Goal: Information Seeking & Learning: Learn about a topic

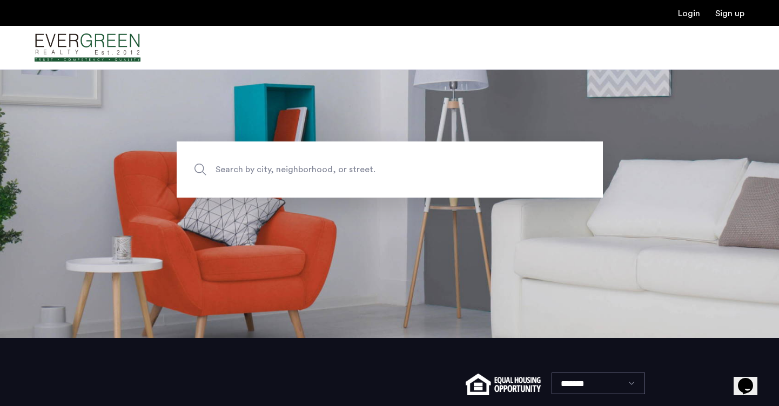
scroll to position [57, 0]
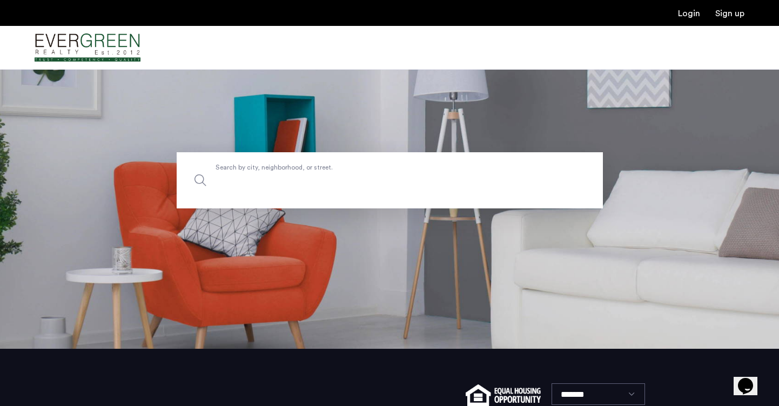
type input "*"
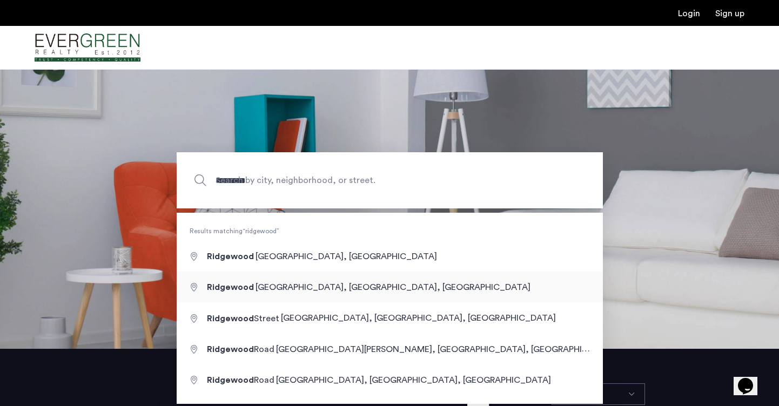
type input "**********"
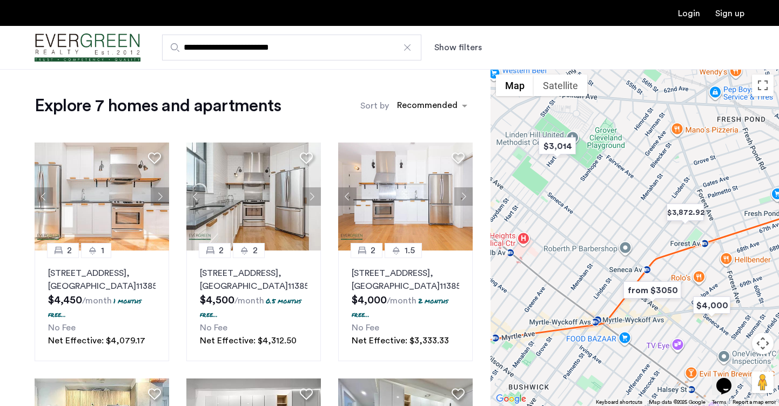
click at [646, 291] on img "from $3050" at bounding box center [652, 290] width 66 height 24
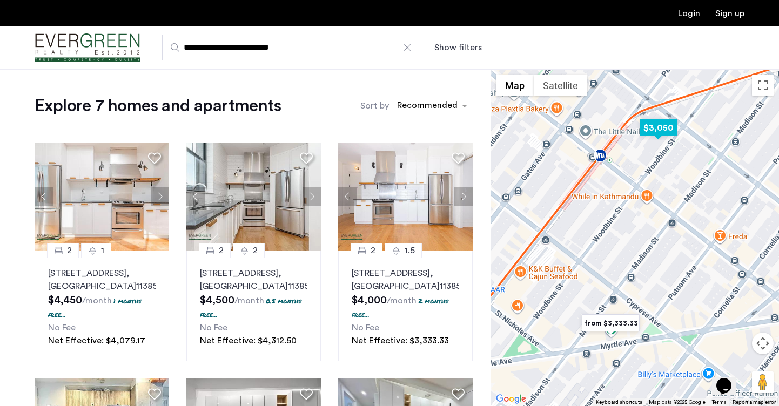
click at [649, 126] on img "$3,050" at bounding box center [658, 128] width 46 height 24
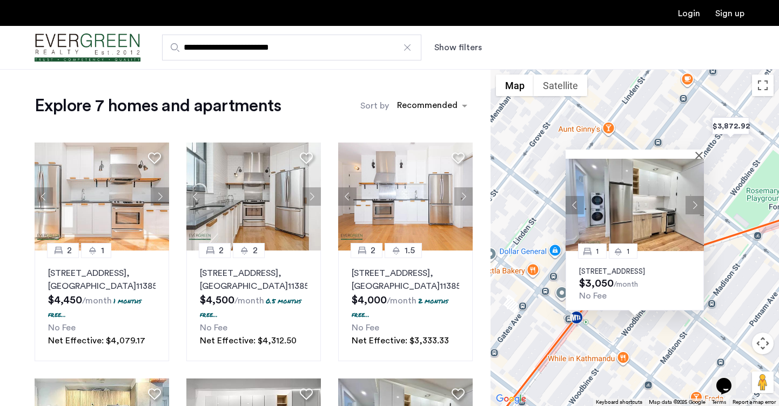
click at [697, 196] on button "Next apartment" at bounding box center [694, 205] width 18 height 18
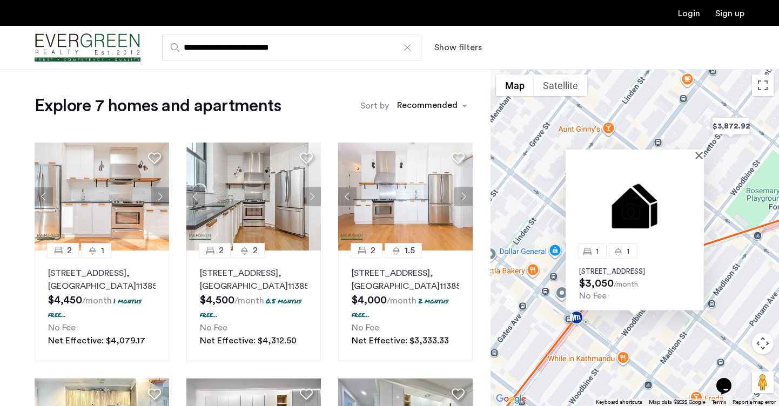
click at [697, 193] on img at bounding box center [635, 205] width 138 height 92
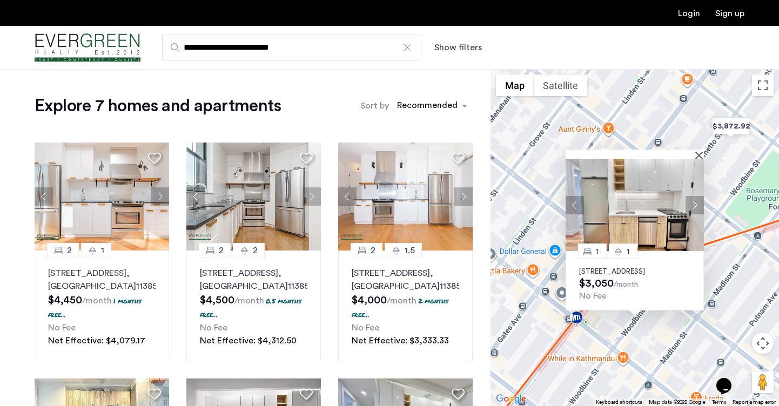
click at [652, 267] on p "[STREET_ADDRESS]" at bounding box center [634, 271] width 111 height 9
click at [546, 305] on div "1 1 18-23 Woodbine Street, Unit 2B, Queens, NY 11385 $3,050 /month No Fee" at bounding box center [634, 237] width 288 height 337
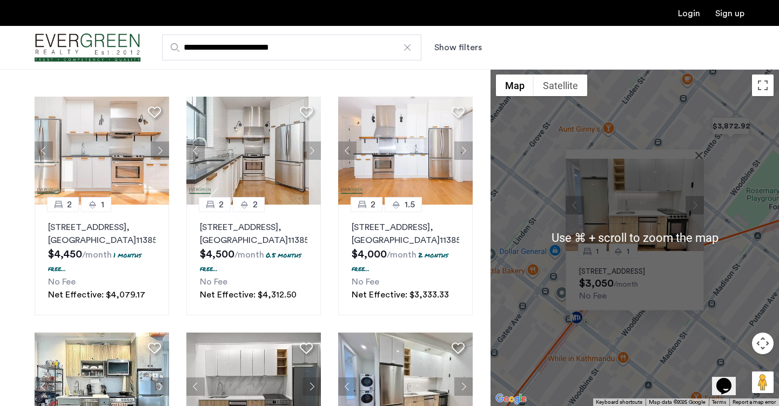
scroll to position [46, 0]
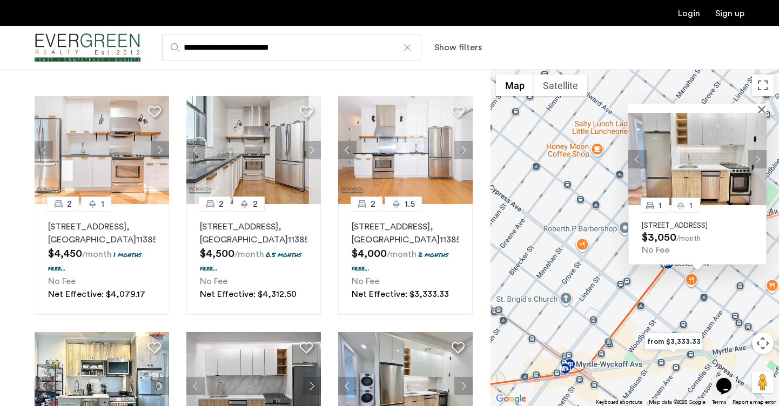
drag, startPoint x: 524, startPoint y: 271, endPoint x: 543, endPoint y: 221, distance: 53.0
click at [543, 221] on div "1 1 18-23 Woodbine Street, Unit 2B, Queens, NY 11385 $3,050 /month No Fee" at bounding box center [634, 237] width 288 height 337
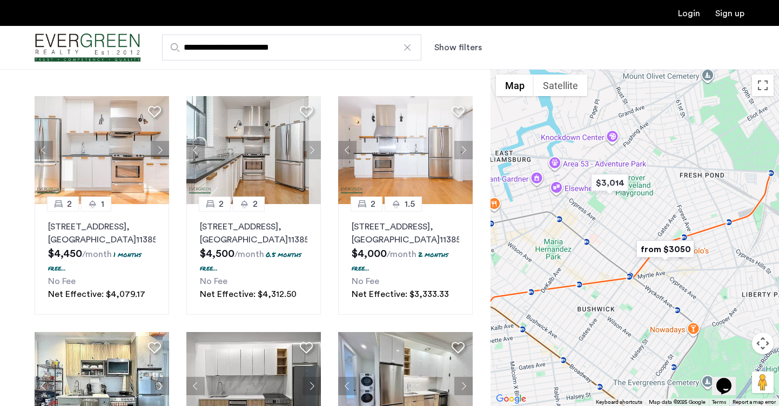
drag, startPoint x: 509, startPoint y: 245, endPoint x: 594, endPoint y: 260, distance: 85.6
click at [594, 260] on div at bounding box center [634, 237] width 288 height 337
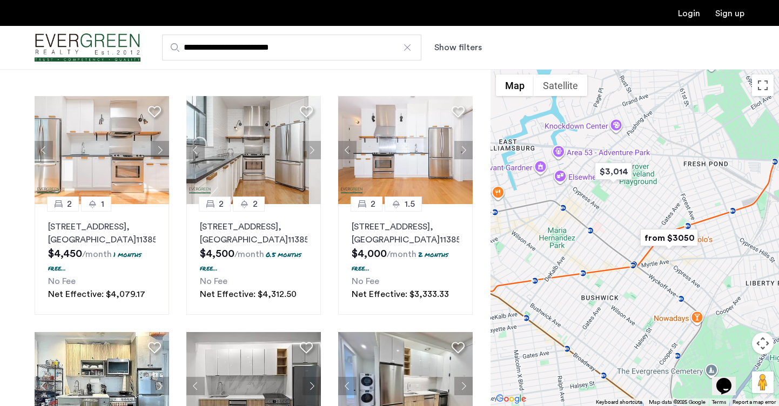
drag, startPoint x: 628, startPoint y: 317, endPoint x: 628, endPoint y: 309, distance: 7.6
click at [628, 309] on div at bounding box center [634, 237] width 288 height 337
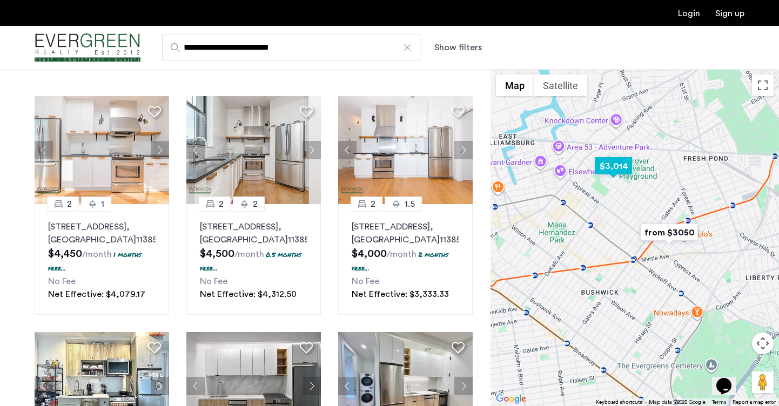
click at [606, 163] on img "$3,014" at bounding box center [613, 166] width 46 height 24
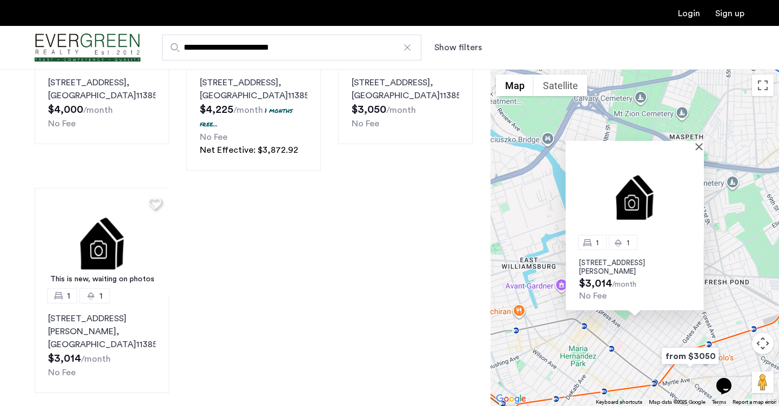
scroll to position [442, 0]
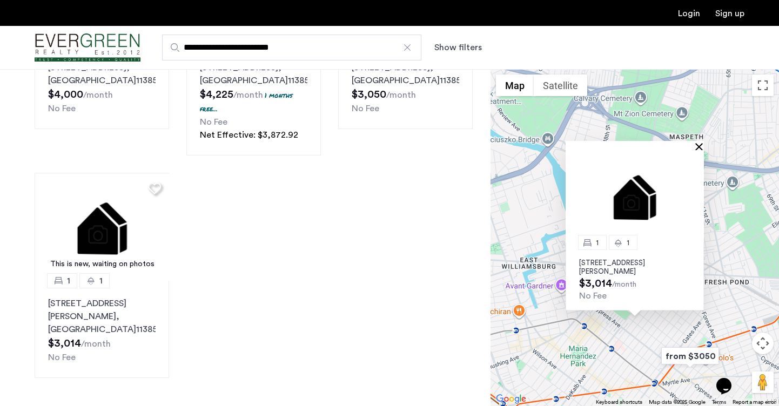
click at [699, 147] on button "Close" at bounding box center [701, 147] width 8 height 8
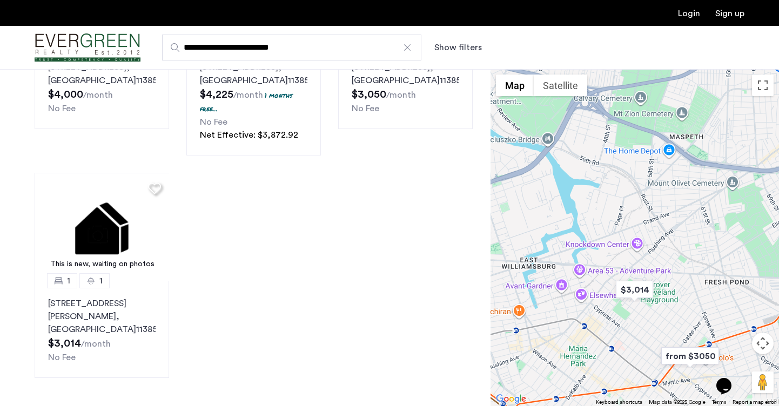
click at [280, 47] on input "**********" at bounding box center [291, 48] width 259 height 26
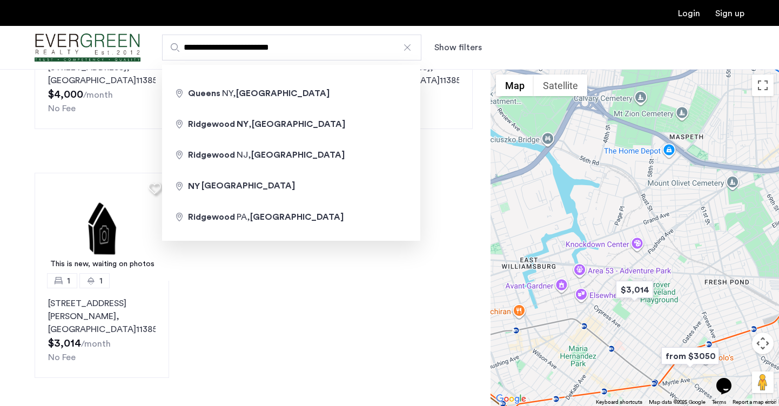
click at [280, 47] on input "**********" at bounding box center [291, 48] width 259 height 26
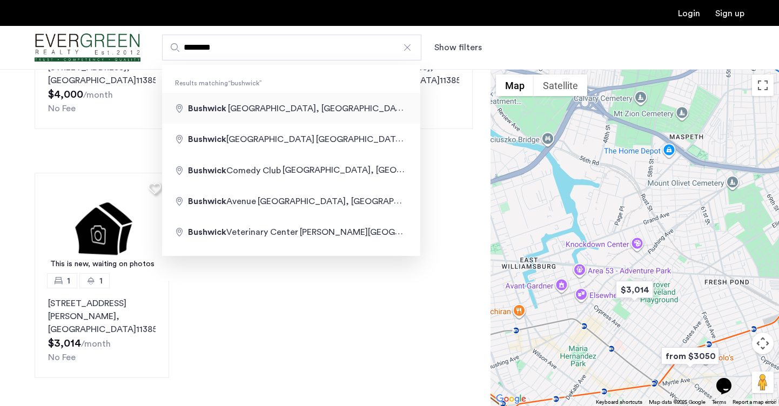
type input "**********"
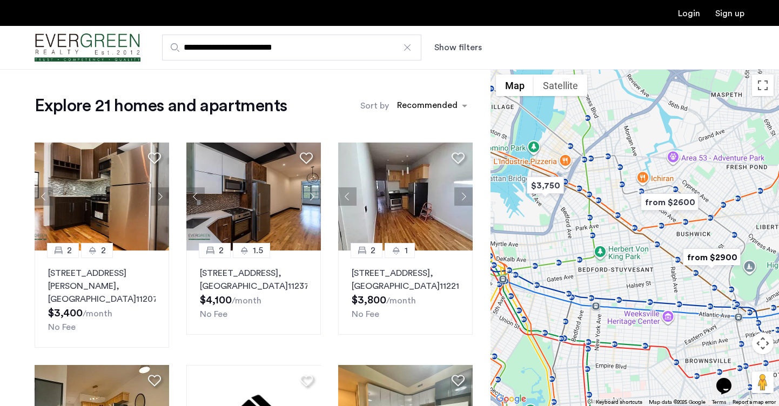
click at [684, 203] on img "from $2600" at bounding box center [669, 202] width 66 height 24
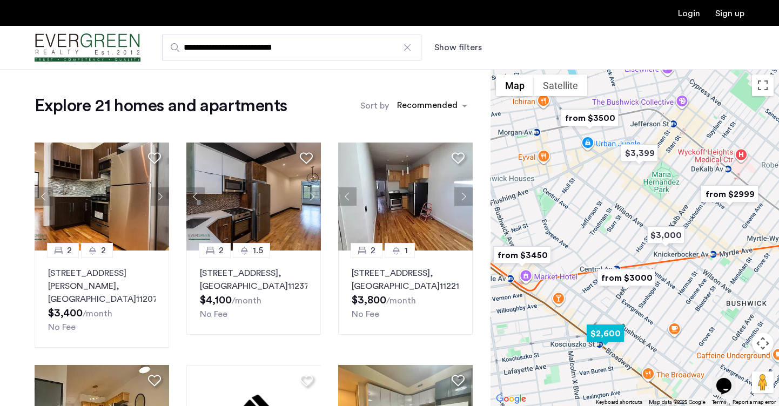
click at [604, 331] on img "$2,600" at bounding box center [605, 333] width 46 height 24
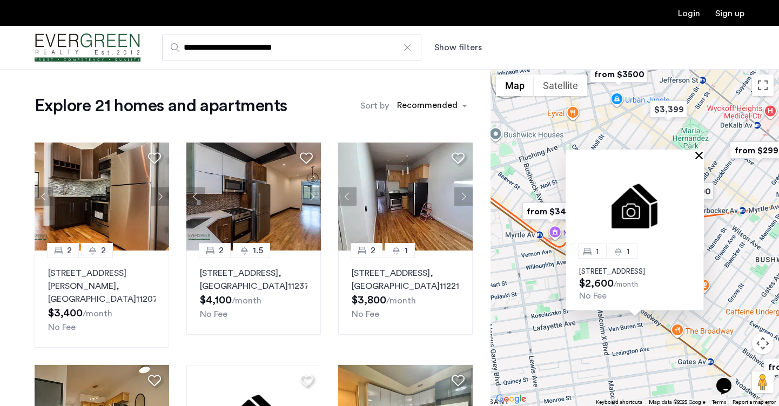
click at [699, 151] on button "Close" at bounding box center [701, 155] width 8 height 8
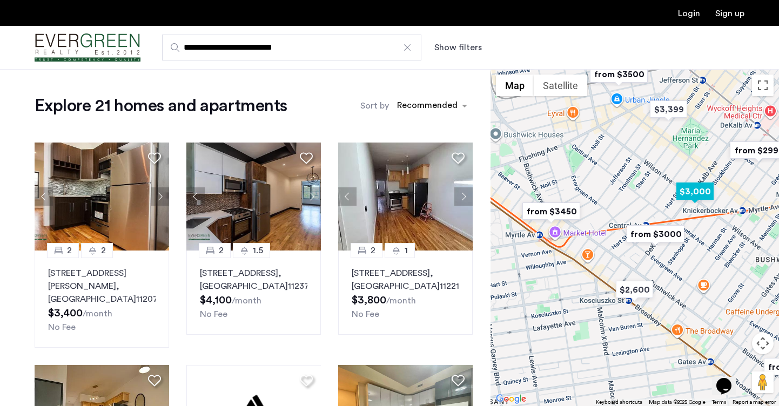
click at [690, 194] on img "$3,000" at bounding box center [695, 191] width 46 height 24
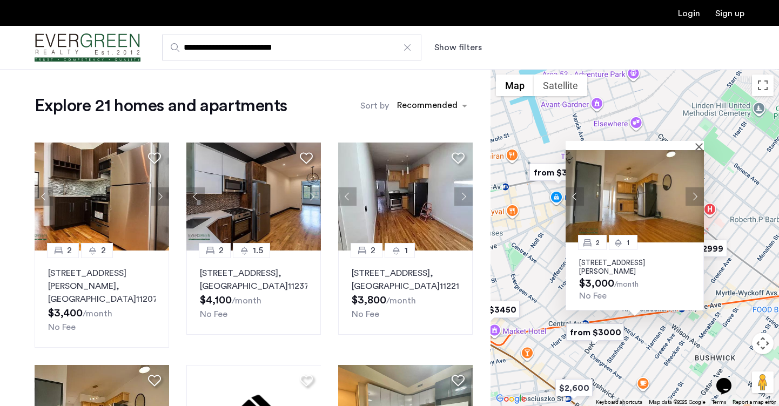
click at [696, 193] on button "Next apartment" at bounding box center [694, 196] width 18 height 18
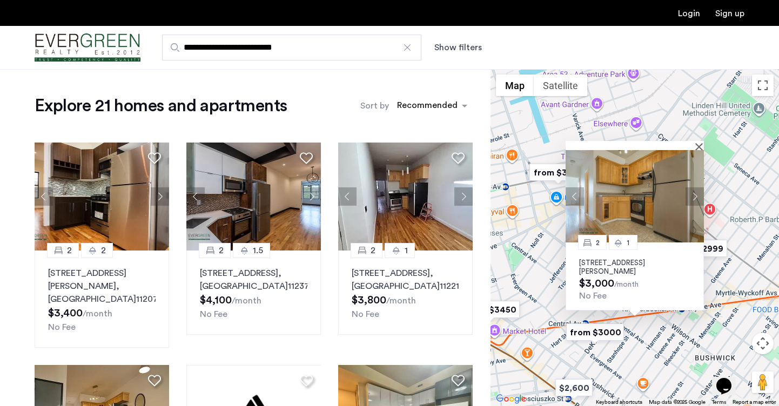
click at [696, 193] on button "Next apartment" at bounding box center [694, 196] width 18 height 18
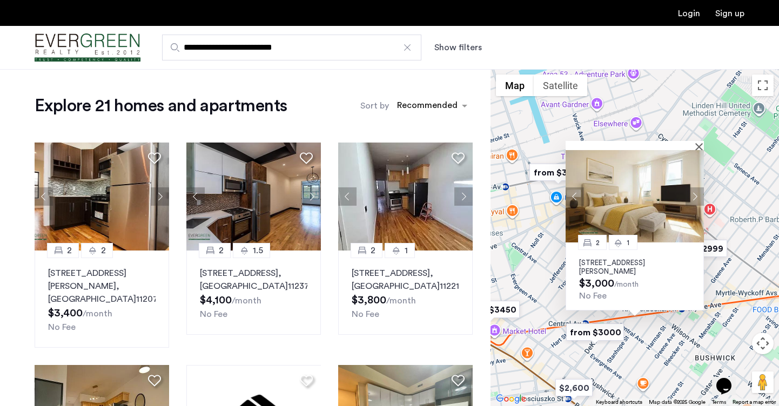
click at [696, 193] on button "Next apartment" at bounding box center [694, 196] width 18 height 18
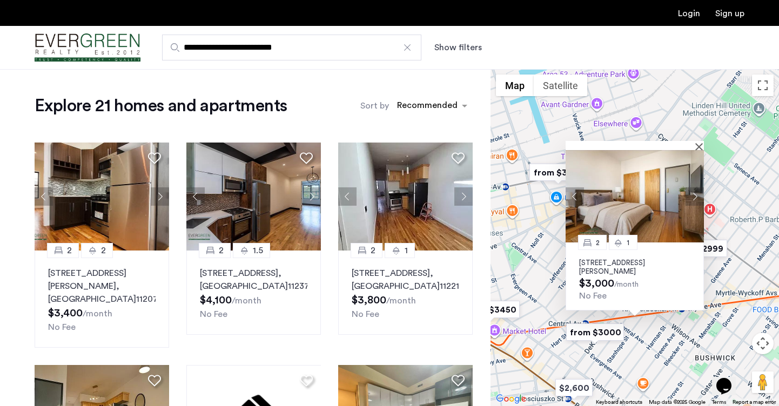
click at [696, 193] on button "Next apartment" at bounding box center [694, 196] width 18 height 18
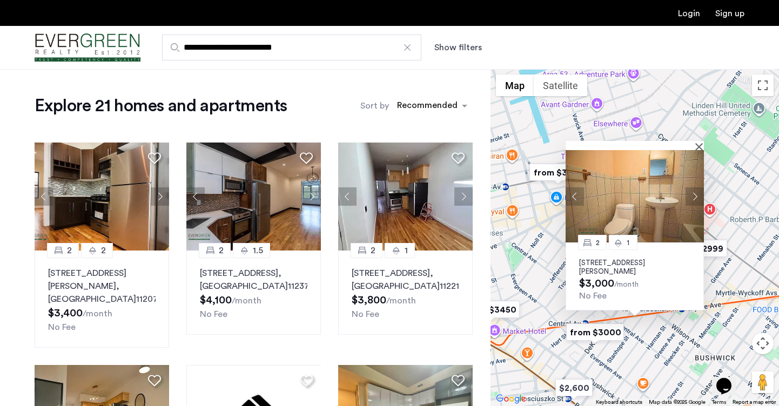
click at [696, 193] on button "Next apartment" at bounding box center [694, 196] width 18 height 18
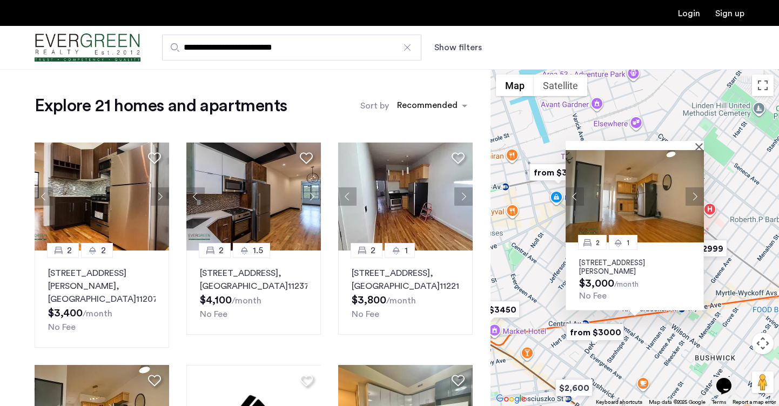
click at [696, 193] on button "Next apartment" at bounding box center [694, 196] width 18 height 18
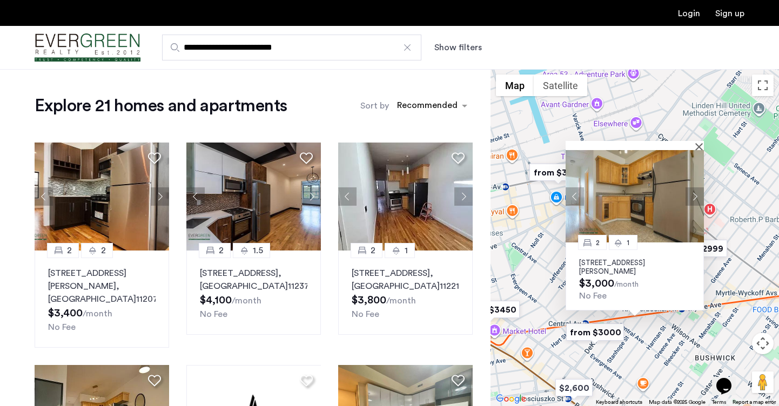
click at [696, 193] on button "Next apartment" at bounding box center [694, 196] width 18 height 18
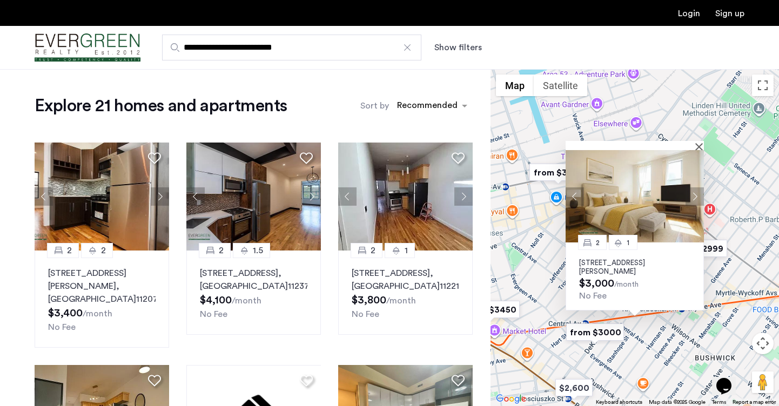
click at [696, 193] on button "Next apartment" at bounding box center [694, 196] width 18 height 18
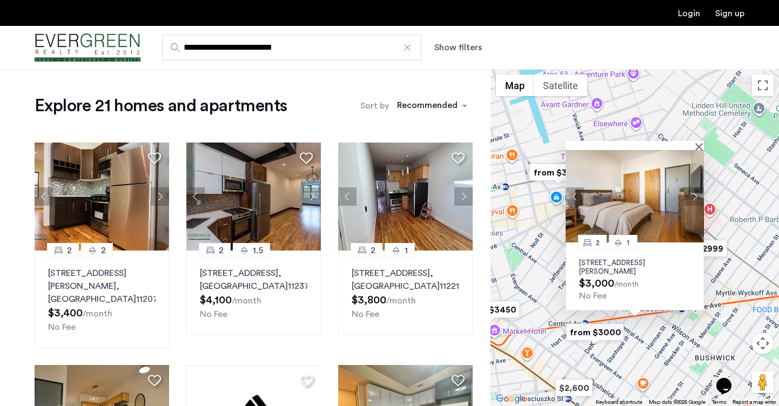
click at [696, 193] on button "Next apartment" at bounding box center [694, 196] width 18 height 18
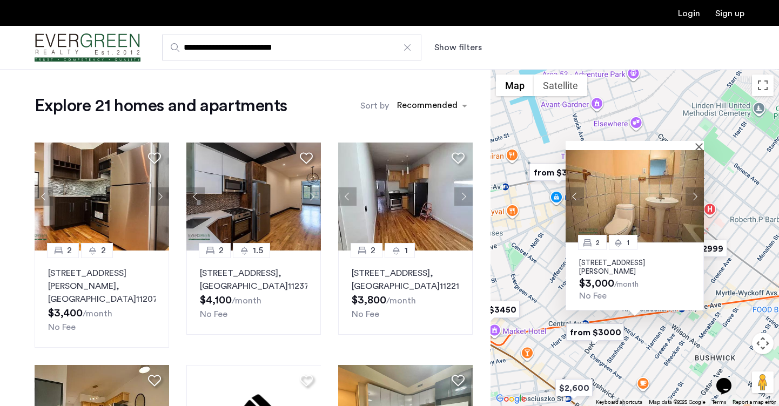
click at [696, 193] on button "Next apartment" at bounding box center [694, 196] width 18 height 18
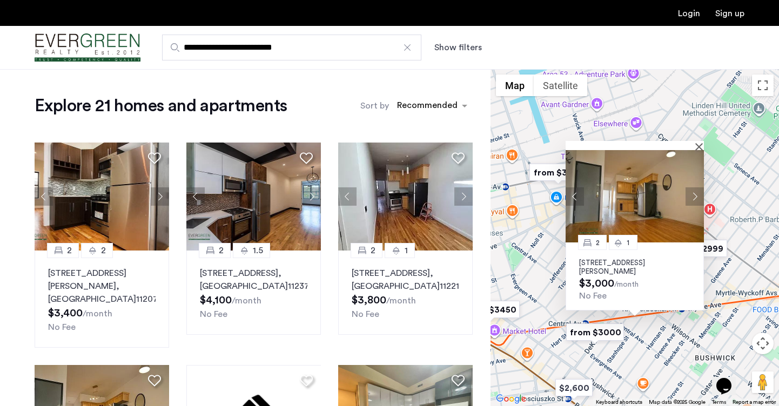
click at [696, 193] on button "Next apartment" at bounding box center [694, 196] width 18 height 18
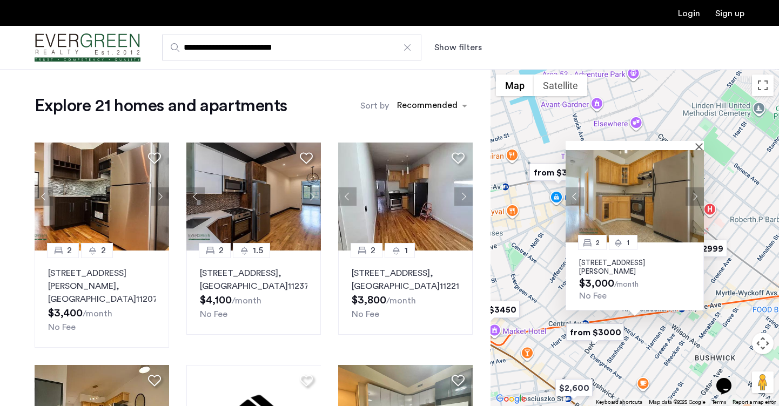
click at [602, 331] on img "from $3000" at bounding box center [595, 332] width 66 height 24
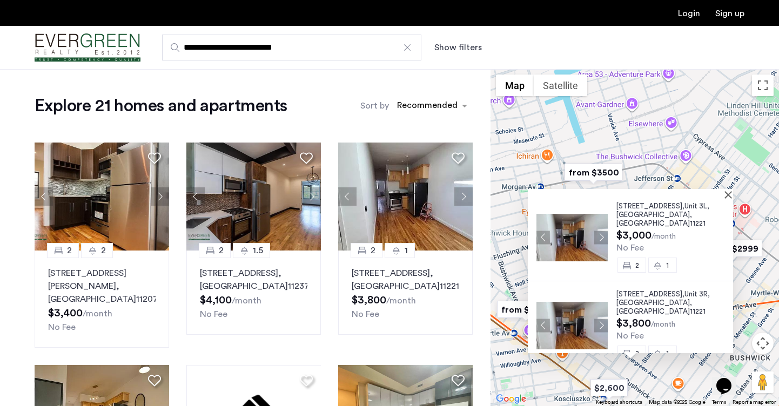
scroll to position [4, 0]
click at [599, 319] on button "Next apartment" at bounding box center [601, 326] width 14 height 14
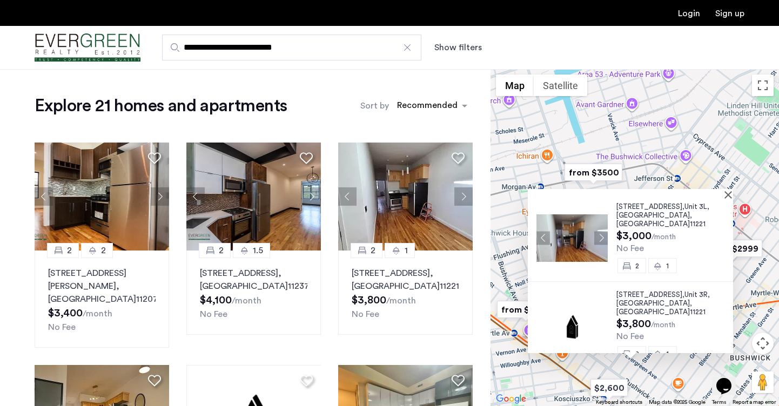
click at [599, 316] on img at bounding box center [571, 326] width 71 height 48
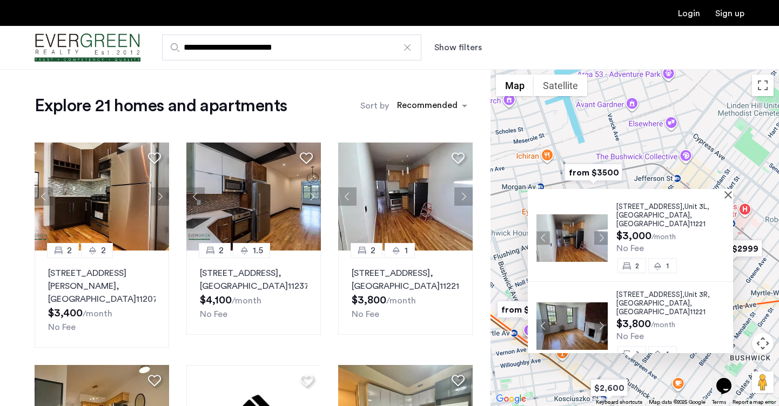
click at [577, 313] on img at bounding box center [571, 326] width 71 height 48
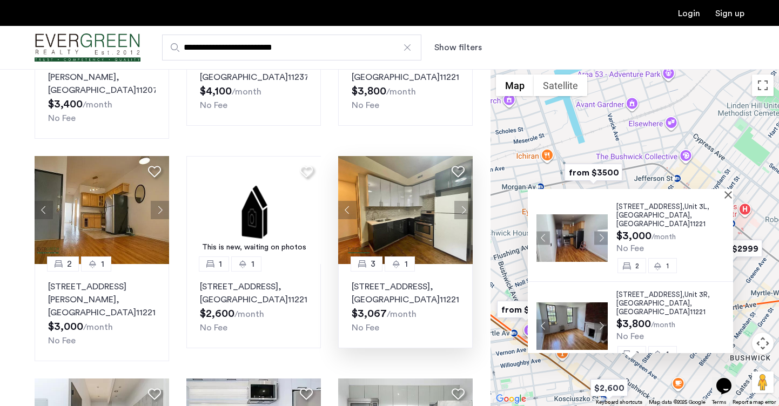
scroll to position [231, 0]
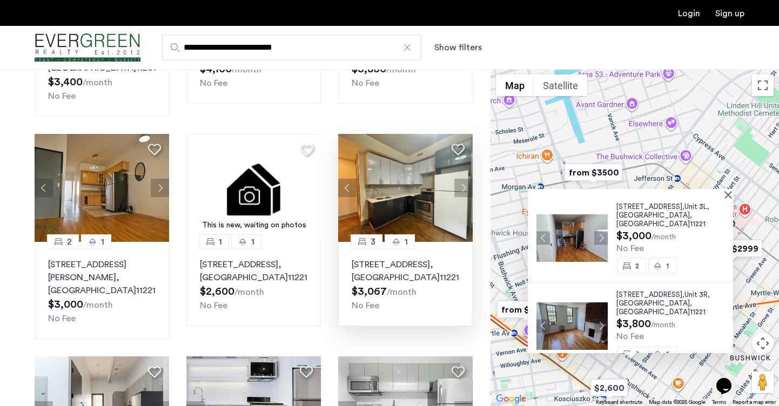
click at [462, 179] on button "Next apartment" at bounding box center [463, 188] width 18 height 18
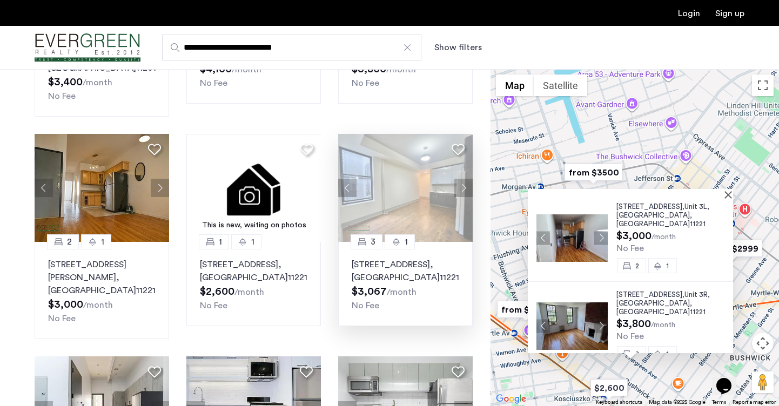
click at [462, 179] on button "Next apartment" at bounding box center [463, 188] width 18 height 18
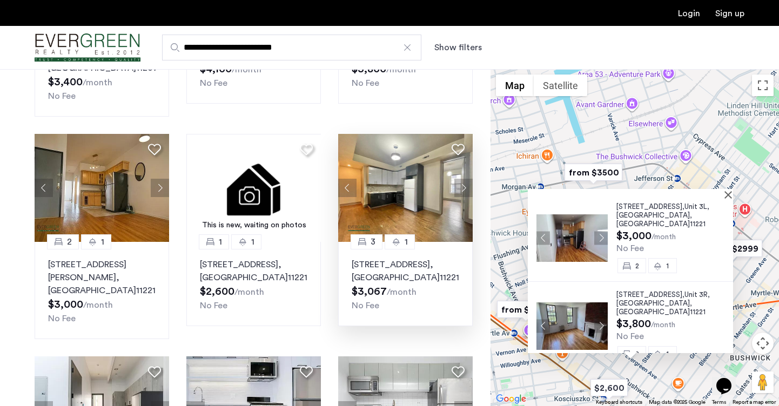
click at [462, 179] on button "Next apartment" at bounding box center [463, 188] width 18 height 18
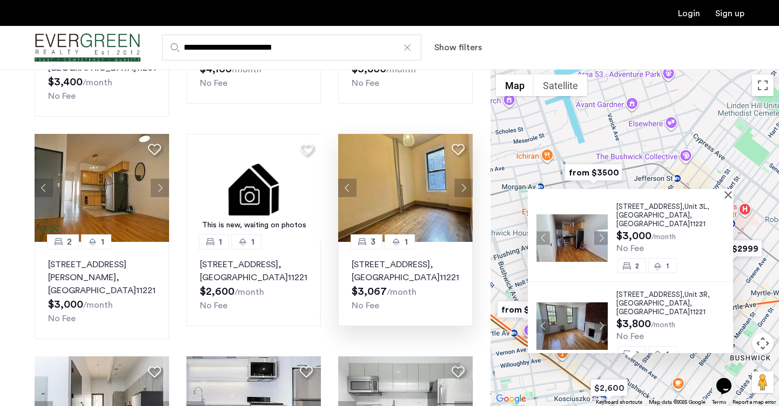
click at [462, 179] on button "Next apartment" at bounding box center [463, 188] width 18 height 18
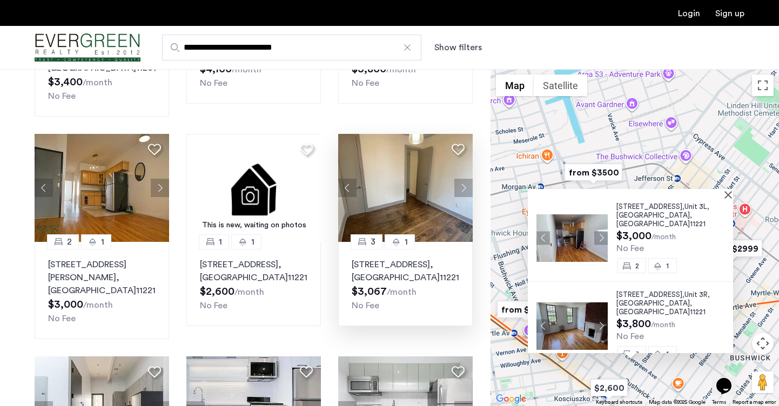
click at [462, 179] on button "Next apartment" at bounding box center [463, 188] width 18 height 18
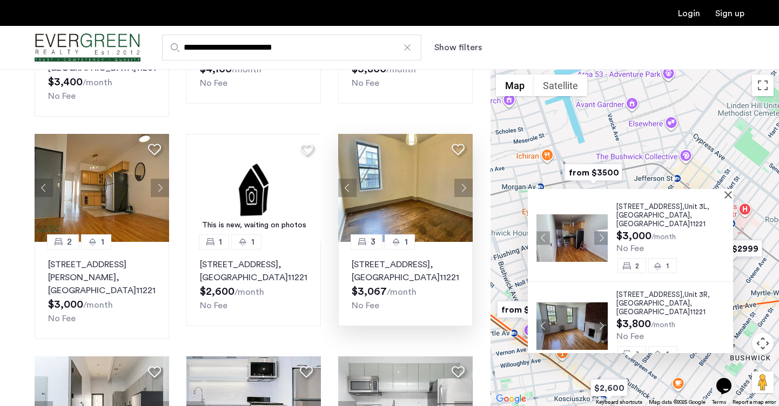
click at [462, 179] on button "Next apartment" at bounding box center [463, 188] width 18 height 18
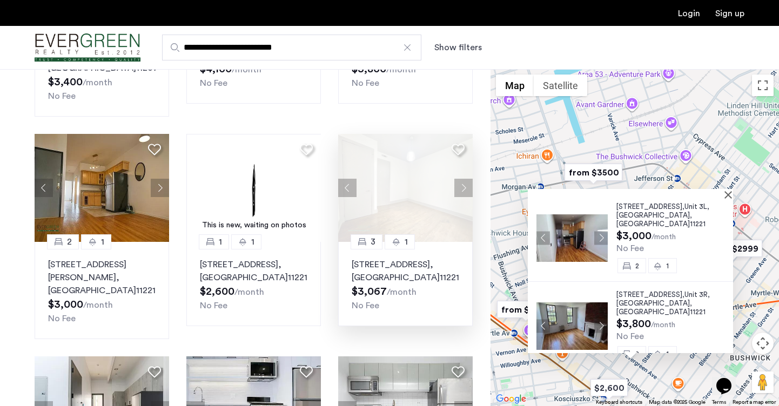
click at [462, 179] on button "Next apartment" at bounding box center [463, 188] width 18 height 18
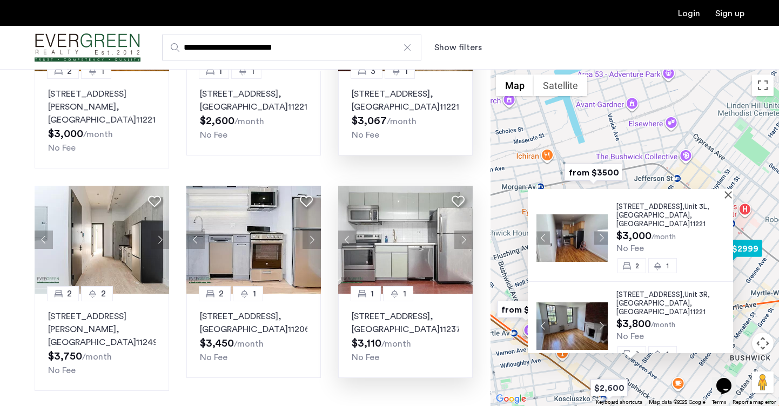
scroll to position [409, 0]
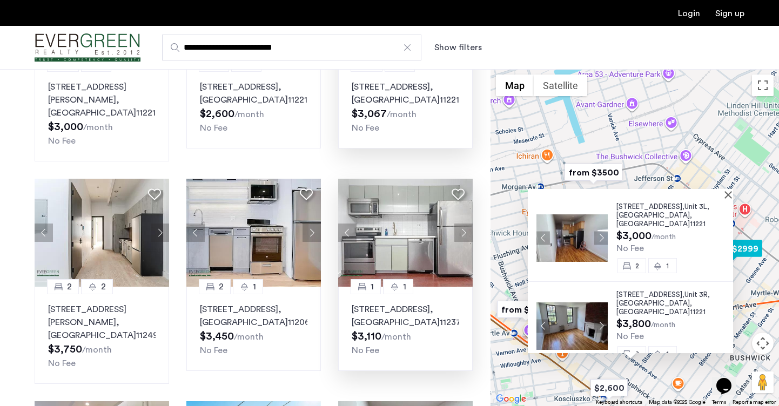
click at [465, 224] on button "Next apartment" at bounding box center [463, 233] width 18 height 18
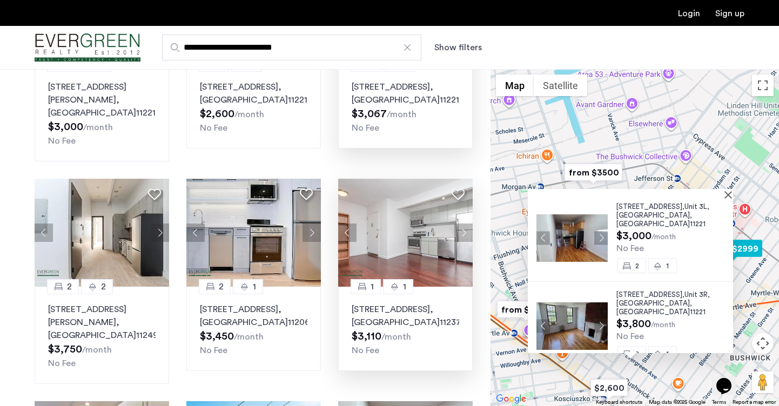
click at [465, 224] on button "Next apartment" at bounding box center [463, 233] width 18 height 18
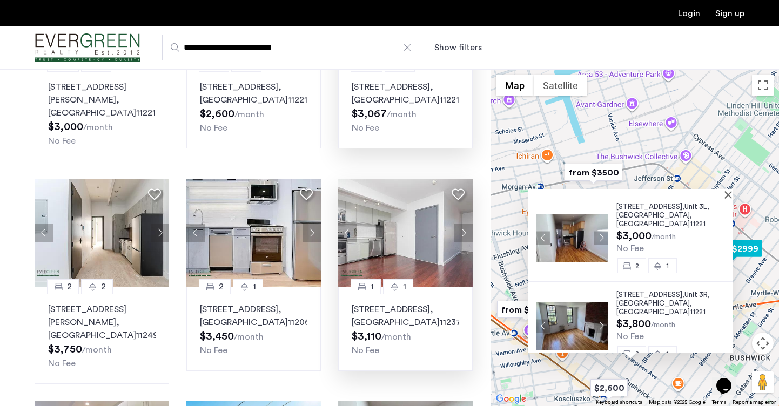
click at [465, 224] on button "Next apartment" at bounding box center [463, 233] width 18 height 18
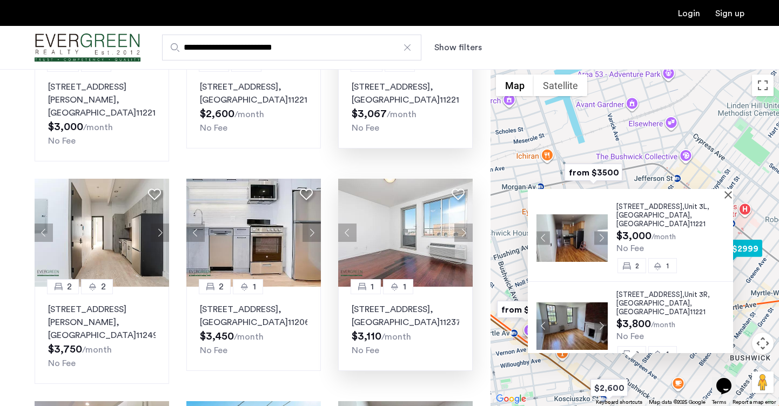
click at [465, 224] on button "Next apartment" at bounding box center [463, 233] width 18 height 18
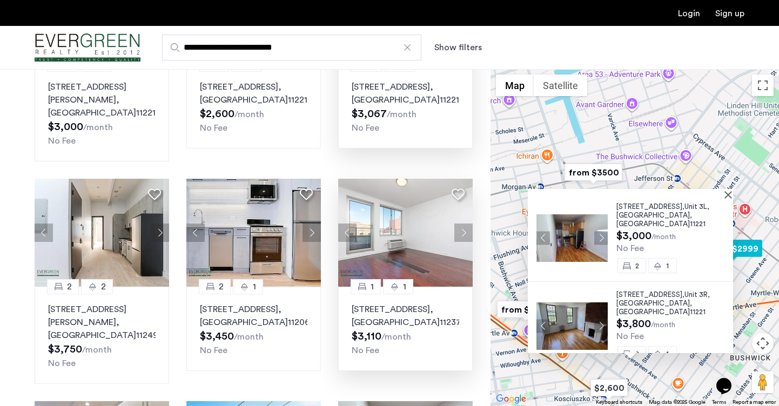
click at [465, 224] on button "Next apartment" at bounding box center [463, 233] width 18 height 18
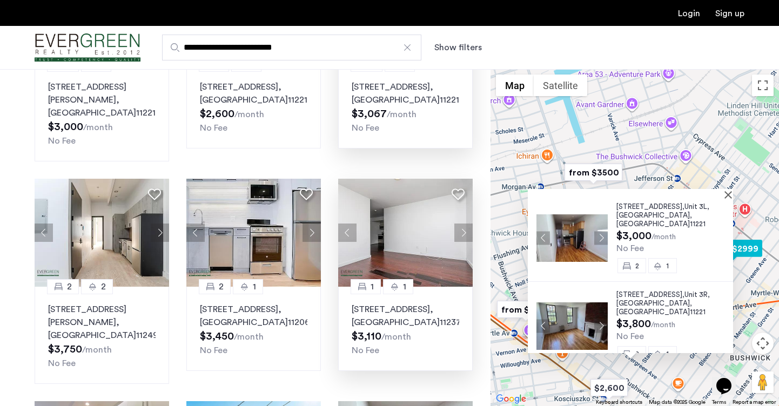
click at [465, 224] on button "Next apartment" at bounding box center [463, 233] width 18 height 18
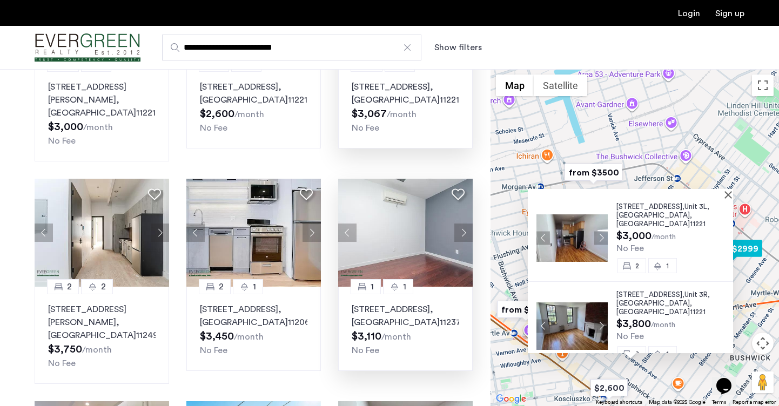
click at [465, 224] on button "Next apartment" at bounding box center [463, 233] width 18 height 18
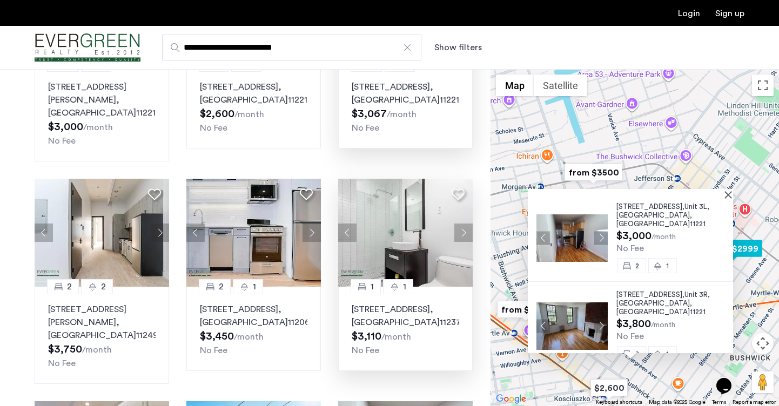
click at [465, 224] on button "Next apartment" at bounding box center [463, 233] width 18 height 18
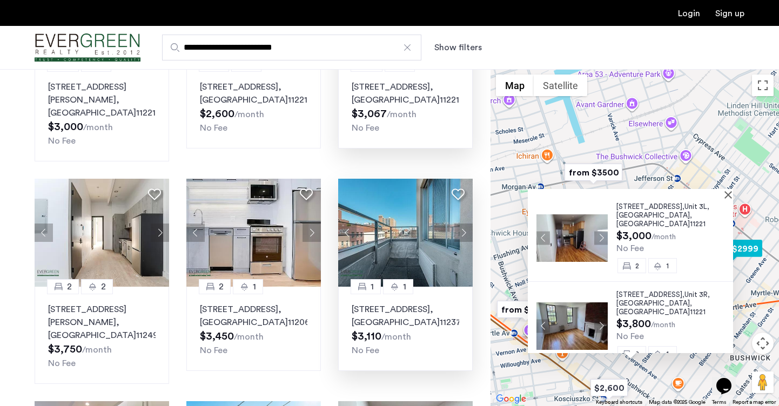
click at [465, 224] on button "Next apartment" at bounding box center [463, 233] width 18 height 18
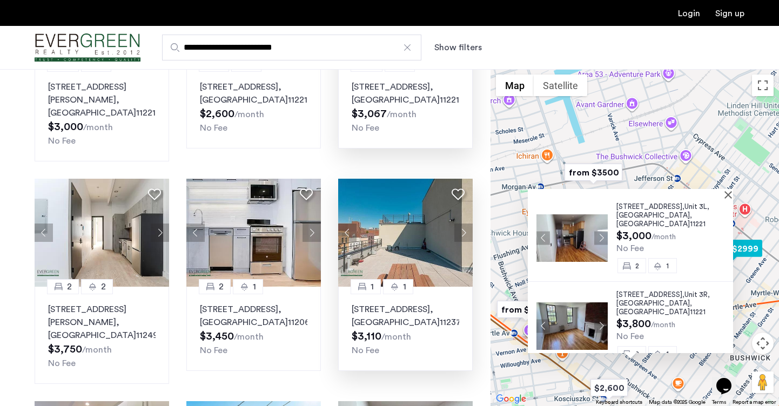
click at [465, 224] on button "Next apartment" at bounding box center [463, 233] width 18 height 18
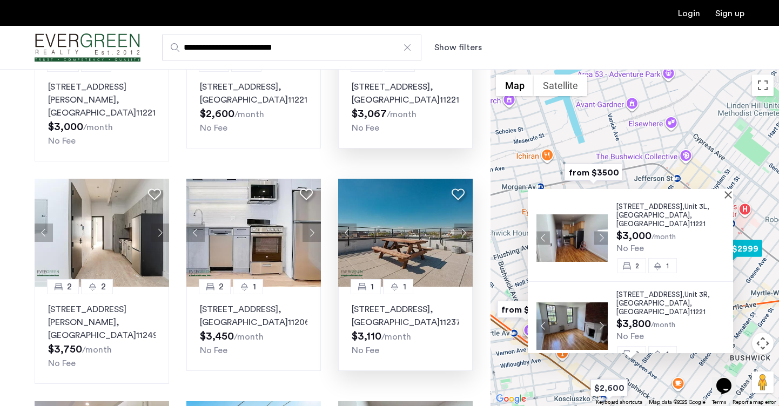
click at [465, 224] on button "Next apartment" at bounding box center [463, 233] width 18 height 18
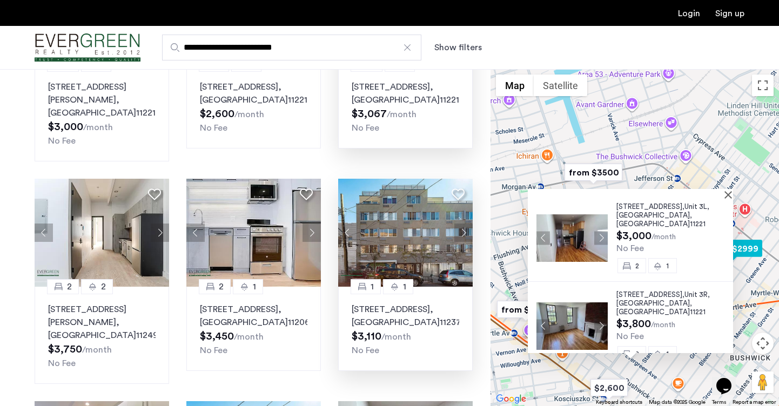
click at [465, 224] on button "Next apartment" at bounding box center [463, 233] width 18 height 18
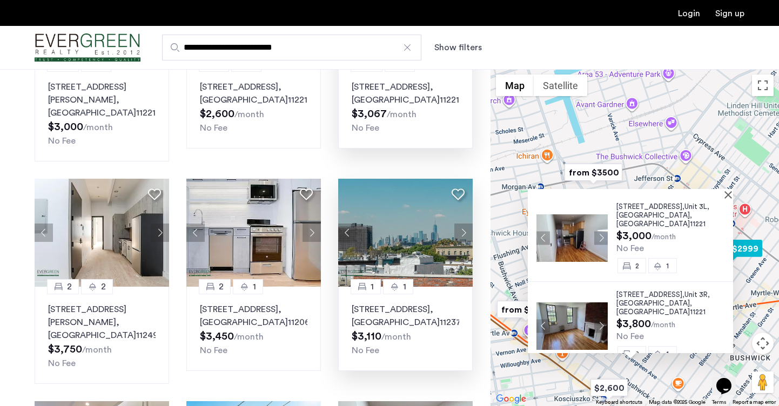
click at [465, 224] on button "Next apartment" at bounding box center [463, 233] width 18 height 18
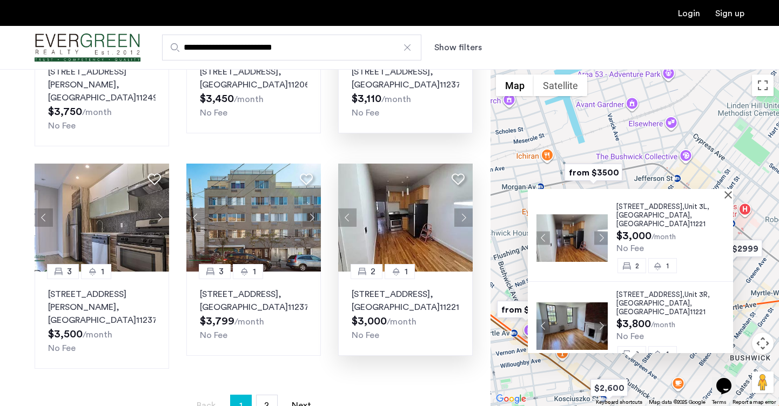
scroll to position [650, 0]
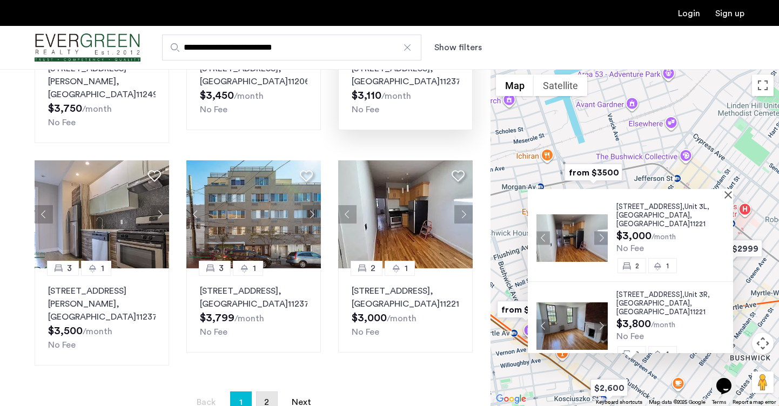
click at [258, 392] on link "page 2" at bounding box center [267, 402] width 21 height 21
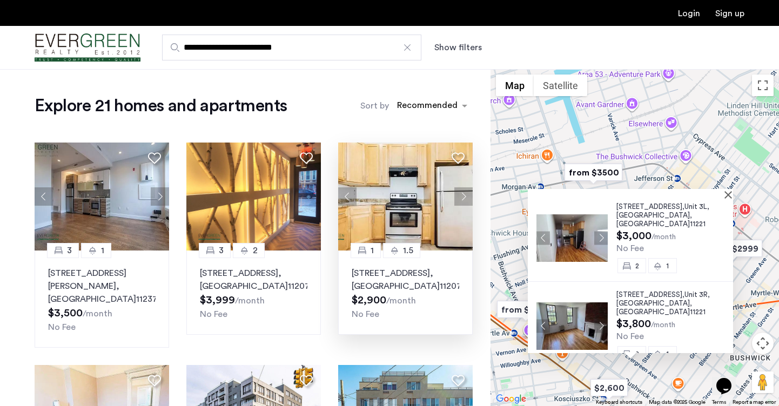
click at [466, 195] on button "Next apartment" at bounding box center [463, 196] width 18 height 18
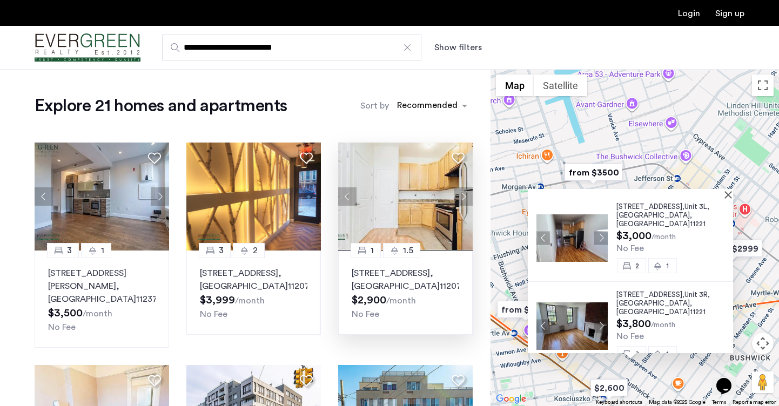
click at [466, 195] on button "Next apartment" at bounding box center [463, 196] width 18 height 18
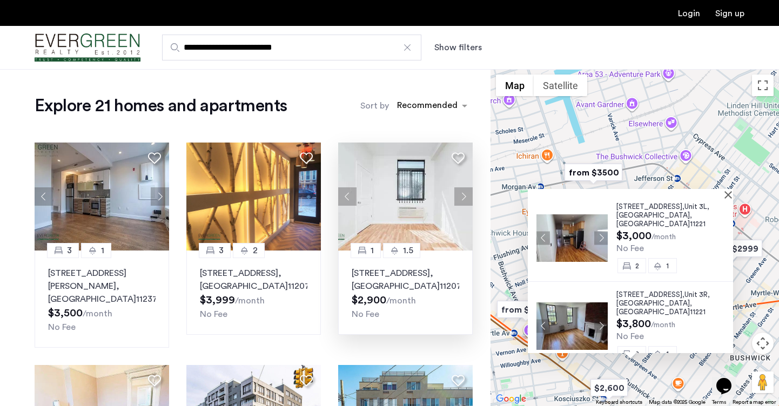
click at [466, 195] on button "Next apartment" at bounding box center [463, 196] width 18 height 18
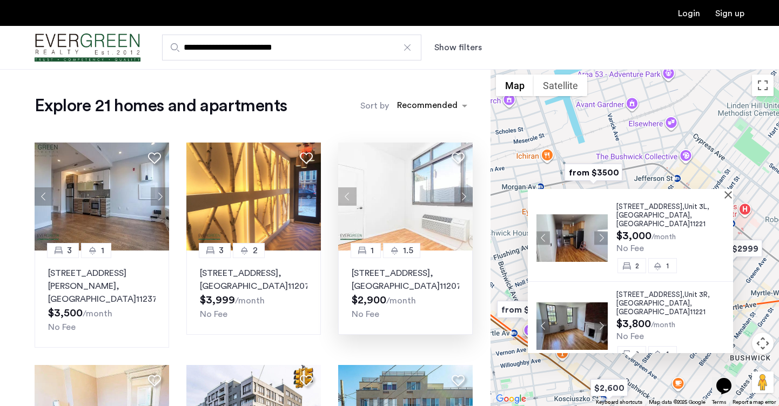
click at [466, 195] on button "Next apartment" at bounding box center [463, 196] width 18 height 18
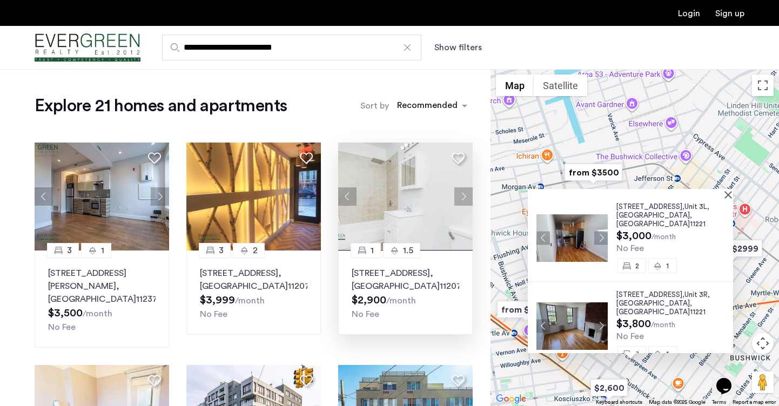
click at [466, 195] on button "Next apartment" at bounding box center [463, 196] width 18 height 18
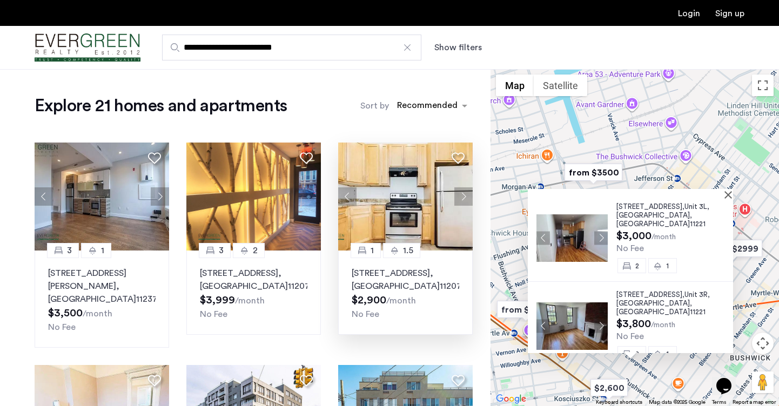
click at [466, 195] on button "Next apartment" at bounding box center [463, 196] width 18 height 18
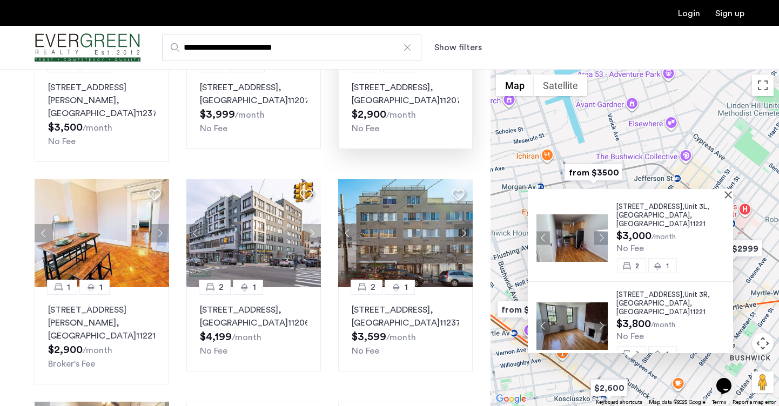
scroll to position [188, 0]
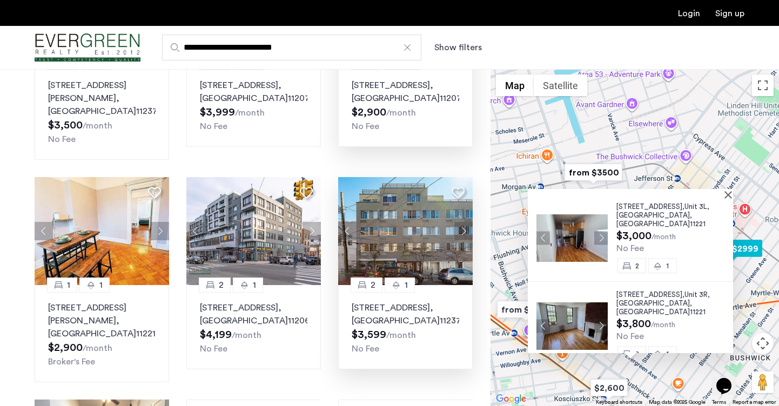
click at [462, 222] on button "Next apartment" at bounding box center [463, 231] width 18 height 18
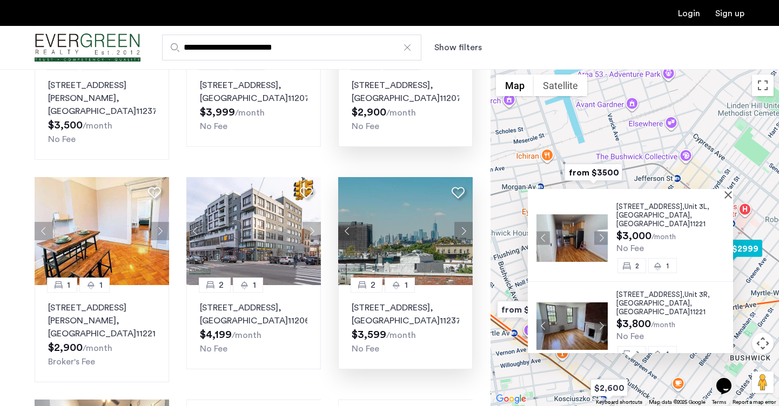
click at [462, 222] on button "Next apartment" at bounding box center [463, 231] width 18 height 18
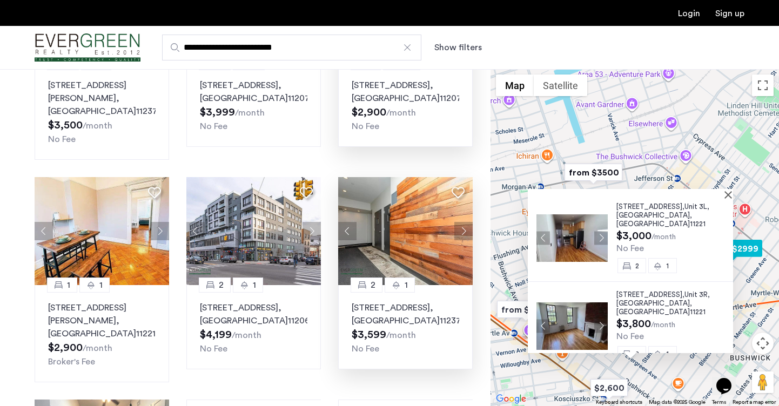
click at [462, 222] on button "Next apartment" at bounding box center [463, 231] width 18 height 18
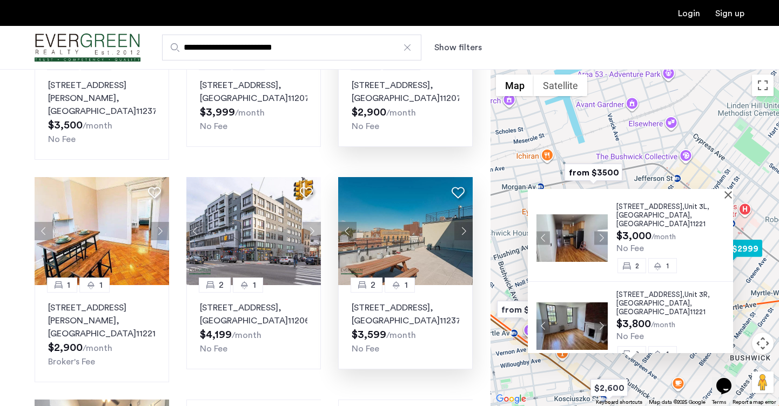
click at [462, 222] on button "Next apartment" at bounding box center [463, 231] width 18 height 18
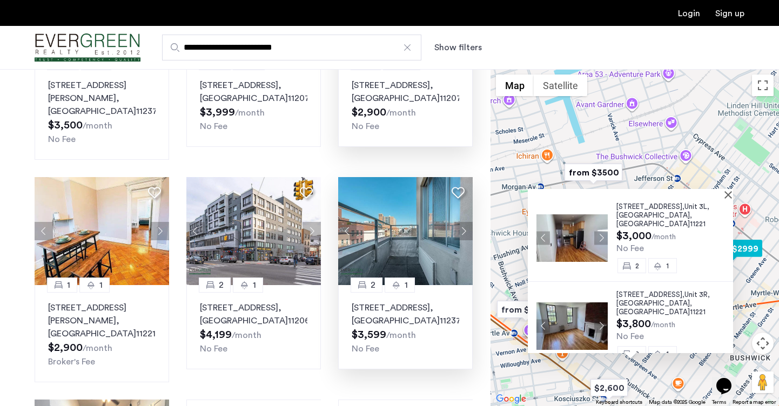
click at [462, 222] on button "Next apartment" at bounding box center [463, 231] width 18 height 18
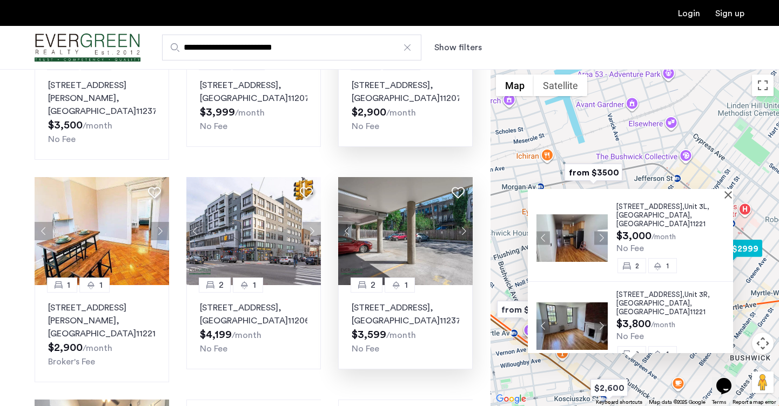
click at [462, 222] on button "Next apartment" at bounding box center [463, 231] width 18 height 18
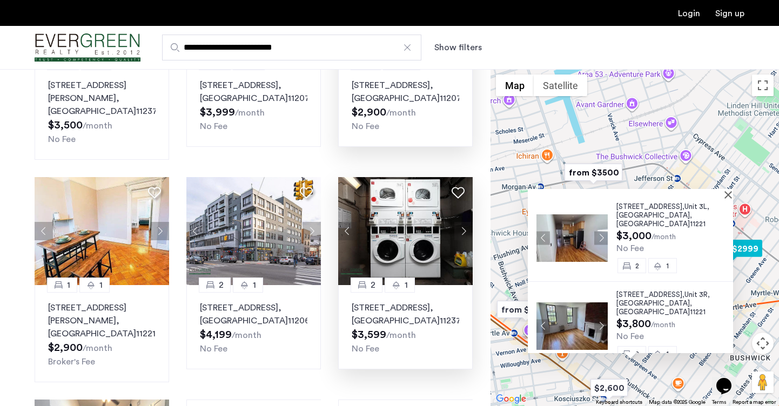
click at [462, 222] on button "Next apartment" at bounding box center [463, 231] width 18 height 18
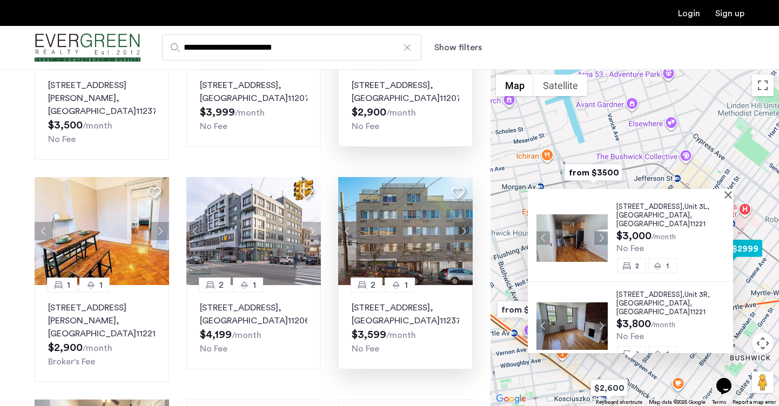
click at [462, 222] on button "Next apartment" at bounding box center [463, 231] width 18 height 18
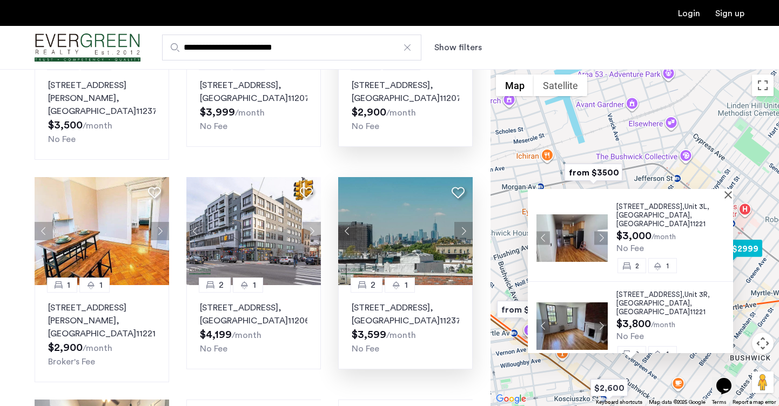
click at [462, 222] on button "Next apartment" at bounding box center [463, 231] width 18 height 18
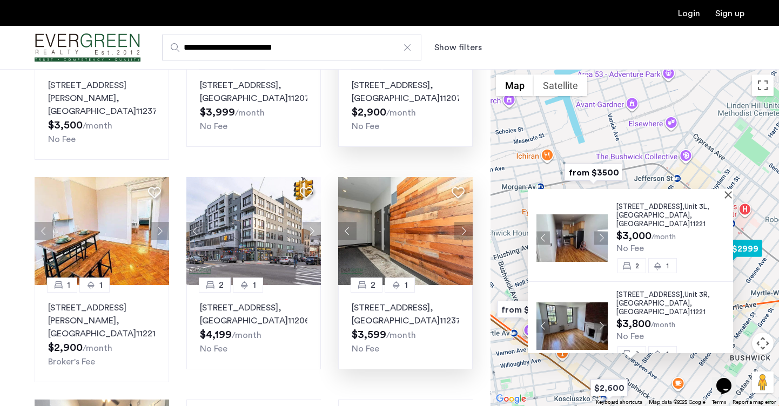
click at [461, 222] on button "Next apartment" at bounding box center [463, 231] width 18 height 18
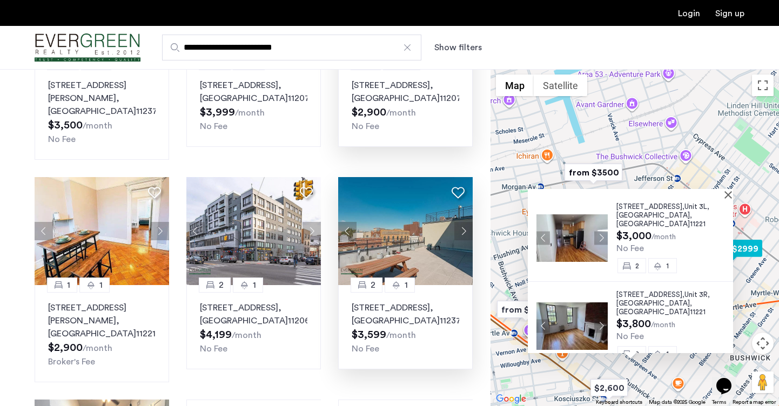
click at [461, 222] on button "Next apartment" at bounding box center [463, 231] width 18 height 18
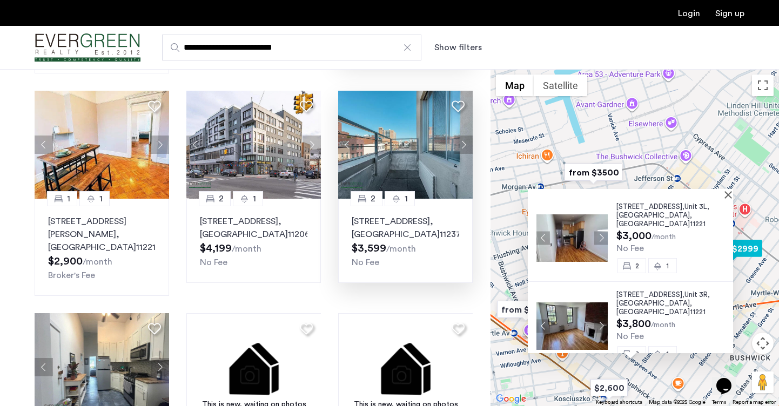
scroll to position [274, 0]
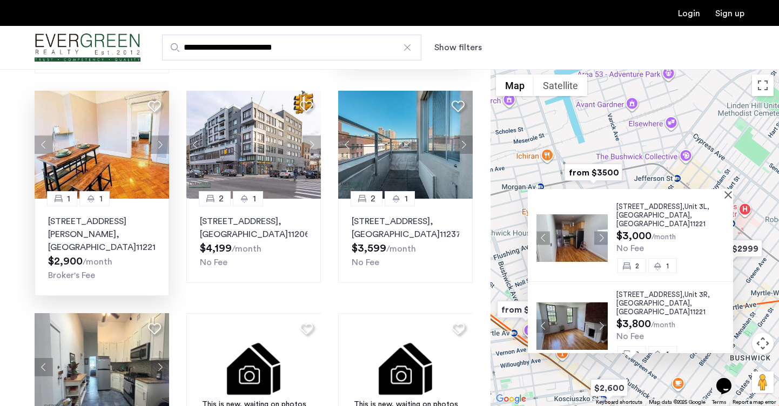
click at [158, 136] on button "Next apartment" at bounding box center [160, 145] width 18 height 18
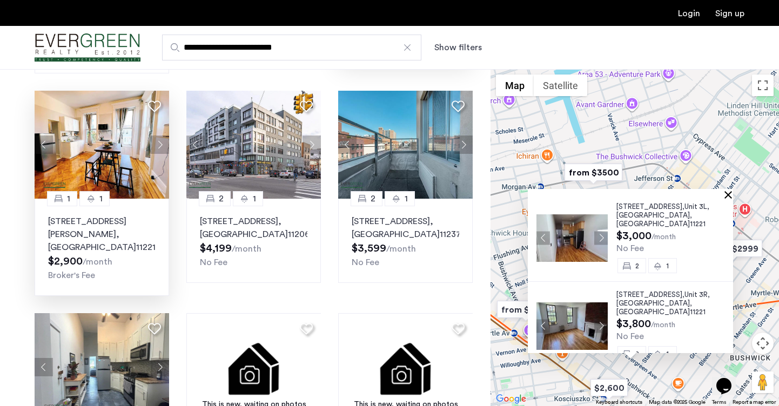
click at [733, 197] on button "Close" at bounding box center [730, 195] width 8 height 8
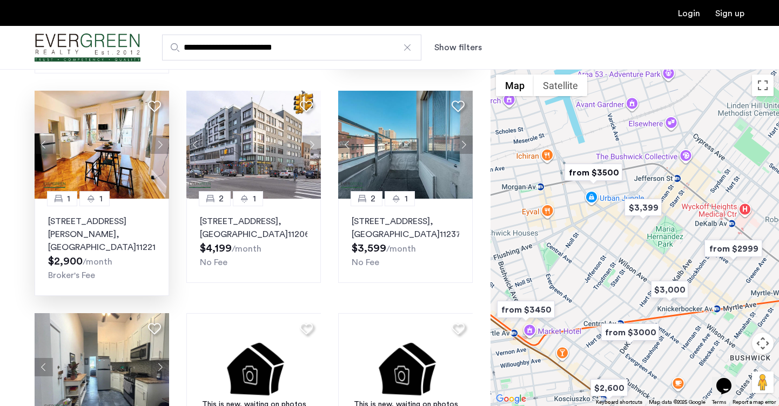
click at [163, 136] on button "Next apartment" at bounding box center [160, 145] width 18 height 18
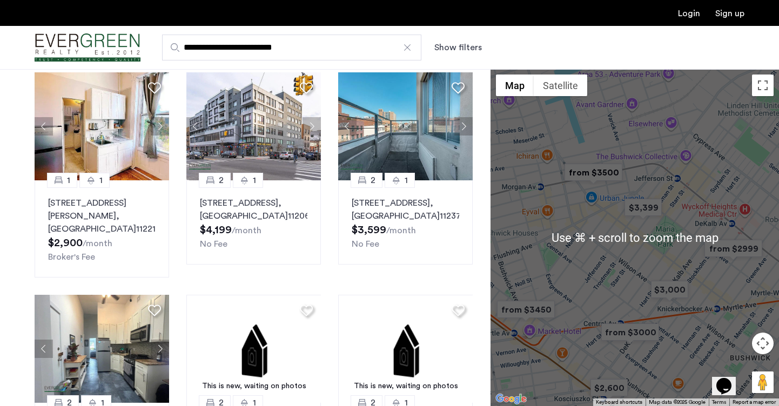
scroll to position [293, 0]
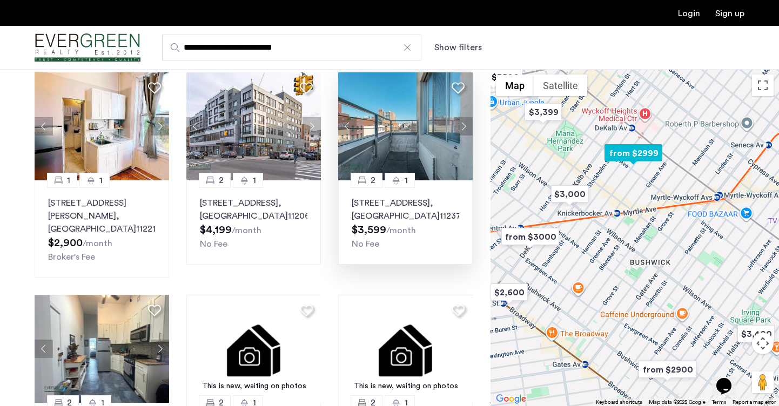
drag, startPoint x: 566, startPoint y: 261, endPoint x: 465, endPoint y: 164, distance: 139.8
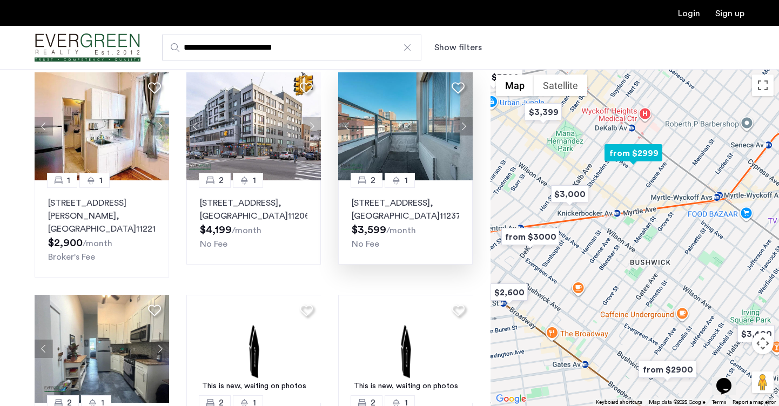
click at [465, 164] on div "Explore 21 homes and apartments Sort by Recommended 3 1 93 Grattan Street, Unit…" at bounding box center [389, 177] width 779 height 802
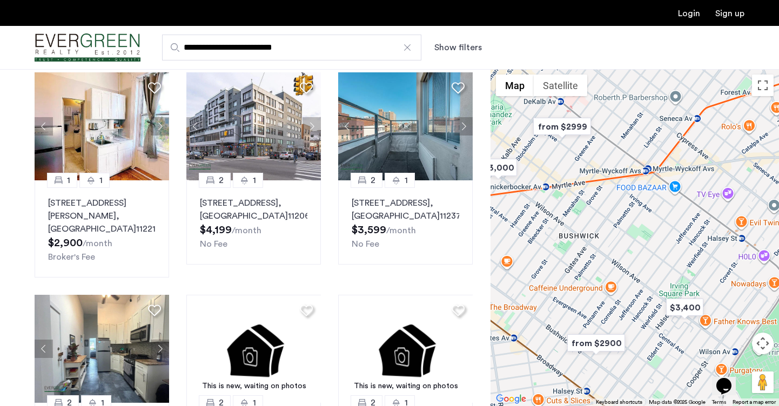
drag, startPoint x: 606, startPoint y: 192, endPoint x: 507, endPoint y: 163, distance: 103.2
click at [507, 163] on div at bounding box center [634, 237] width 288 height 337
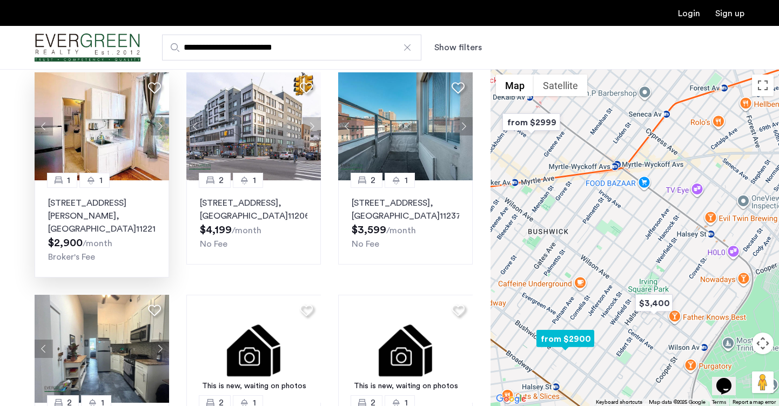
click at [165, 117] on button "Next apartment" at bounding box center [160, 126] width 18 height 18
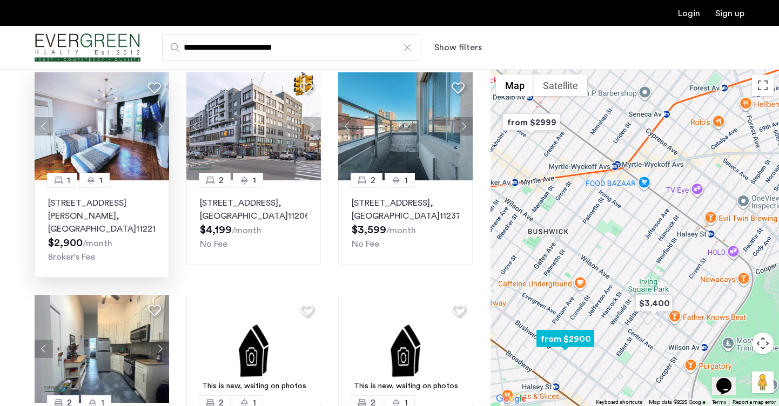
click at [165, 117] on button "Next apartment" at bounding box center [160, 126] width 18 height 18
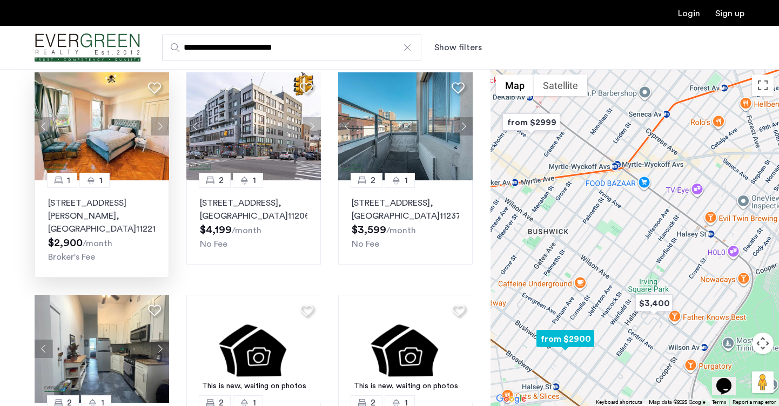
click at [165, 117] on button "Next apartment" at bounding box center [160, 126] width 18 height 18
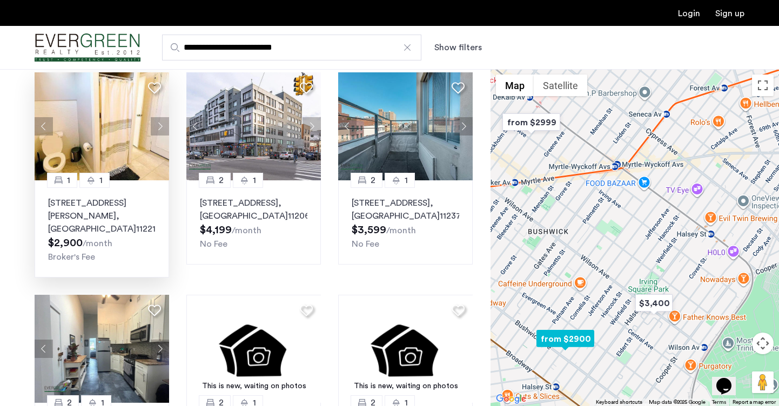
click at [165, 117] on button "Next apartment" at bounding box center [160, 126] width 18 height 18
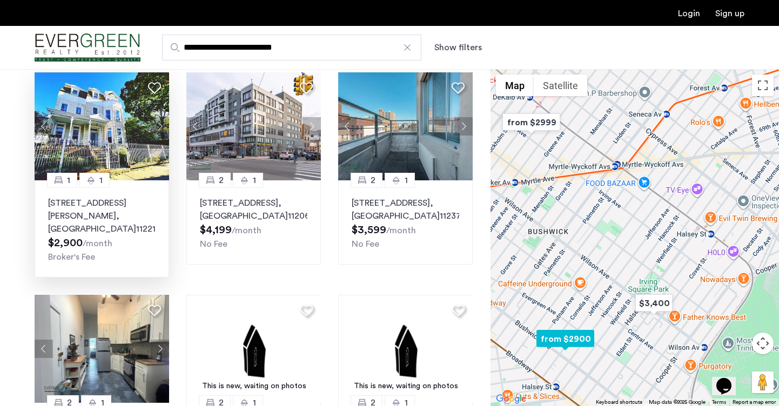
click at [165, 117] on button "Next apartment" at bounding box center [160, 126] width 18 height 18
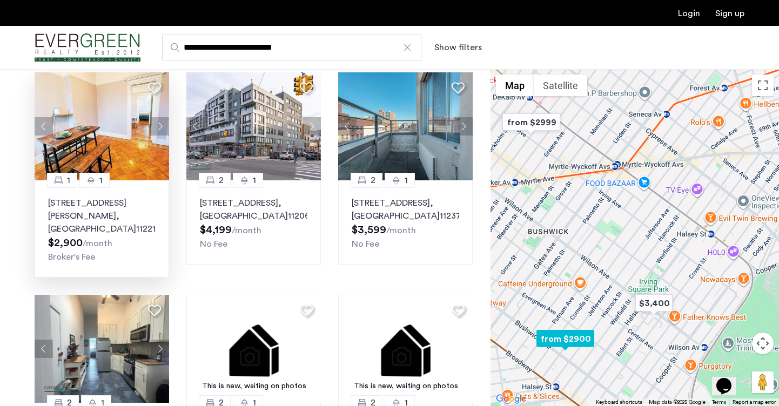
click at [165, 117] on button "Next apartment" at bounding box center [160, 126] width 18 height 18
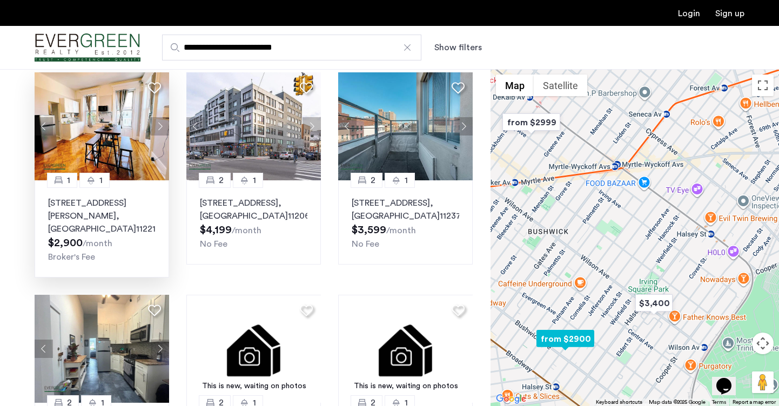
click at [165, 117] on button "Next apartment" at bounding box center [160, 126] width 18 height 18
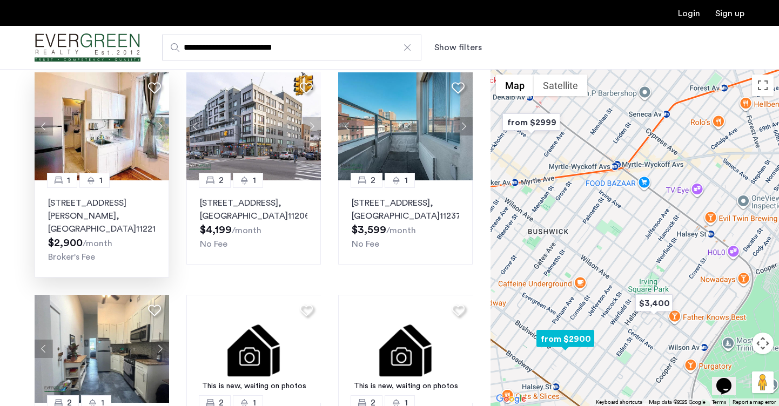
click at [165, 117] on button "Next apartment" at bounding box center [160, 126] width 18 height 18
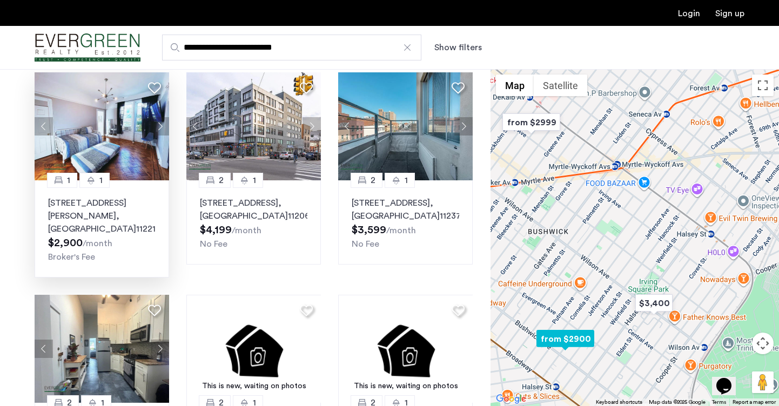
click at [165, 117] on button "Next apartment" at bounding box center [160, 126] width 18 height 18
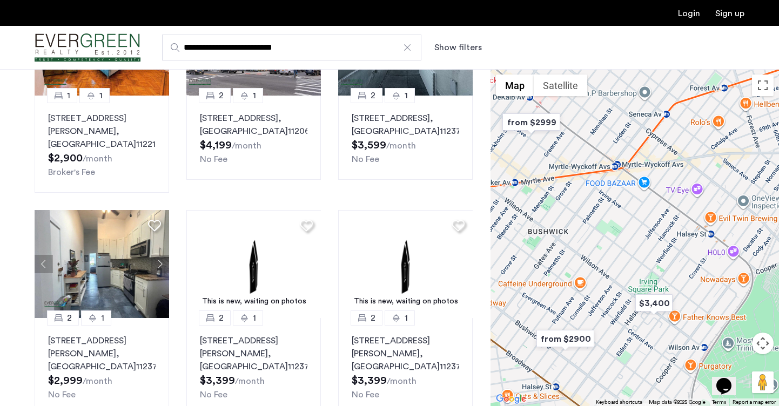
scroll to position [380, 0]
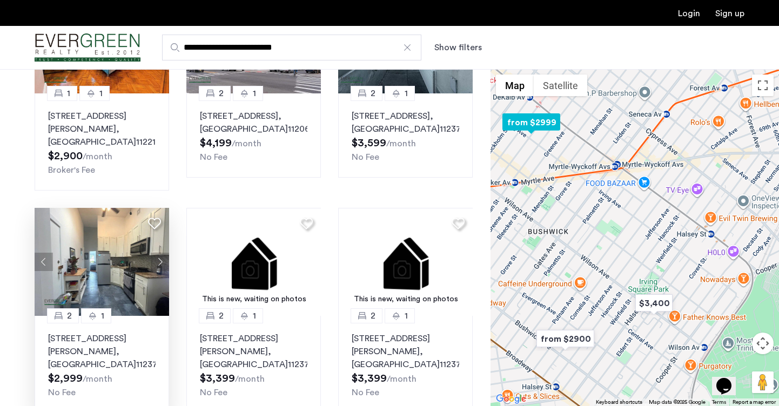
click at [159, 253] on button "Next apartment" at bounding box center [160, 262] width 18 height 18
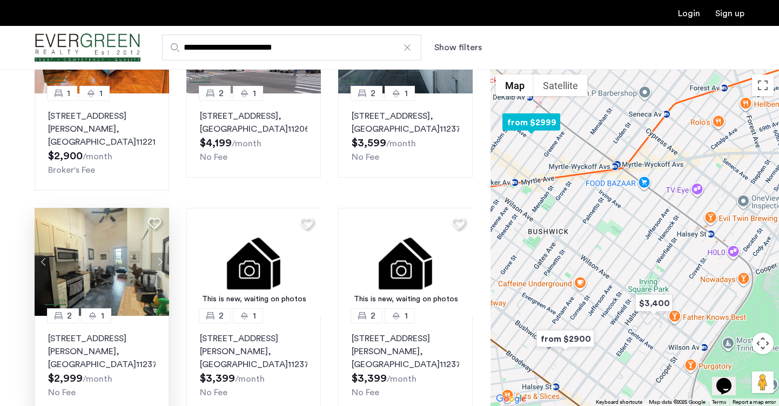
click at [159, 253] on button "Next apartment" at bounding box center [160, 262] width 18 height 18
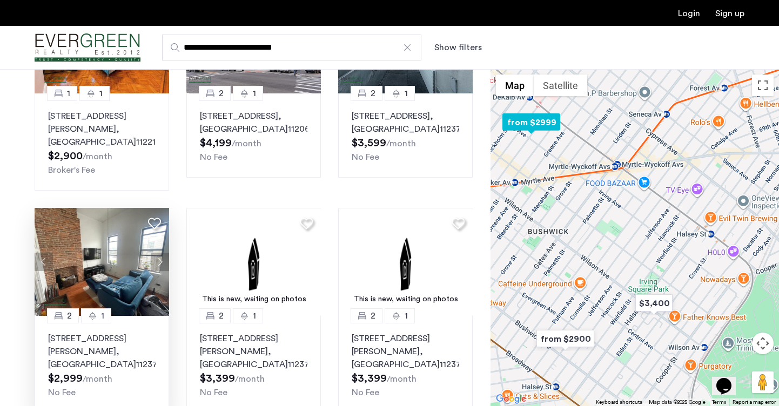
click at [159, 253] on button "Next apartment" at bounding box center [160, 262] width 18 height 18
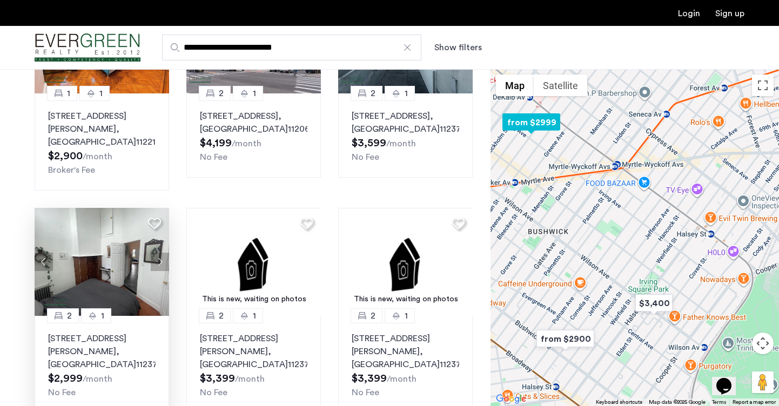
click at [159, 253] on button "Next apartment" at bounding box center [160, 262] width 18 height 18
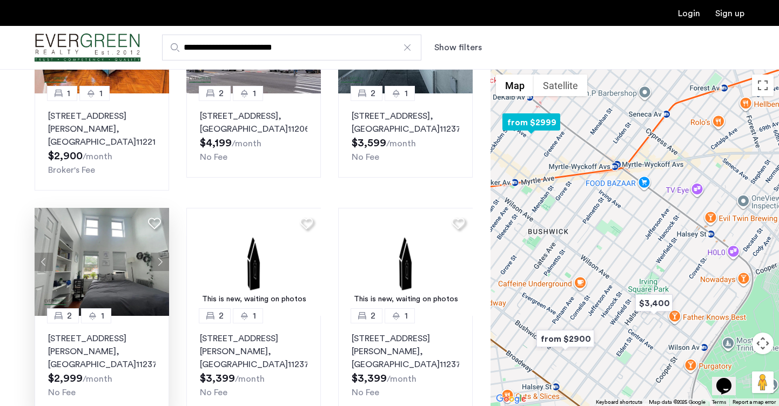
click at [159, 253] on button "Next apartment" at bounding box center [160, 262] width 18 height 18
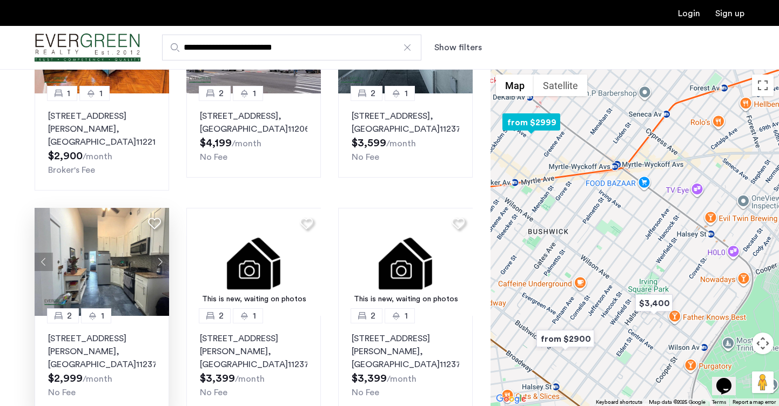
click at [159, 253] on button "Next apartment" at bounding box center [160, 262] width 18 height 18
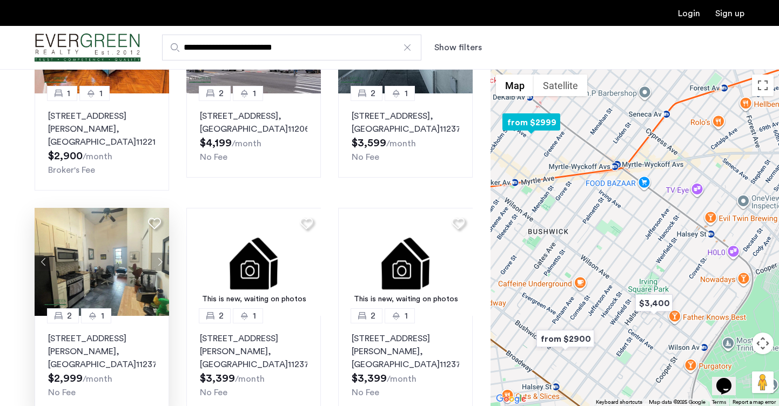
click at [159, 253] on button "Next apartment" at bounding box center [160, 262] width 18 height 18
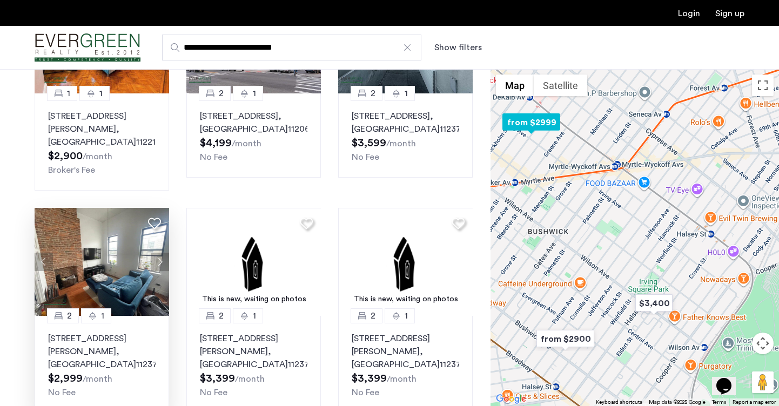
click at [112, 332] on p "290 Harman Street, Unit 3RR, Brooklyn , NY 11237" at bounding box center [101, 351] width 107 height 39
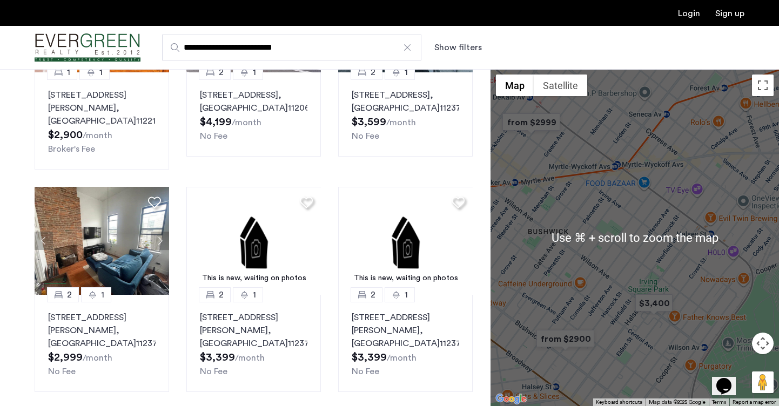
scroll to position [409, 0]
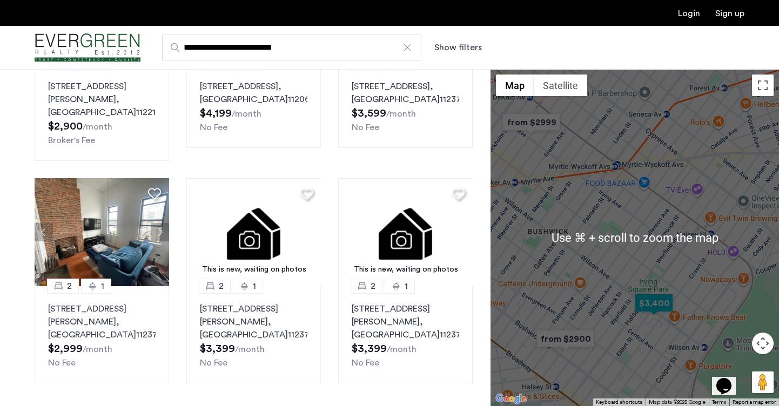
click at [650, 312] on img "$3,400" at bounding box center [654, 303] width 46 height 24
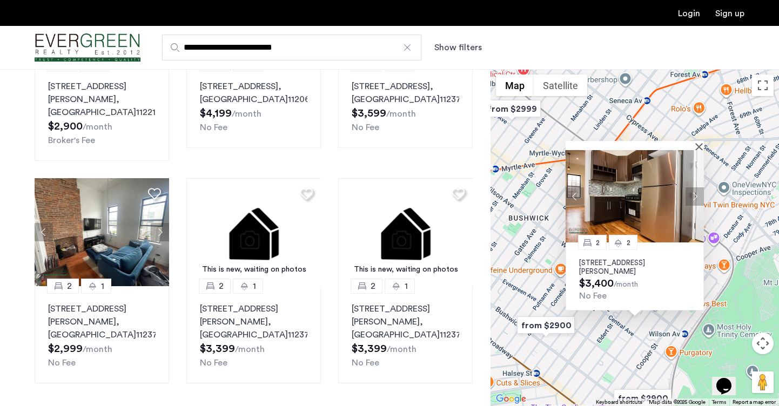
click at [700, 193] on button "Next apartment" at bounding box center [694, 196] width 18 height 18
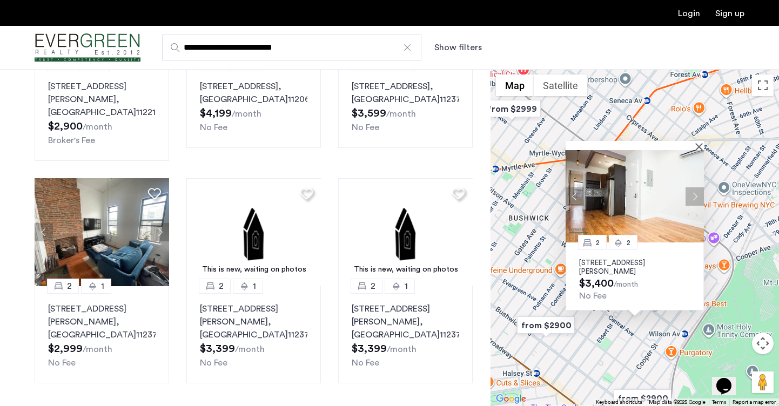
click at [700, 193] on button "Next apartment" at bounding box center [694, 196] width 18 height 18
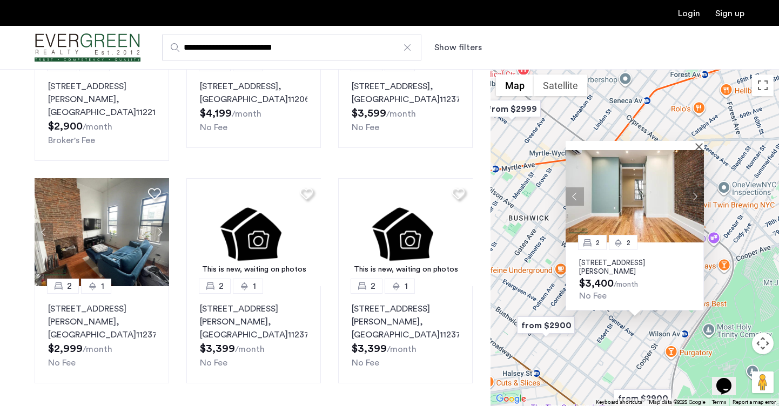
click at [700, 193] on button "Next apartment" at bounding box center [694, 196] width 18 height 18
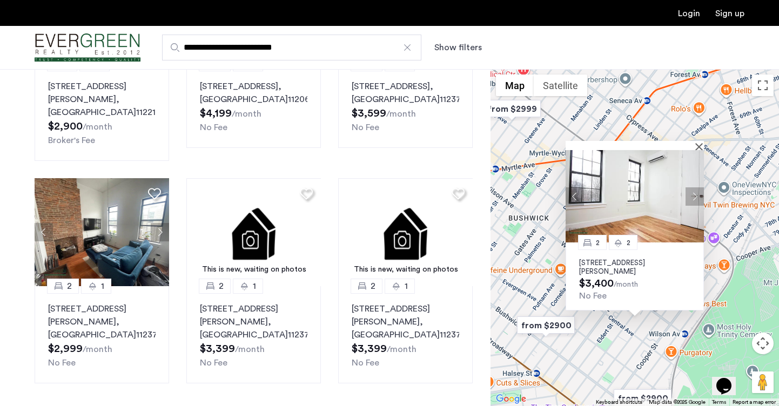
click at [700, 193] on button "Next apartment" at bounding box center [694, 196] width 18 height 18
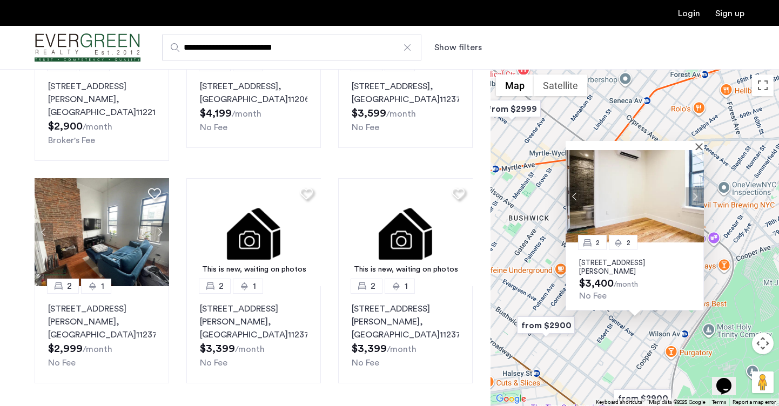
click at [700, 193] on button "Next apartment" at bounding box center [694, 196] width 18 height 18
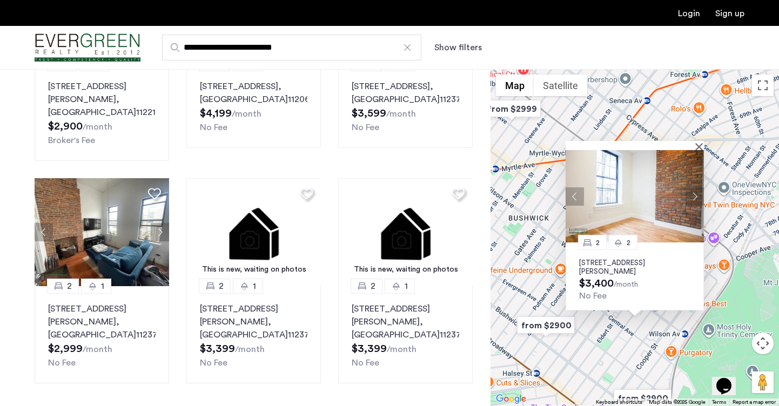
click at [700, 193] on button "Next apartment" at bounding box center [694, 196] width 18 height 18
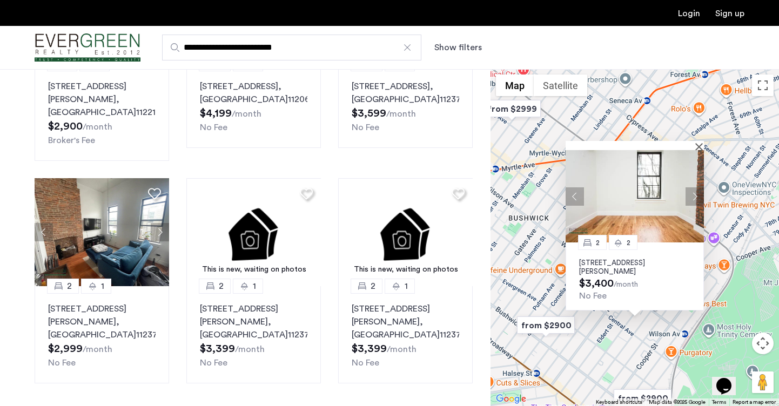
click at [700, 193] on button "Next apartment" at bounding box center [694, 196] width 18 height 18
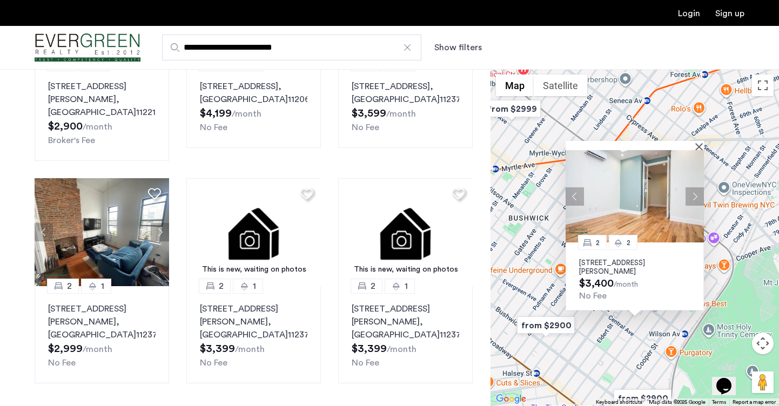
click at [700, 193] on button "Next apartment" at bounding box center [694, 196] width 18 height 18
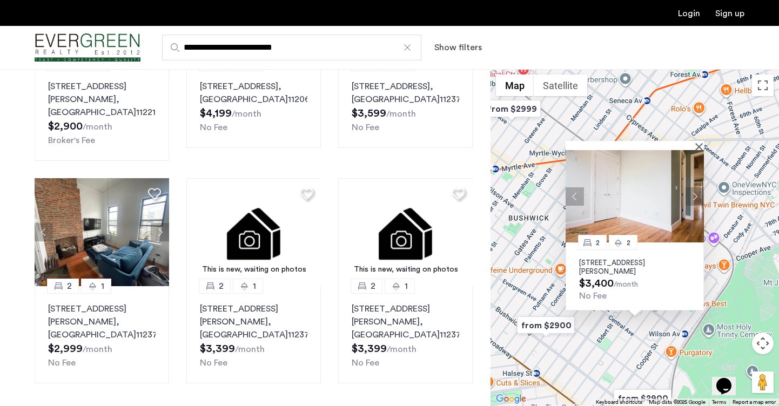
click at [700, 193] on button "Next apartment" at bounding box center [694, 196] width 18 height 18
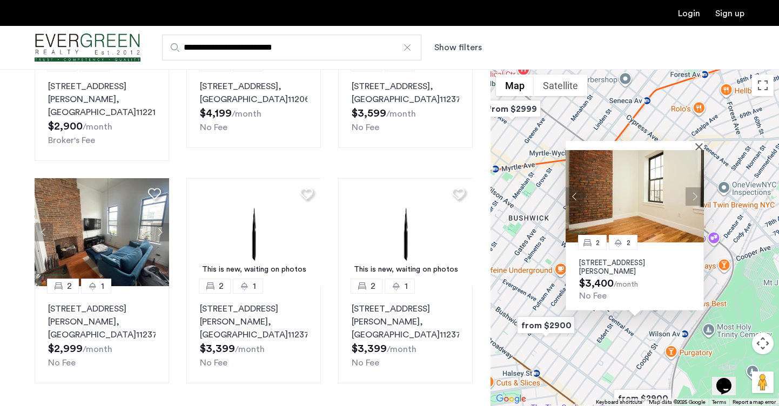
click at [700, 193] on button "Next apartment" at bounding box center [694, 196] width 18 height 18
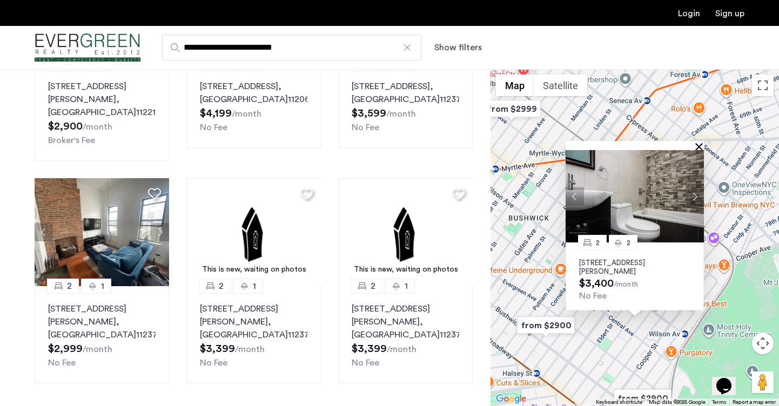
click at [698, 149] on button "Close" at bounding box center [701, 147] width 8 height 8
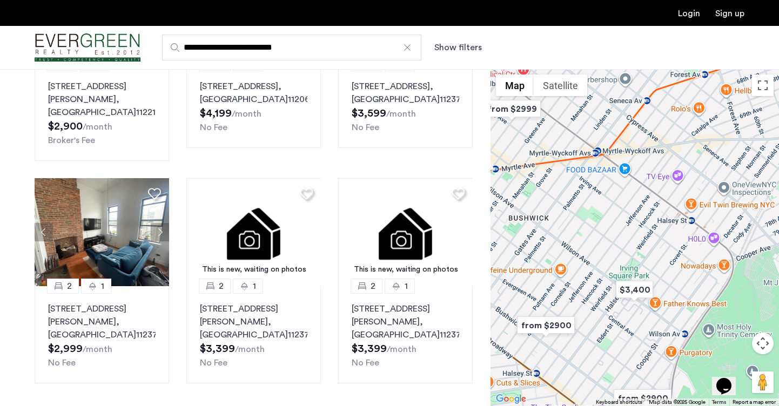
drag, startPoint x: 698, startPoint y: 149, endPoint x: 668, endPoint y: 191, distance: 51.1
click at [669, 190] on div at bounding box center [634, 237] width 288 height 337
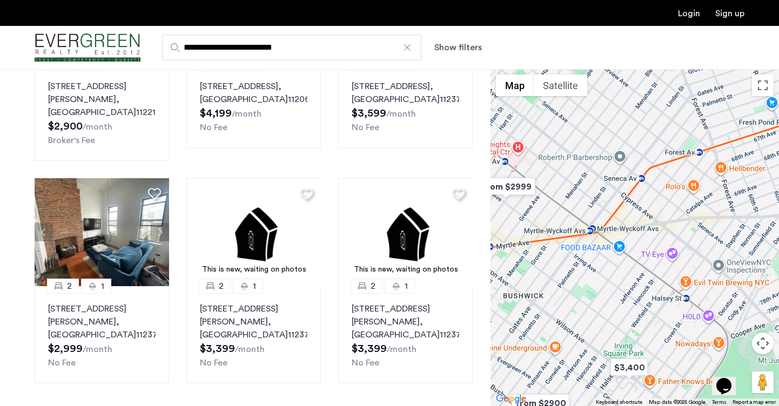
drag, startPoint x: 649, startPoint y: 181, endPoint x: 740, endPoint y: 248, distance: 112.5
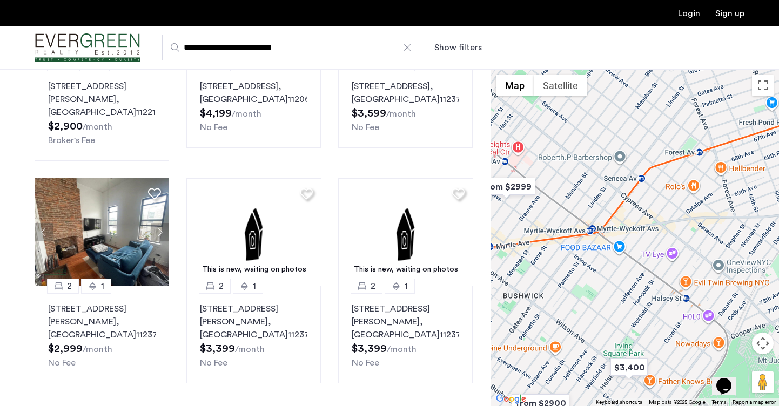
click at [740, 248] on div at bounding box center [634, 237] width 288 height 337
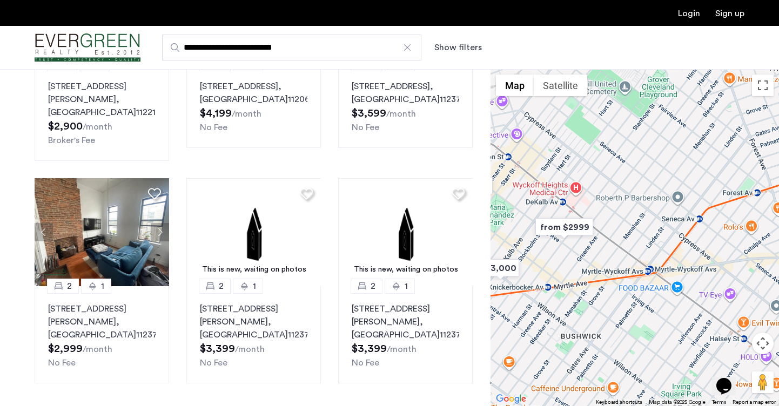
click at [562, 232] on img "from $2999" at bounding box center [564, 227] width 66 height 24
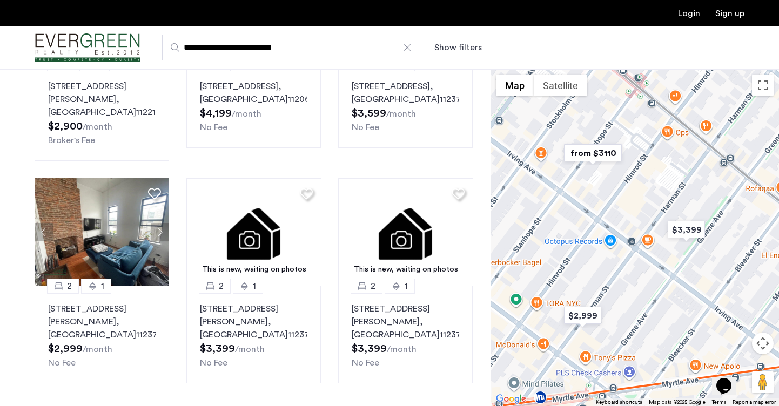
click at [592, 200] on div "To navigate, press the arrow keys." at bounding box center [634, 237] width 288 height 337
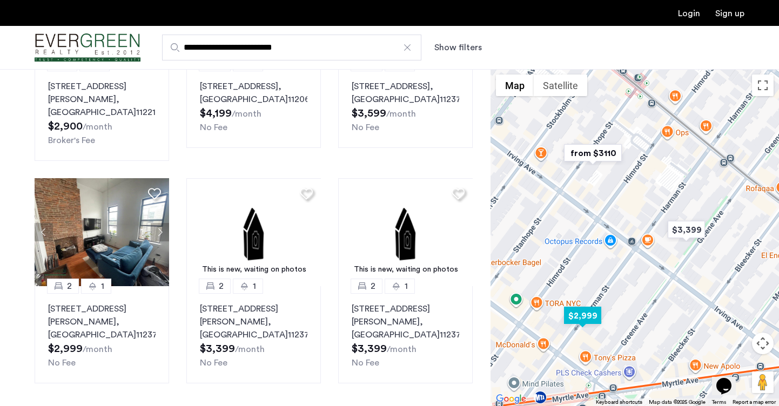
click at [586, 322] on img "$2,999" at bounding box center [583, 316] width 46 height 24
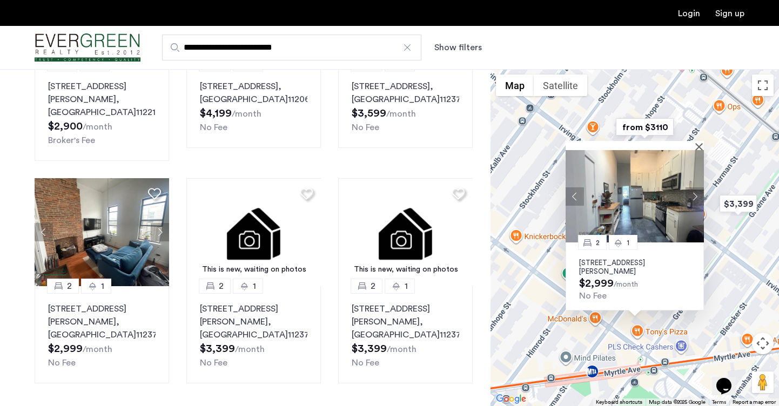
click at [747, 252] on div "2 1 290 Harman Street, Unit 3RR, Brooklyn, NY 11237 $2,999 /month No Fee" at bounding box center [634, 237] width 288 height 337
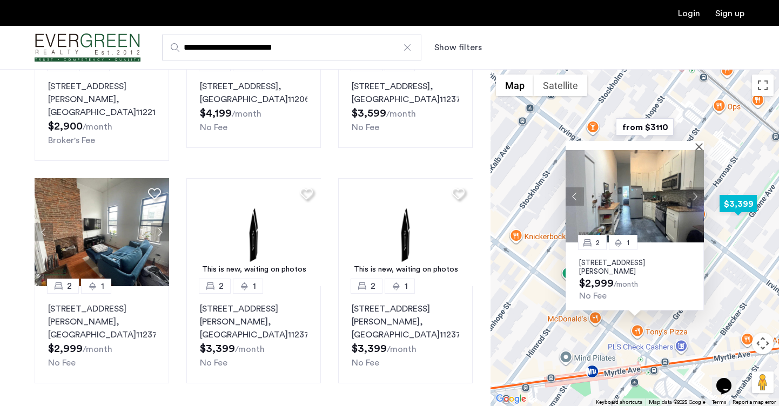
click at [747, 197] on img "$3,399" at bounding box center [738, 204] width 46 height 24
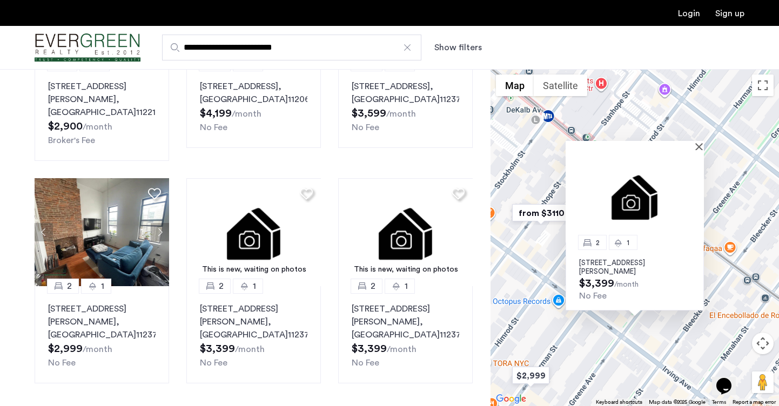
click at [548, 237] on div "2 1 1399 Greene Avenue, Unit 2A, Brooklyn, NY 11237 $3,399 /month No Fee" at bounding box center [634, 237] width 288 height 337
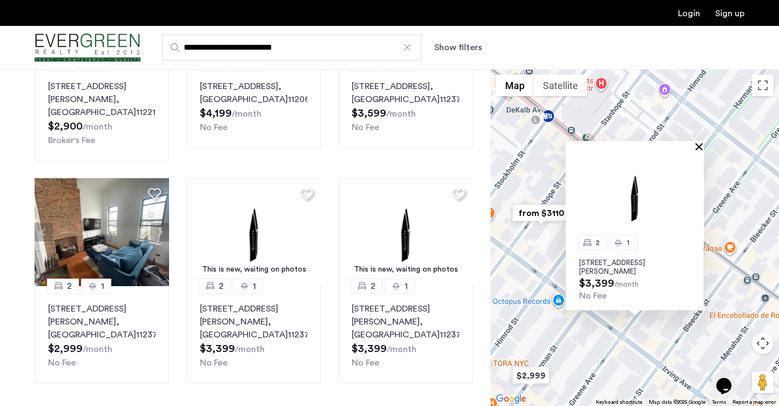
click at [698, 147] on button "Close" at bounding box center [701, 147] width 8 height 8
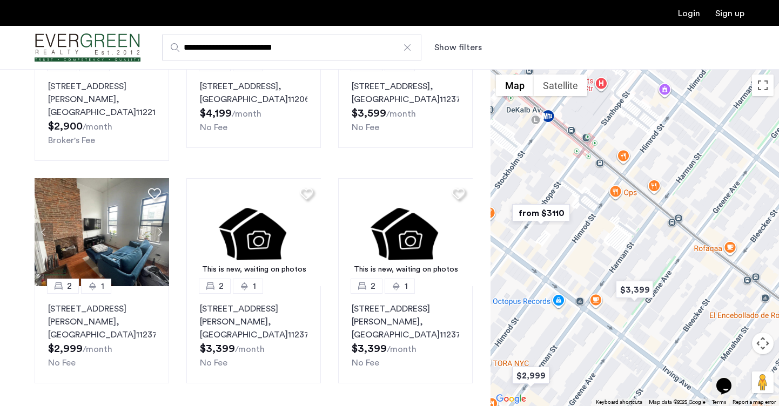
click at [536, 218] on img "from $3110" at bounding box center [541, 213] width 66 height 24
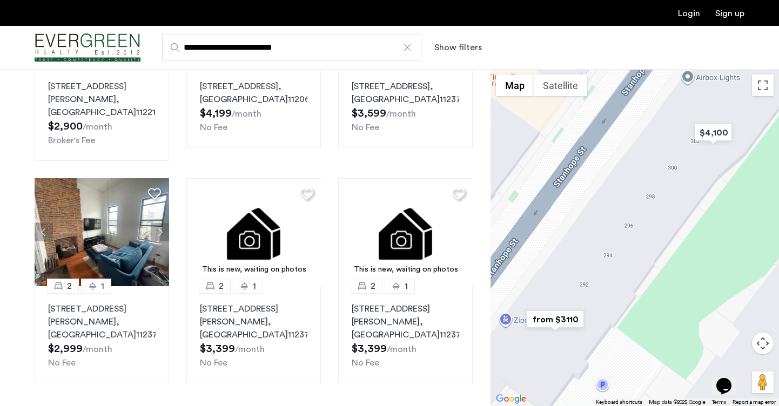
click at [555, 317] on img "from $3110" at bounding box center [555, 319] width 66 height 24
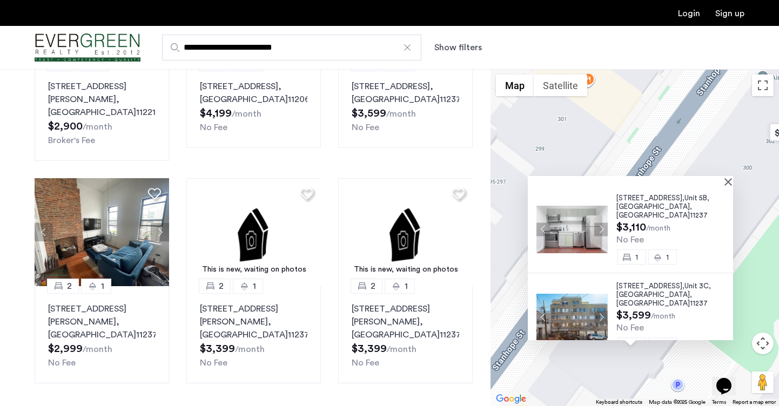
click at [690, 212] on span "11237" at bounding box center [699, 215] width 18 height 7
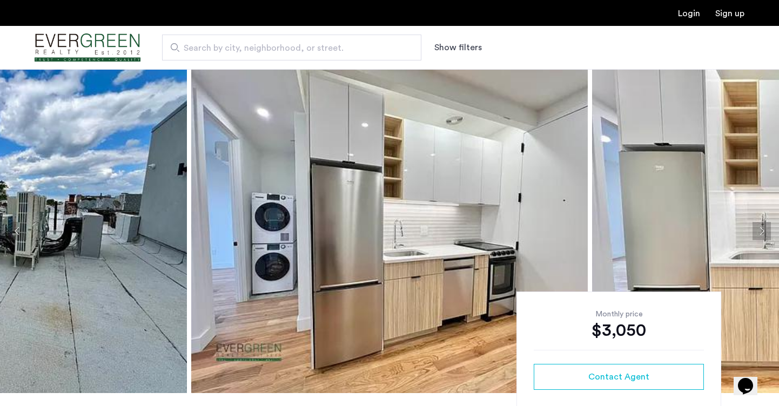
click at [400, 246] on img at bounding box center [389, 231] width 396 height 324
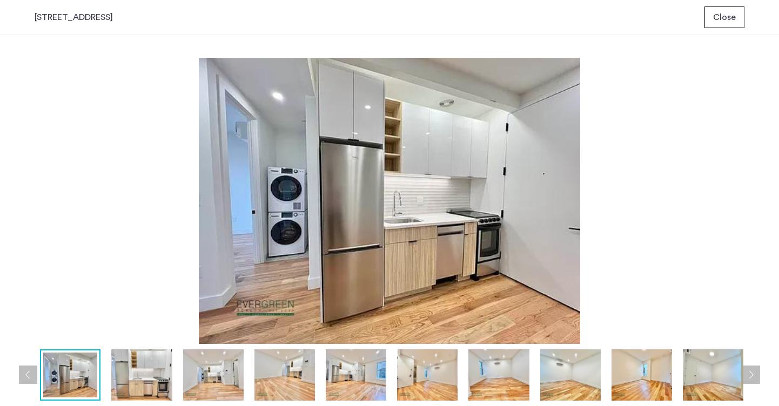
click at [755, 383] on button "Next apartment" at bounding box center [751, 375] width 18 height 18
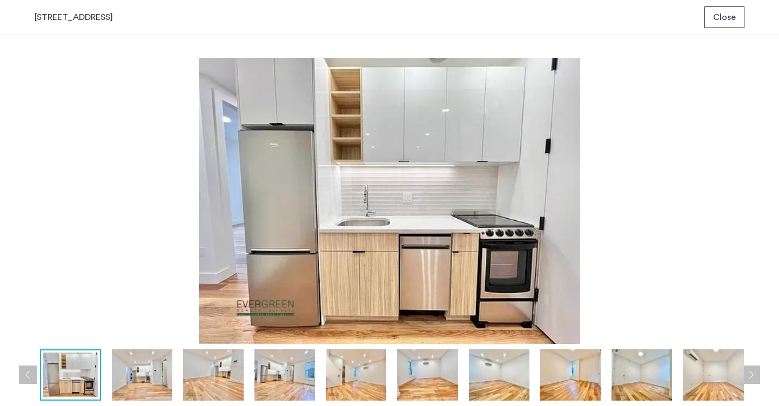
click at [755, 380] on button "Next apartment" at bounding box center [751, 375] width 18 height 18
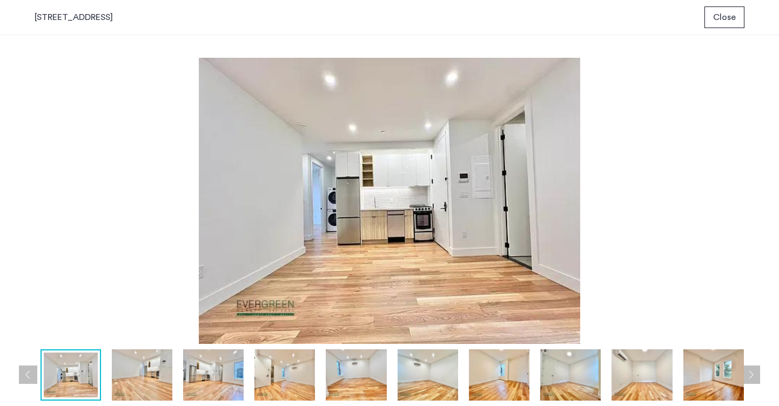
click at [755, 380] on button "Next apartment" at bounding box center [751, 375] width 18 height 18
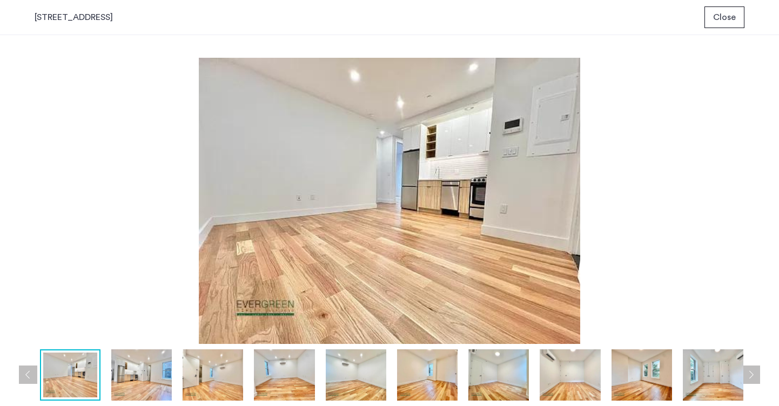
click at [755, 380] on button "Next apartment" at bounding box center [751, 375] width 18 height 18
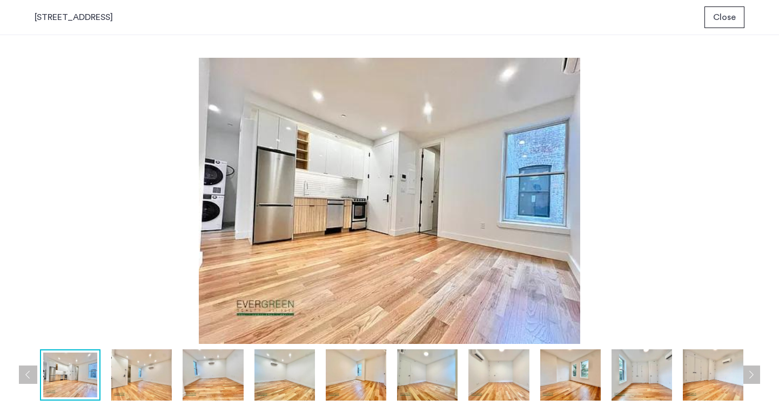
click at [755, 380] on button "Next apartment" at bounding box center [751, 375] width 18 height 18
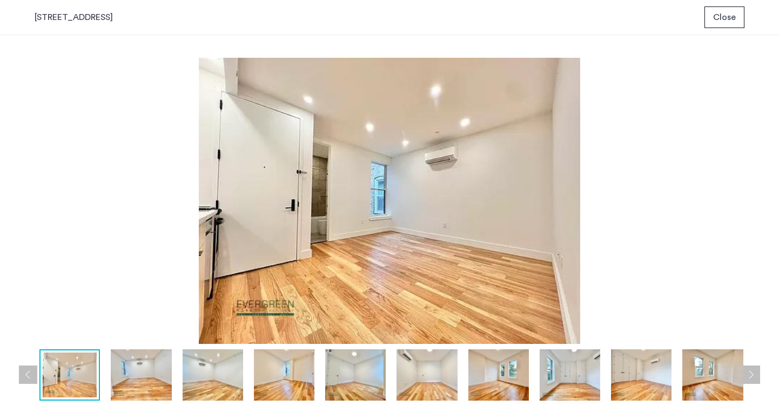
click at [755, 380] on button "Next apartment" at bounding box center [751, 375] width 18 height 18
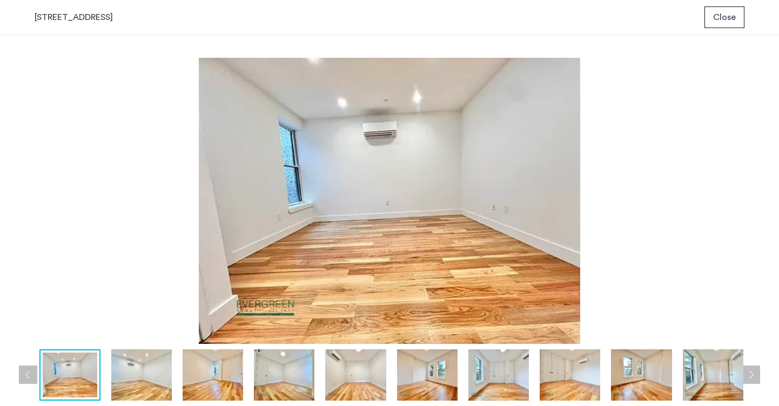
click at [755, 380] on button "Next apartment" at bounding box center [751, 375] width 18 height 18
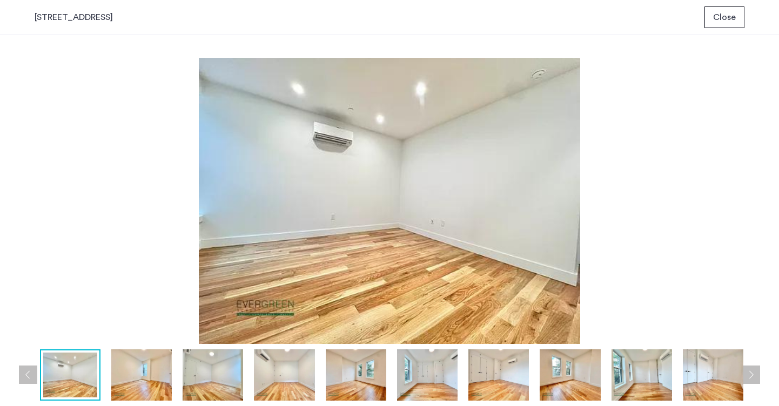
click at [755, 380] on button "Next apartment" at bounding box center [751, 375] width 18 height 18
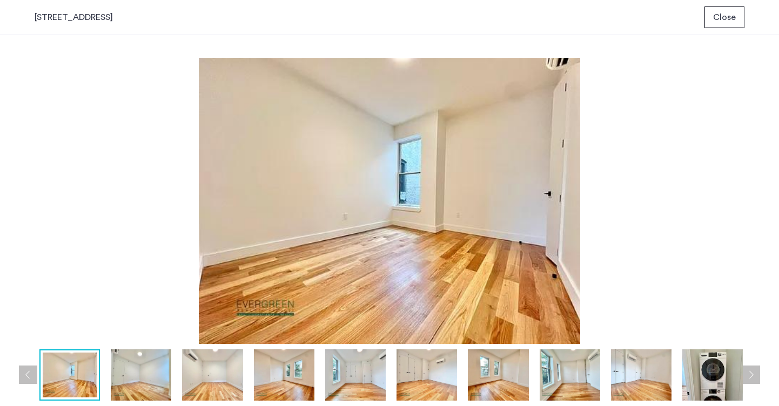
click at [755, 380] on button "Next apartment" at bounding box center [751, 375] width 18 height 18
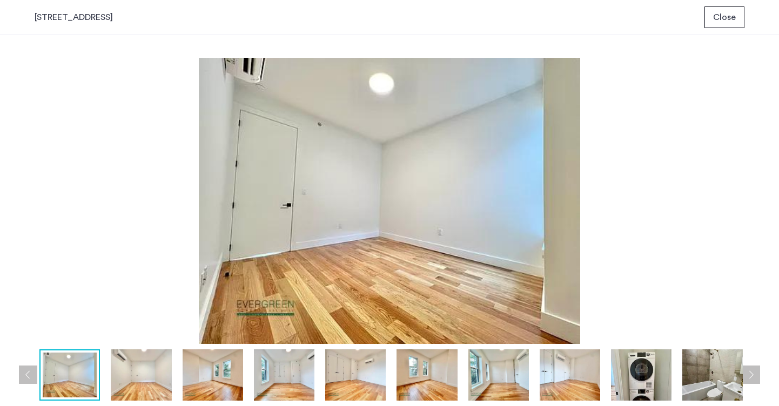
click at [755, 380] on button "Next apartment" at bounding box center [751, 375] width 18 height 18
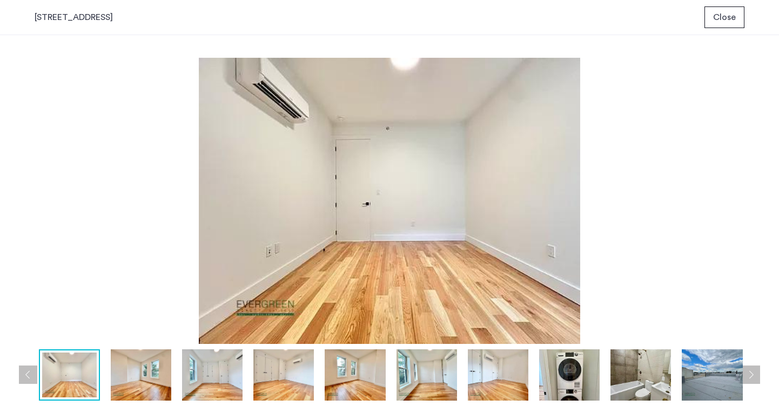
click at [755, 380] on button "Next apartment" at bounding box center [751, 375] width 18 height 18
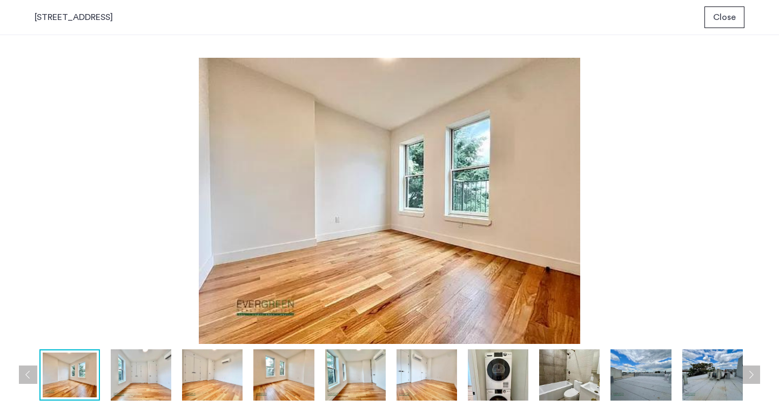
click at [755, 380] on button "Next apartment" at bounding box center [751, 375] width 18 height 18
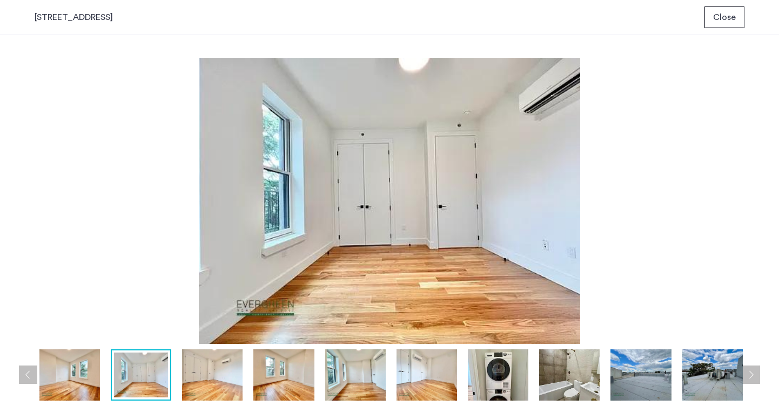
click at [755, 380] on button "Next apartment" at bounding box center [751, 375] width 18 height 18
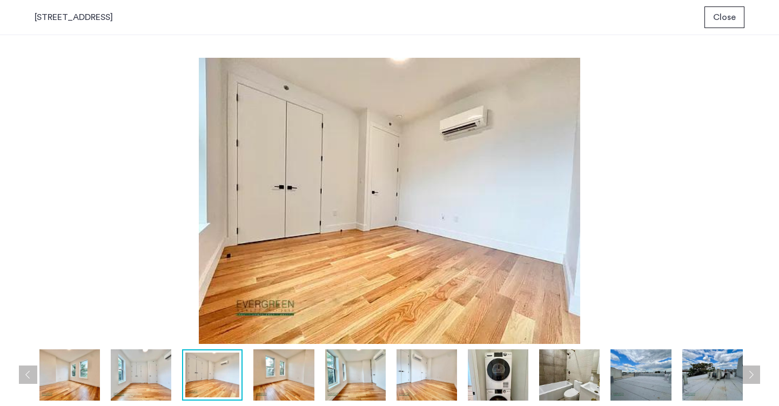
click at [755, 380] on button "Next apartment" at bounding box center [751, 375] width 18 height 18
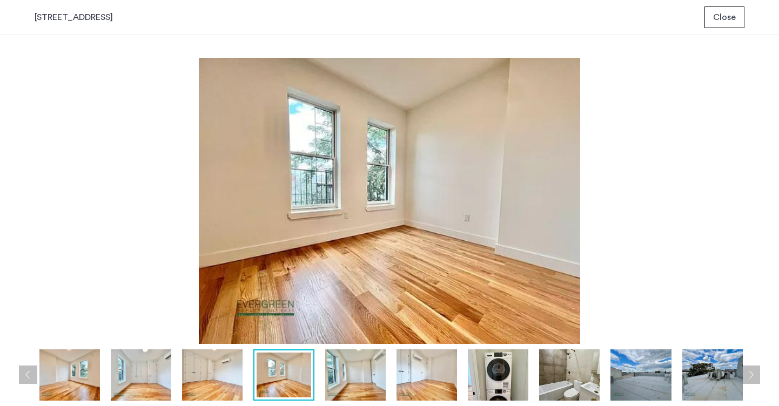
click at [755, 380] on button "Next apartment" at bounding box center [751, 375] width 18 height 18
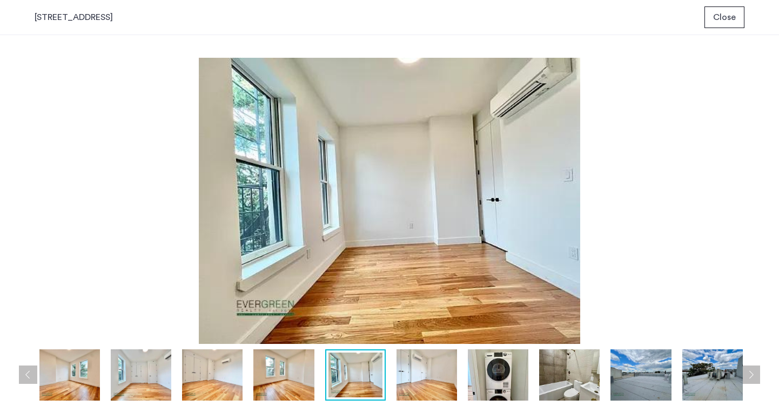
click at [755, 380] on button "Next apartment" at bounding box center [751, 375] width 18 height 18
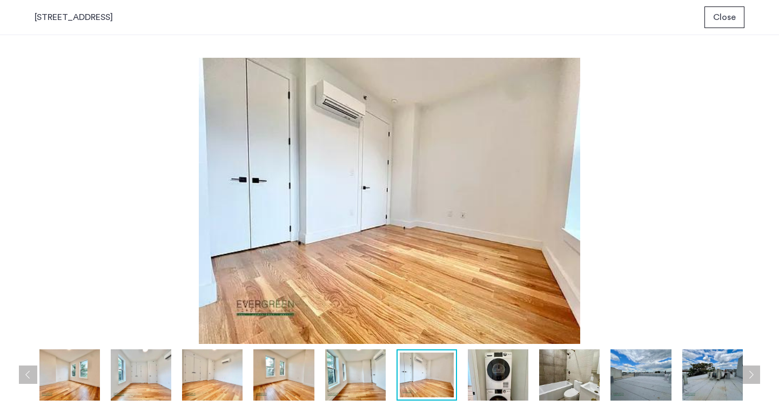
click at [755, 380] on button "Next apartment" at bounding box center [751, 375] width 18 height 18
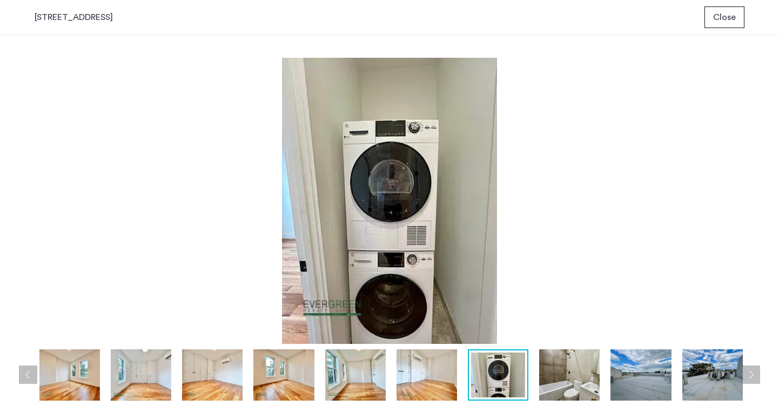
click at [755, 380] on button "Next apartment" at bounding box center [751, 375] width 18 height 18
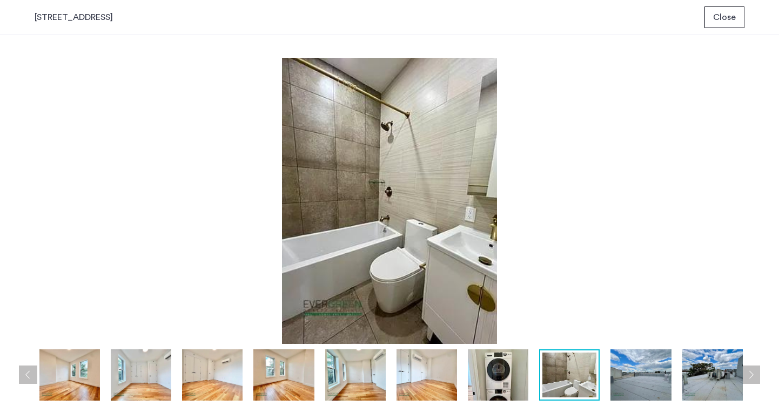
click at [755, 380] on button "Next apartment" at bounding box center [751, 375] width 18 height 18
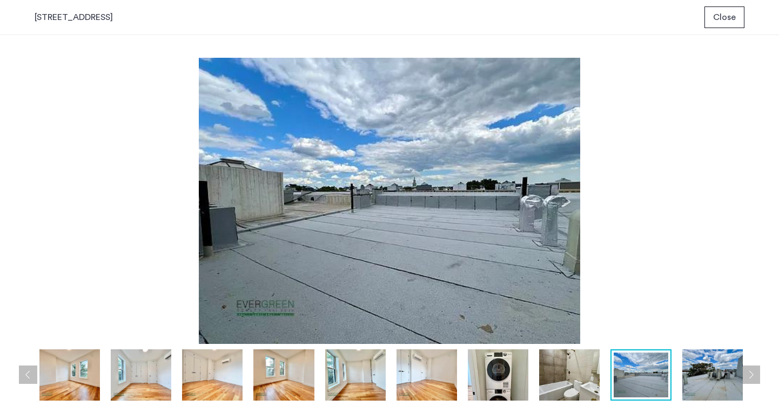
click at [755, 380] on button "Next apartment" at bounding box center [751, 375] width 18 height 18
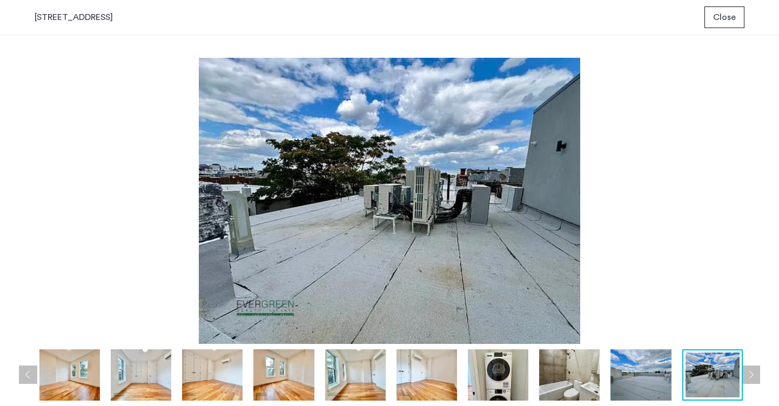
click at [755, 380] on button "Next apartment" at bounding box center [751, 375] width 18 height 18
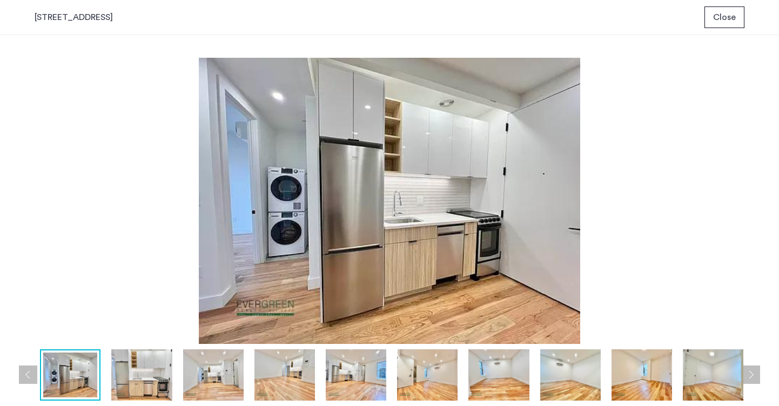
click at [755, 380] on button "Next apartment" at bounding box center [751, 375] width 18 height 18
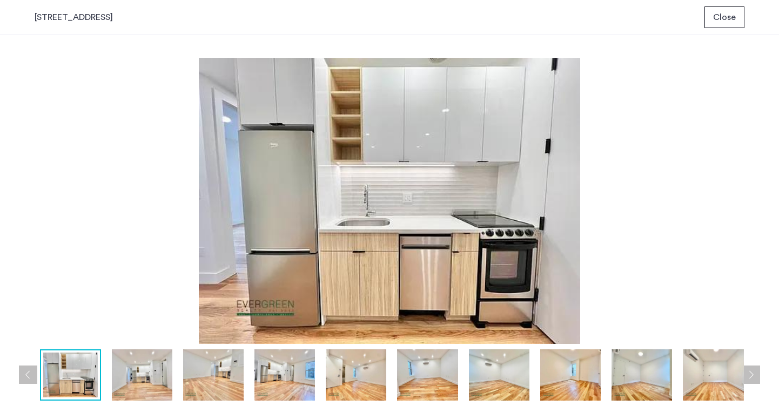
click at [755, 380] on button "Next apartment" at bounding box center [751, 375] width 18 height 18
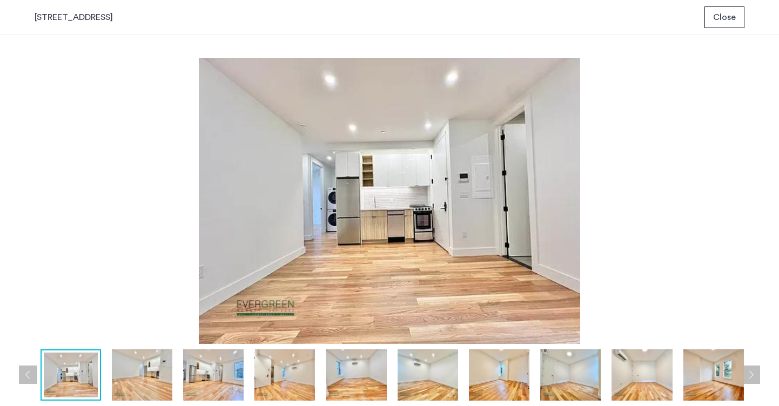
click at [727, 23] on span "Close" at bounding box center [724, 17] width 23 height 13
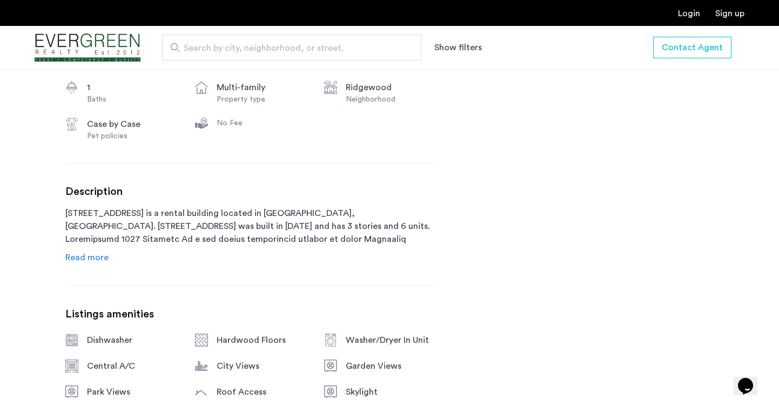
scroll to position [490, 0]
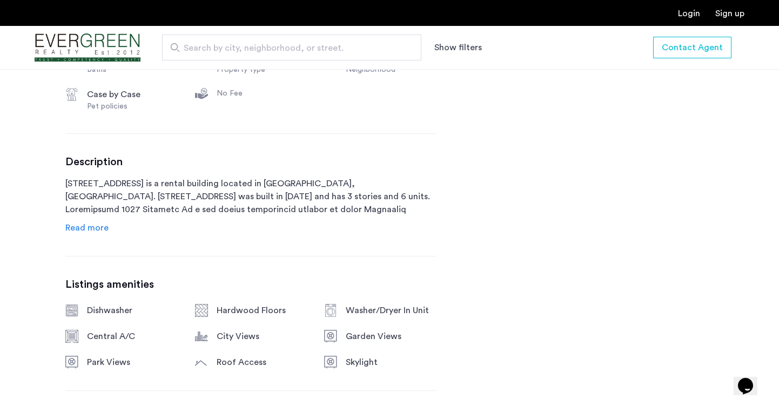
click at [105, 228] on span "Read more" at bounding box center [86, 228] width 43 height 9
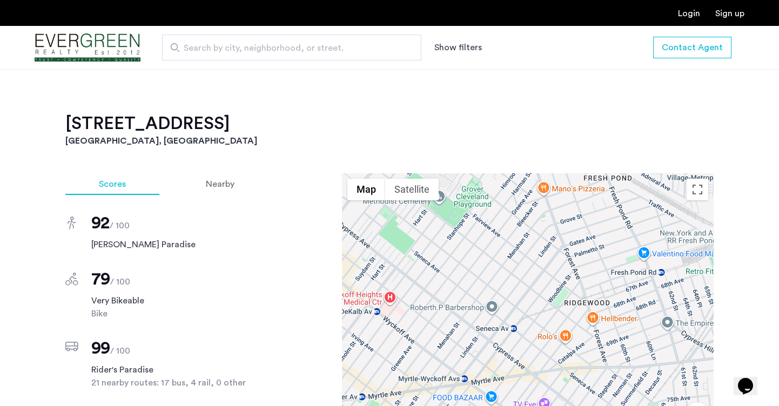
scroll to position [1088, 0]
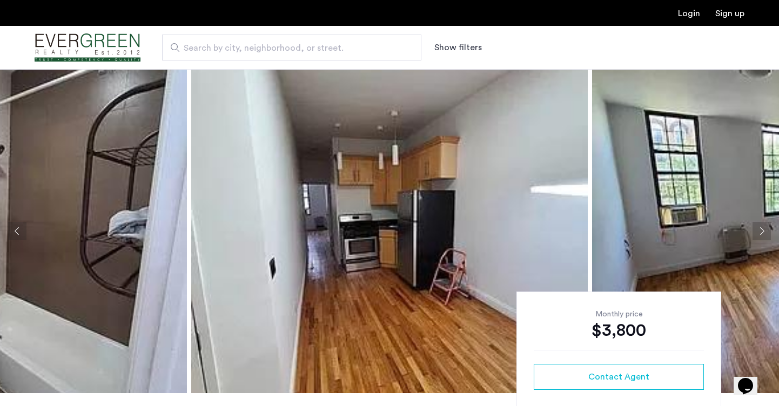
scroll to position [-1, 0]
click at [474, 150] on img at bounding box center [389, 231] width 396 height 324
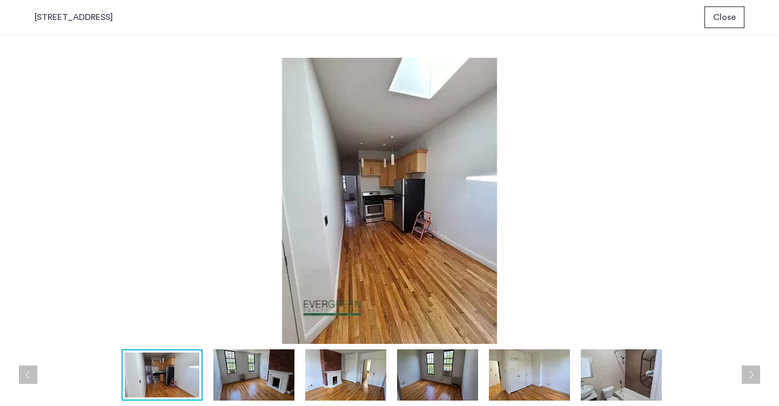
scroll to position [0, 0]
click at [250, 373] on img at bounding box center [253, 374] width 81 height 51
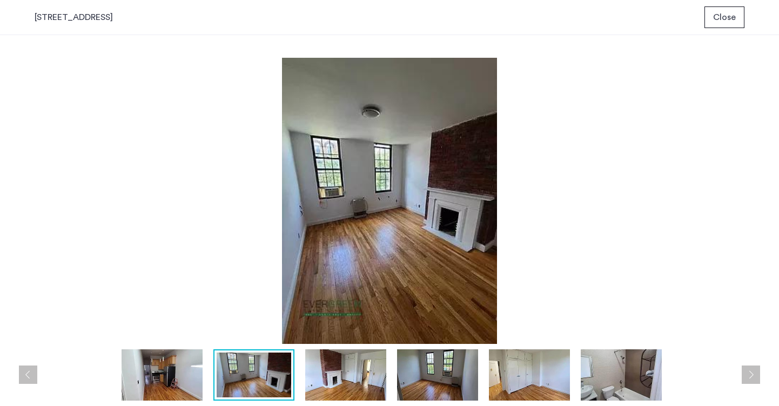
click at [331, 371] on img at bounding box center [345, 374] width 81 height 51
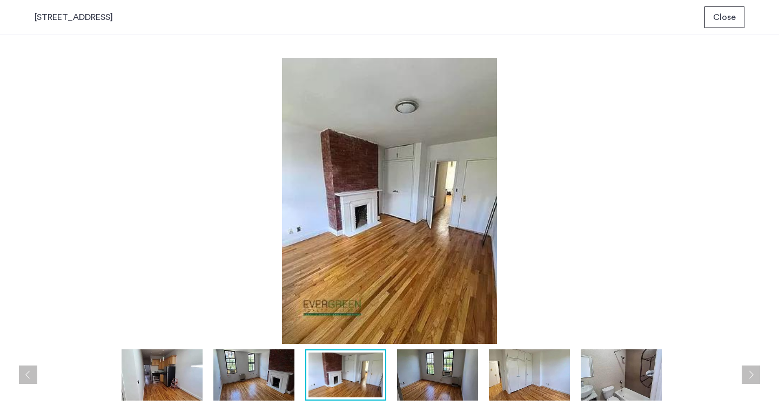
click at [421, 373] on img at bounding box center [437, 374] width 81 height 51
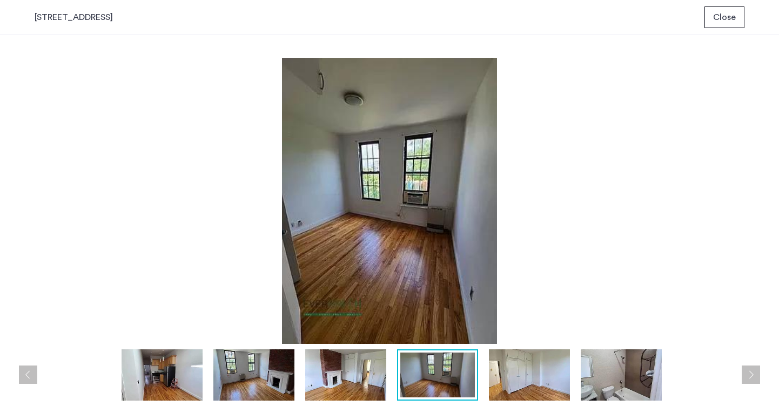
click at [528, 377] on img at bounding box center [529, 374] width 81 height 51
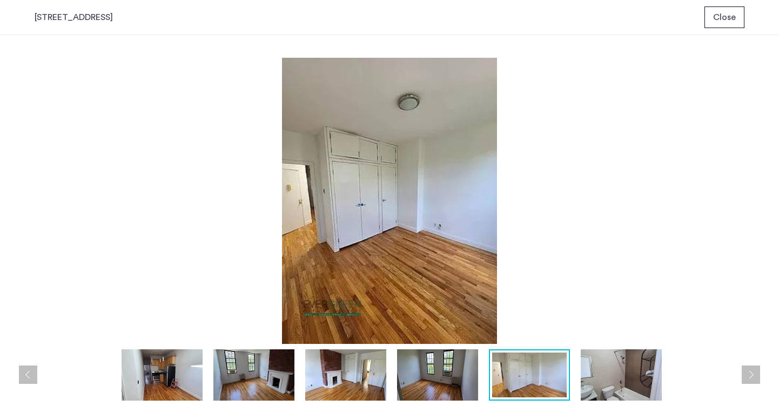
click at [607, 364] on img at bounding box center [621, 374] width 81 height 51
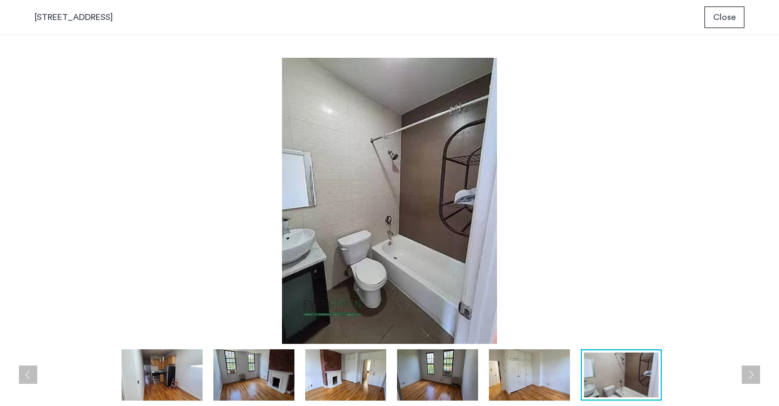
click at [726, 23] on span "Close" at bounding box center [724, 17] width 23 height 13
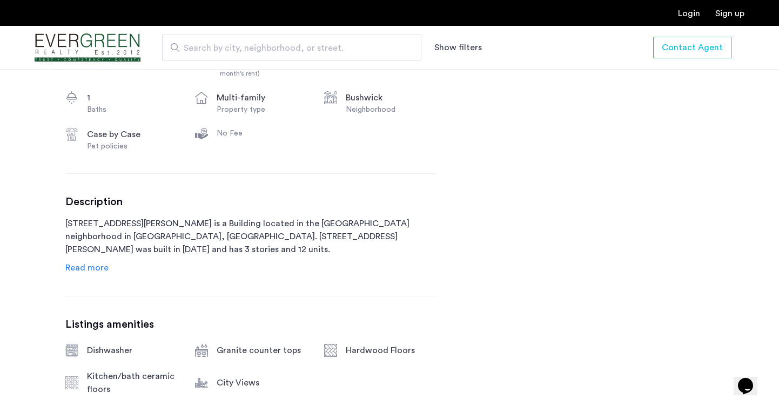
scroll to position [453, 0]
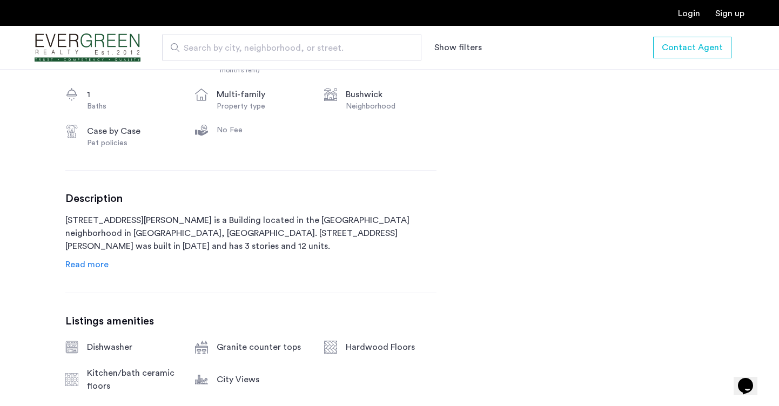
click at [93, 260] on span "Read more" at bounding box center [86, 264] width 43 height 9
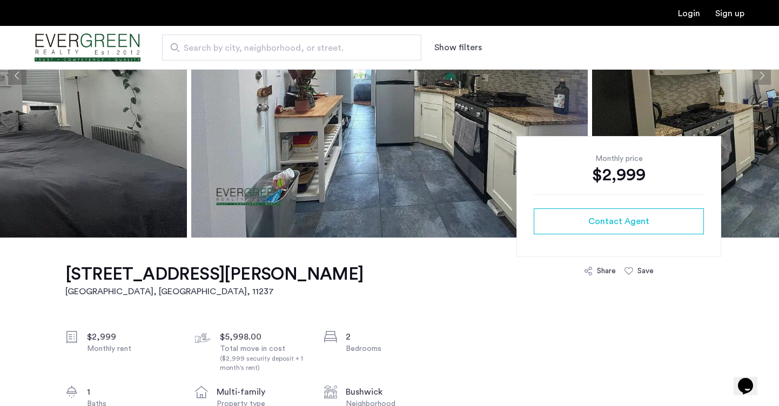
scroll to position [65, 0]
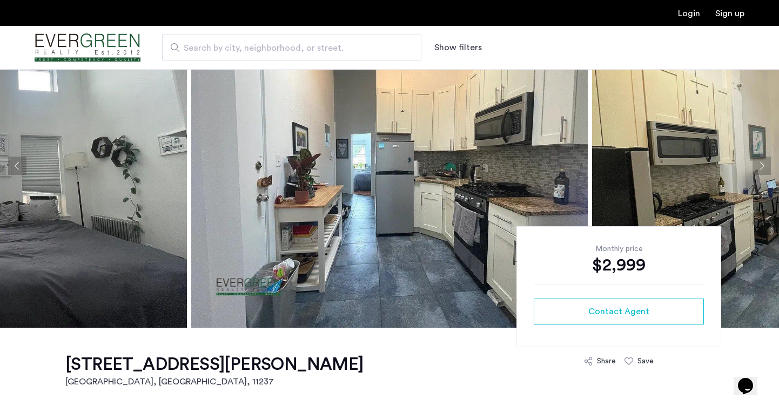
click at [354, 172] on img at bounding box center [389, 166] width 396 height 324
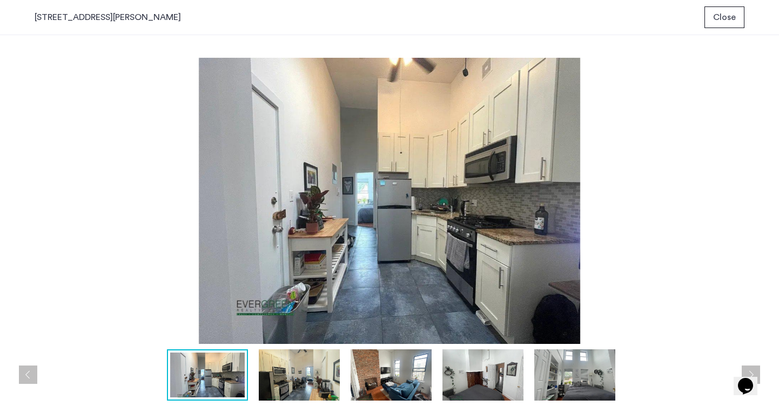
scroll to position [0, 0]
click at [304, 383] on img at bounding box center [299, 374] width 81 height 51
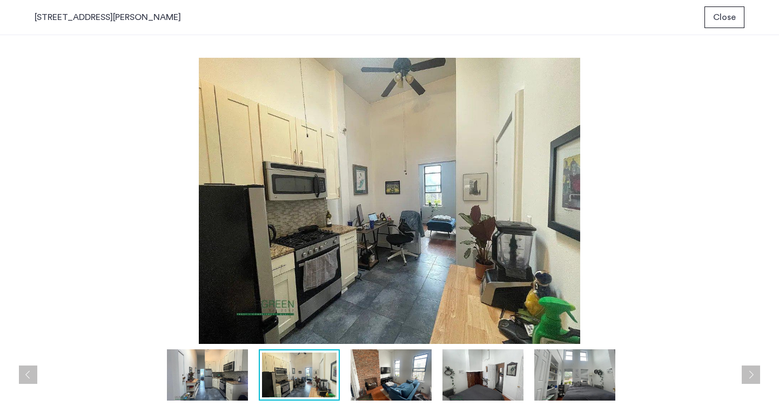
click at [386, 382] on img at bounding box center [391, 374] width 81 height 51
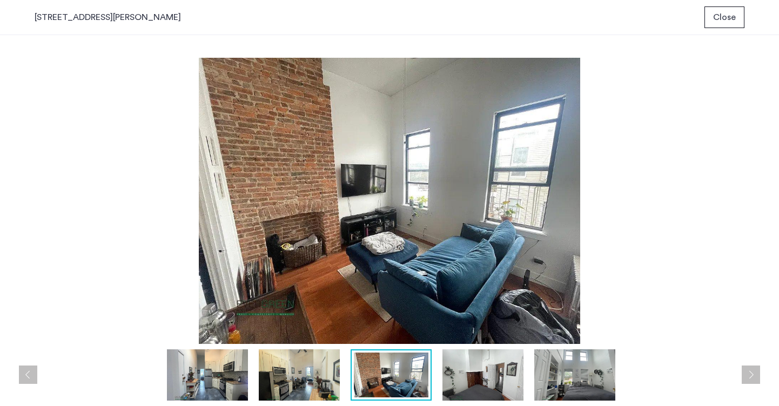
click at [478, 385] on img at bounding box center [482, 374] width 81 height 51
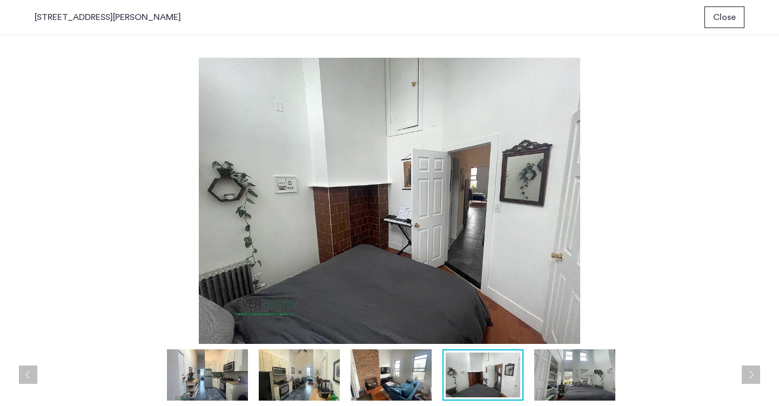
click at [564, 387] on img at bounding box center [574, 374] width 81 height 51
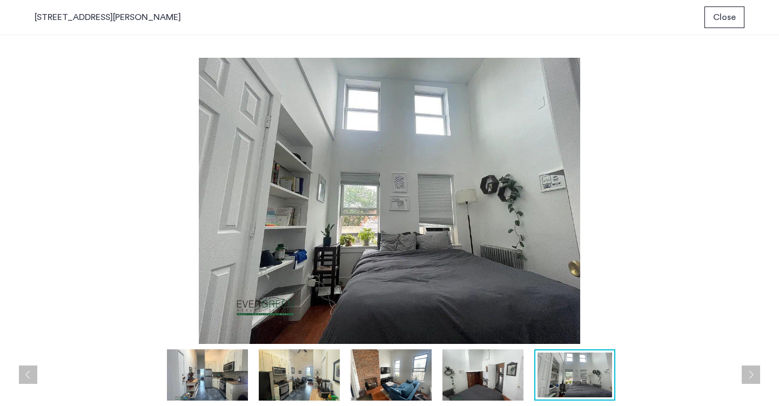
click at [489, 387] on img at bounding box center [482, 374] width 81 height 51
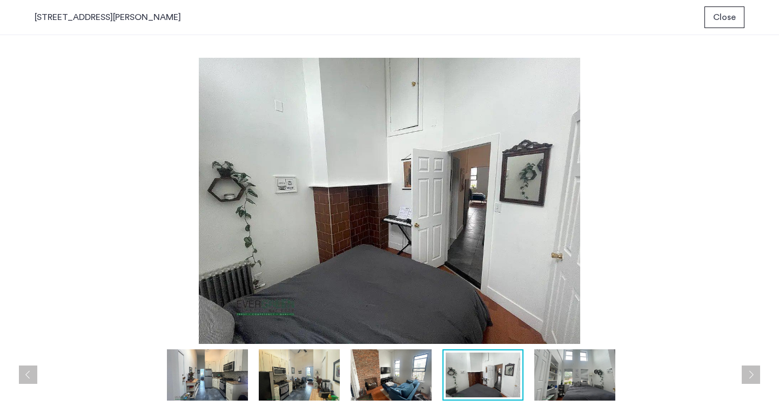
click at [551, 394] on img at bounding box center [574, 374] width 81 height 51
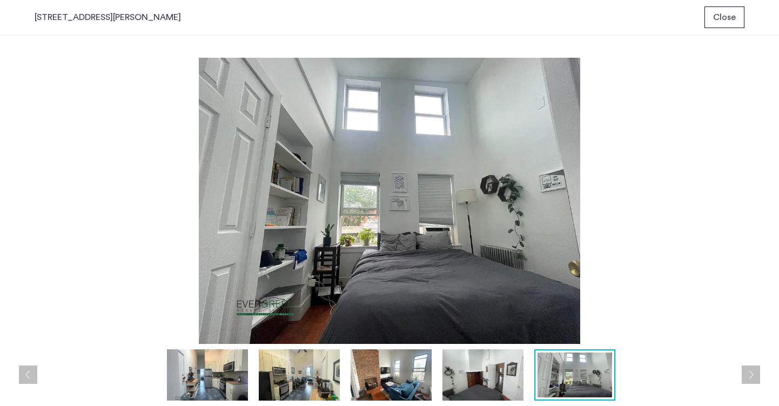
click at [506, 394] on img at bounding box center [482, 374] width 81 height 51
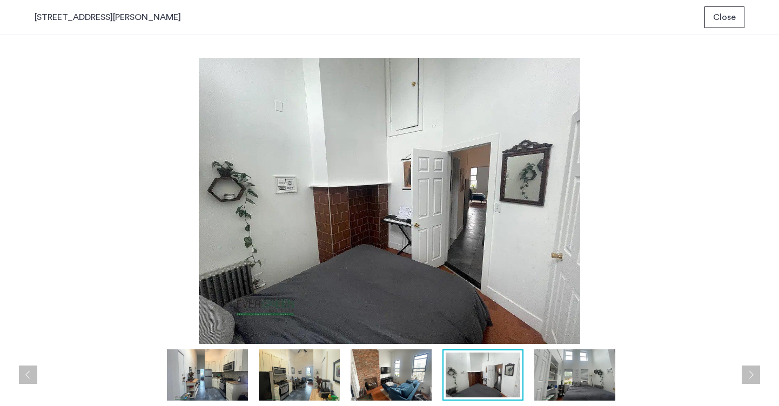
click at [582, 386] on img at bounding box center [574, 374] width 81 height 51
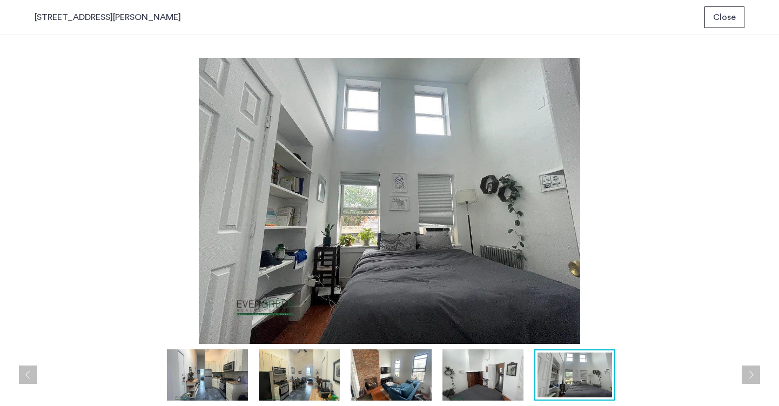
click at [529, 385] on div at bounding box center [392, 374] width 715 height 51
click at [487, 385] on img at bounding box center [482, 374] width 81 height 51
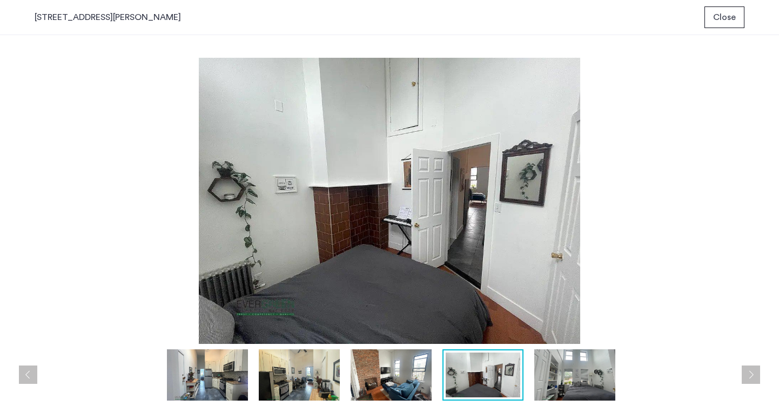
click at [574, 379] on img at bounding box center [574, 374] width 81 height 51
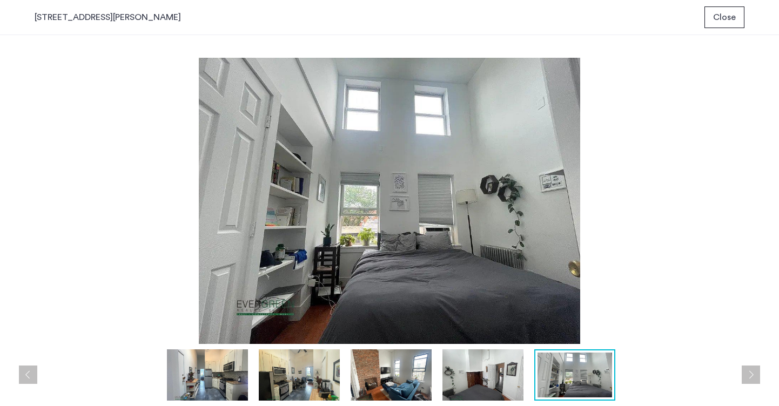
click at [494, 374] on img at bounding box center [482, 374] width 81 height 51
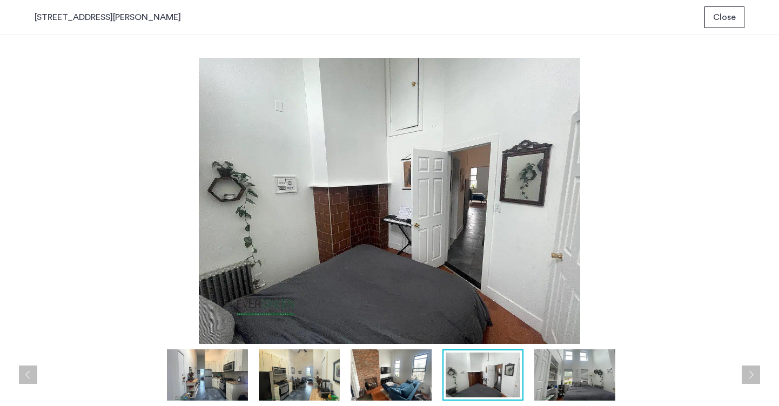
click at [402, 377] on img at bounding box center [391, 374] width 81 height 51
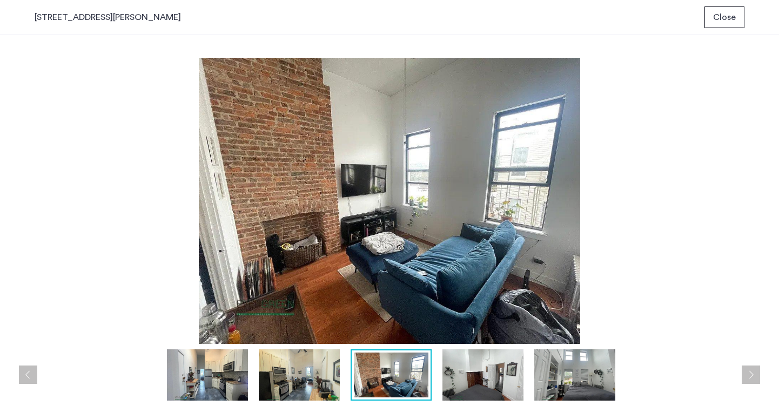
click at [319, 380] on img at bounding box center [299, 374] width 81 height 51
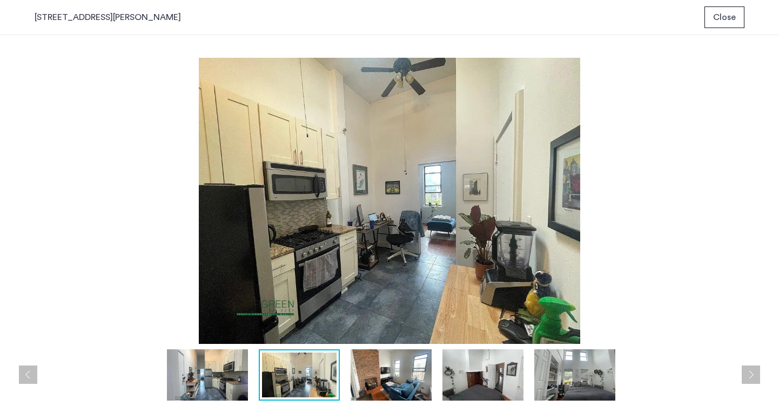
click at [222, 388] on img at bounding box center [207, 374] width 81 height 51
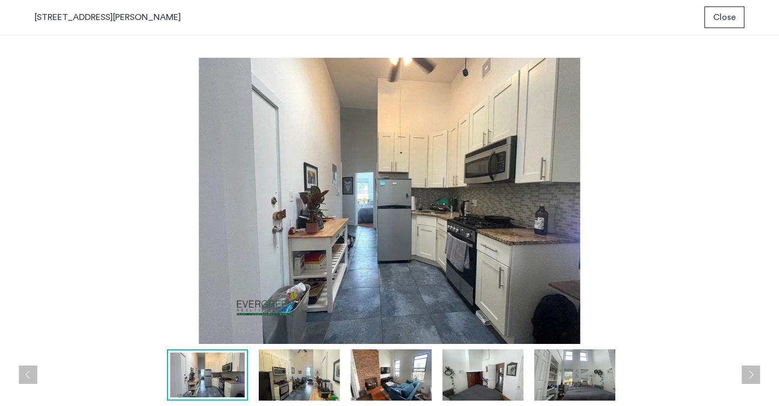
click at [418, 396] on img at bounding box center [391, 374] width 81 height 51
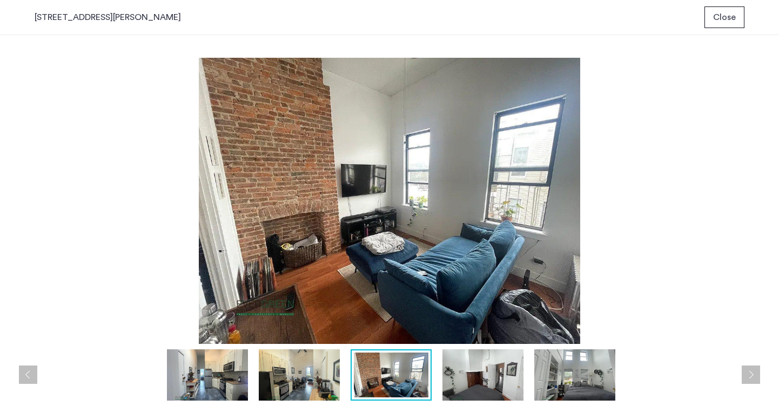
click at [283, 365] on img at bounding box center [299, 374] width 81 height 51
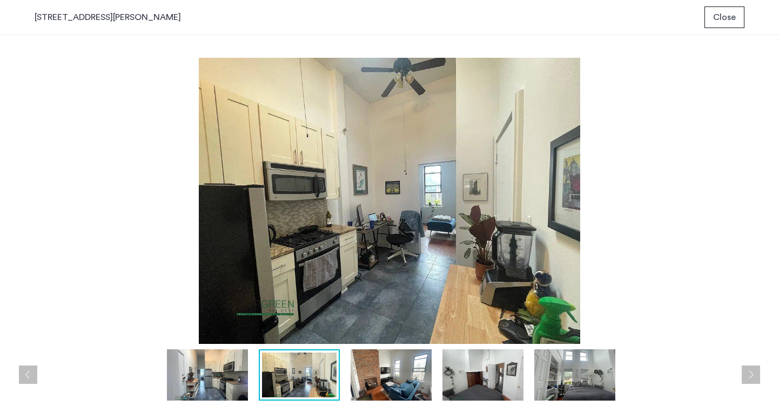
click at [214, 383] on img at bounding box center [207, 374] width 81 height 51
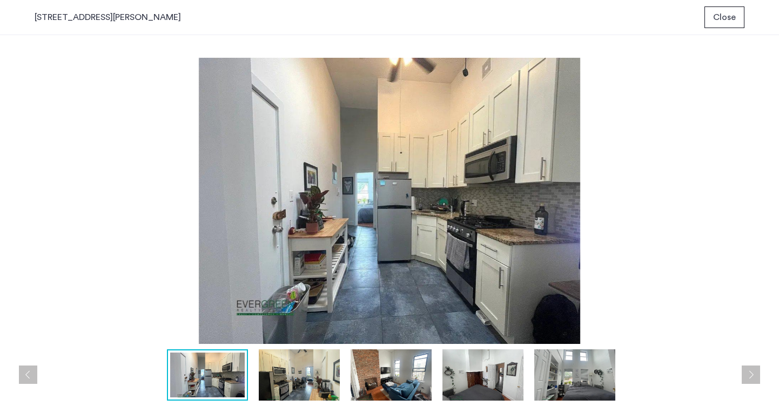
click at [735, 23] on span "Close" at bounding box center [724, 17] width 23 height 13
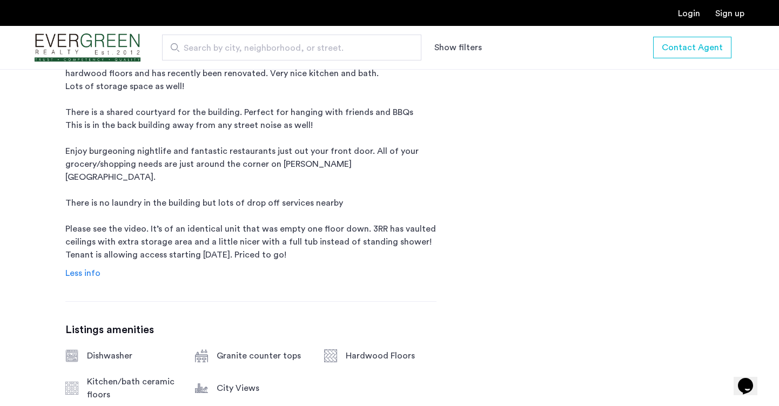
scroll to position [674, 0]
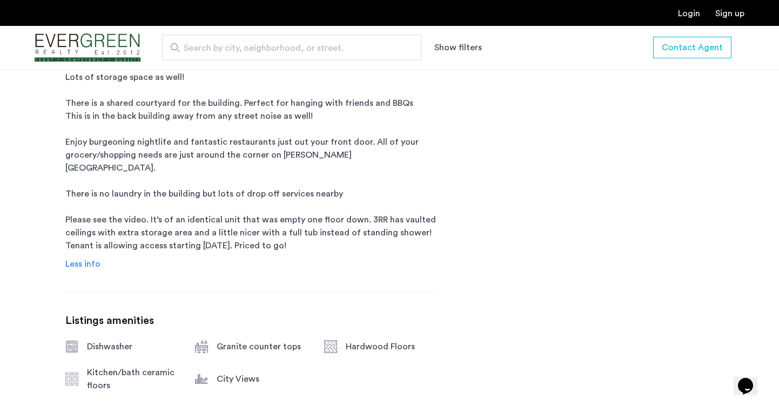
click at [112, 340] on div "Dishwasher" at bounding box center [132, 346] width 91 height 13
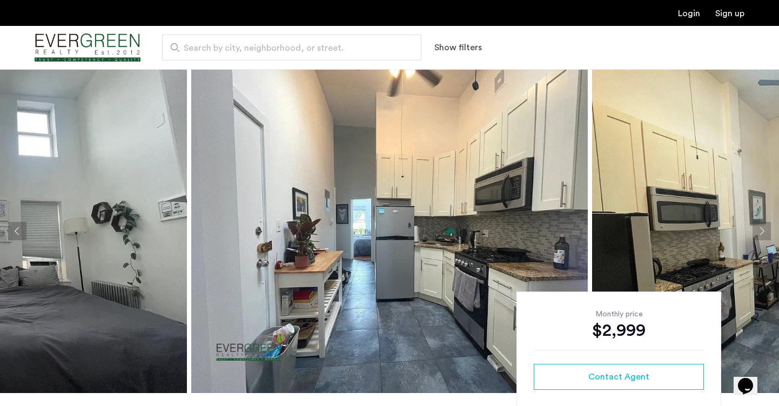
scroll to position [0, 0]
click at [272, 242] on img at bounding box center [389, 231] width 396 height 324
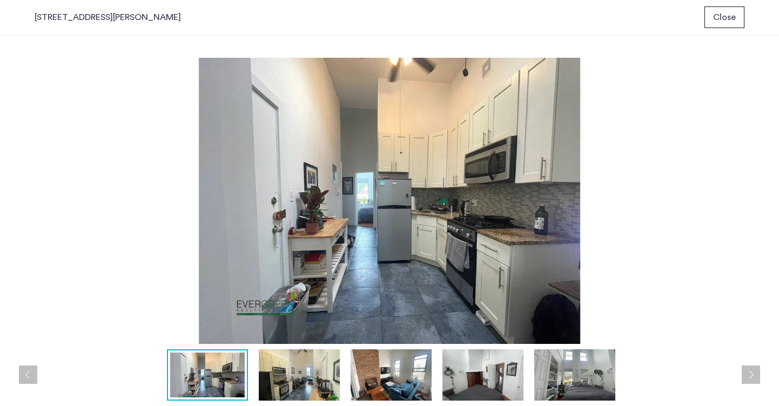
click at [267, 372] on img at bounding box center [299, 374] width 81 height 51
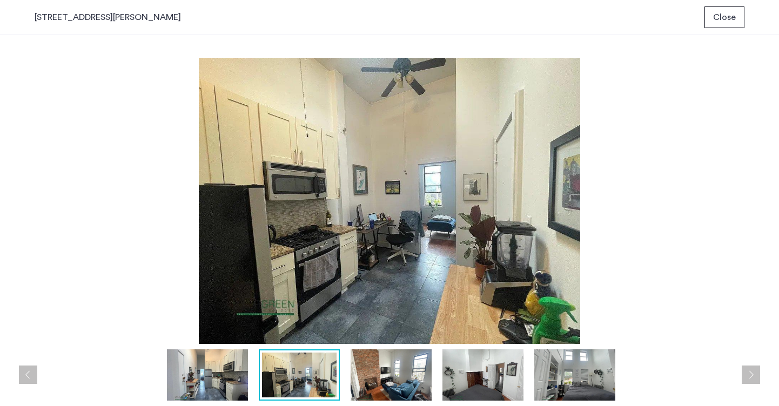
click at [391, 377] on img at bounding box center [391, 374] width 81 height 51
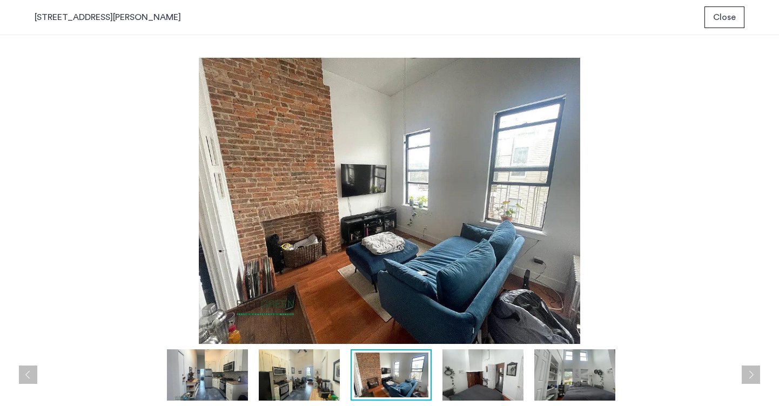
click at [479, 383] on img at bounding box center [482, 374] width 81 height 51
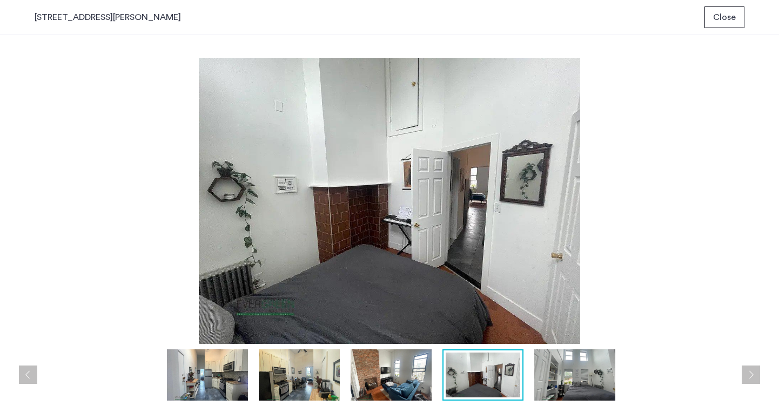
click at [585, 385] on img at bounding box center [574, 374] width 81 height 51
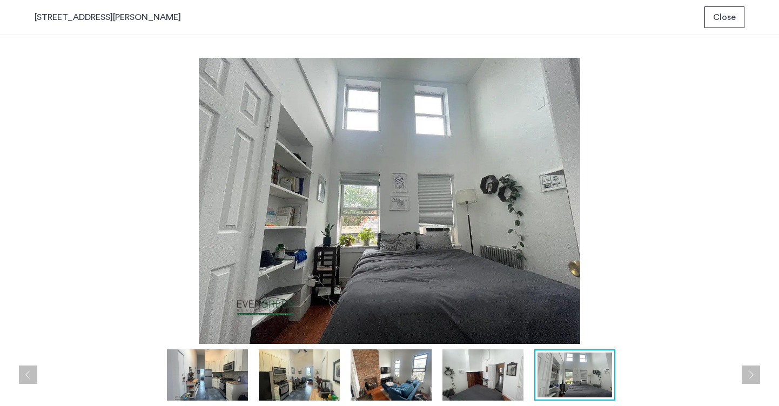
click at [720, 17] on span "Close" at bounding box center [724, 17] width 23 height 13
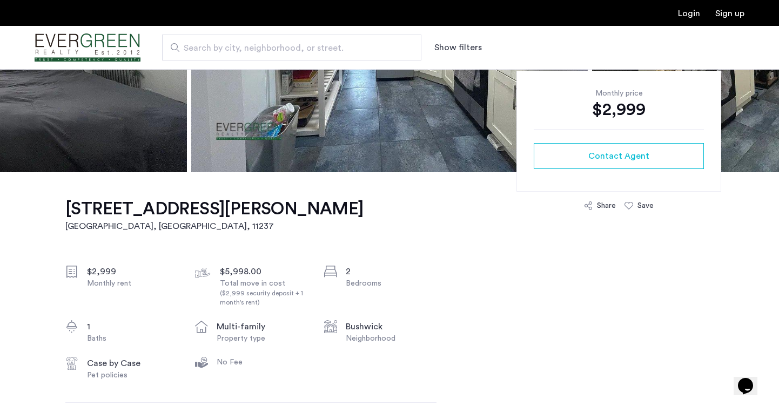
scroll to position [231, 0]
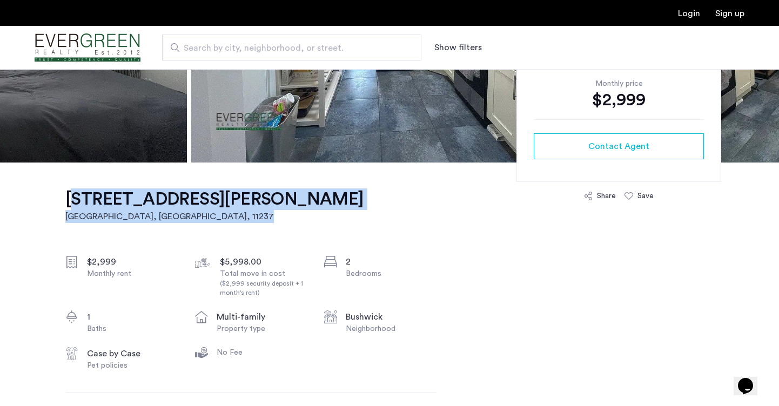
drag, startPoint x: 309, startPoint y: 197, endPoint x: 65, endPoint y: 198, distance: 244.1
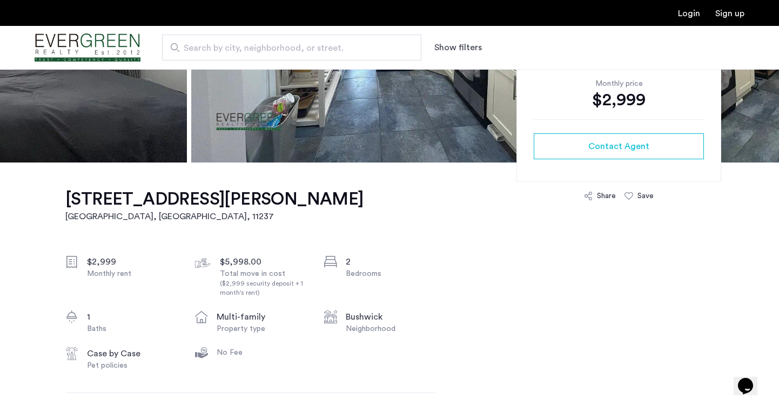
drag, startPoint x: 287, startPoint y: 209, endPoint x: 102, endPoint y: 243, distance: 187.8
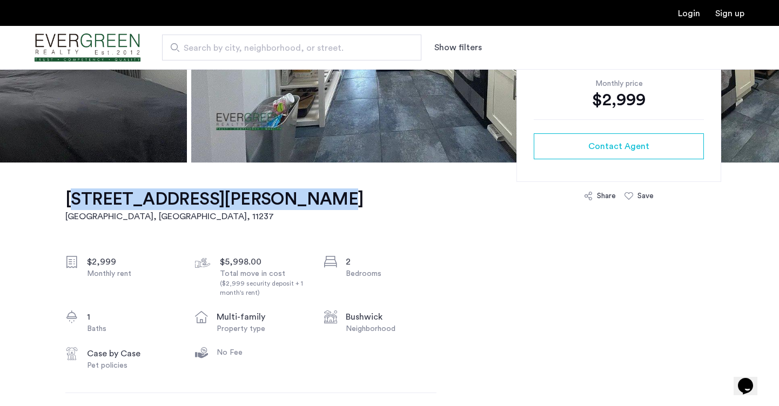
drag, startPoint x: 65, startPoint y: 203, endPoint x: 281, endPoint y: 202, distance: 216.1
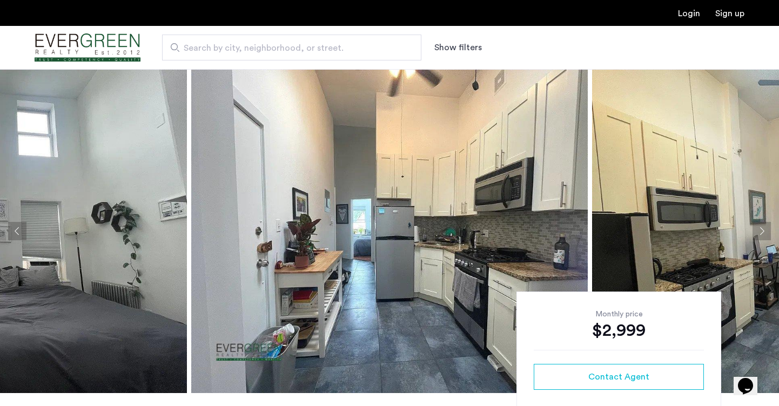
scroll to position [0, 0]
click at [119, 49] on img "Cazamio Logo" at bounding box center [88, 48] width 106 height 41
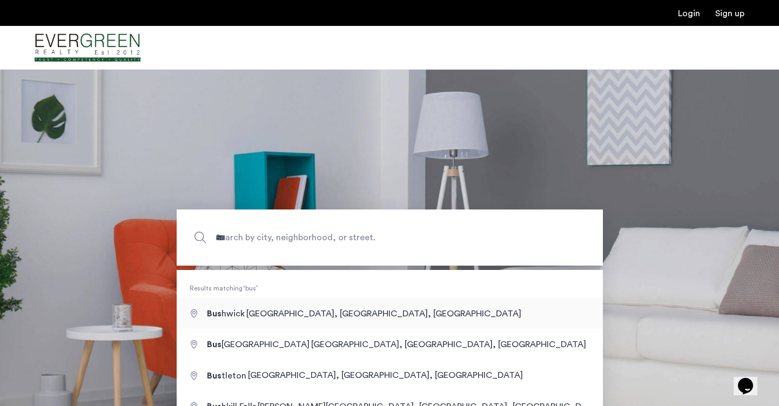
type input "**********"
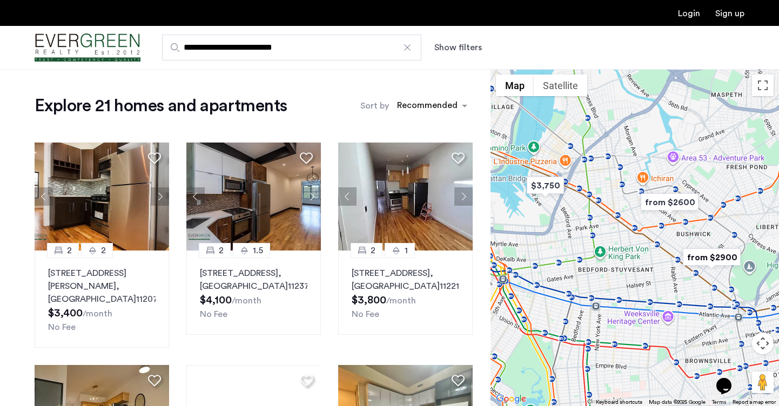
click at [686, 204] on img "from $2600" at bounding box center [669, 202] width 66 height 24
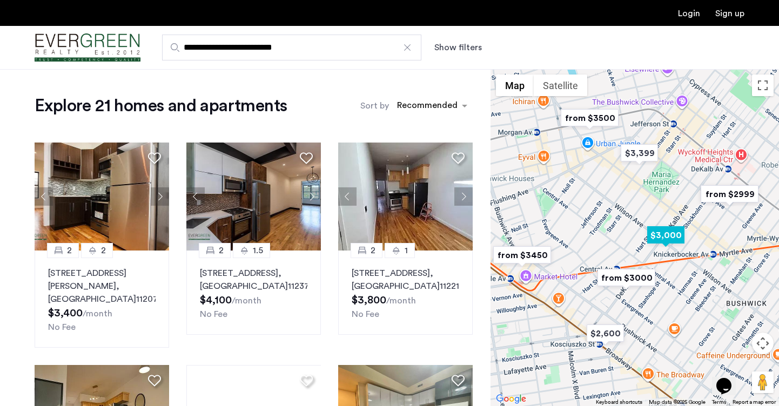
click at [669, 235] on img "$3,000" at bounding box center [666, 235] width 46 height 24
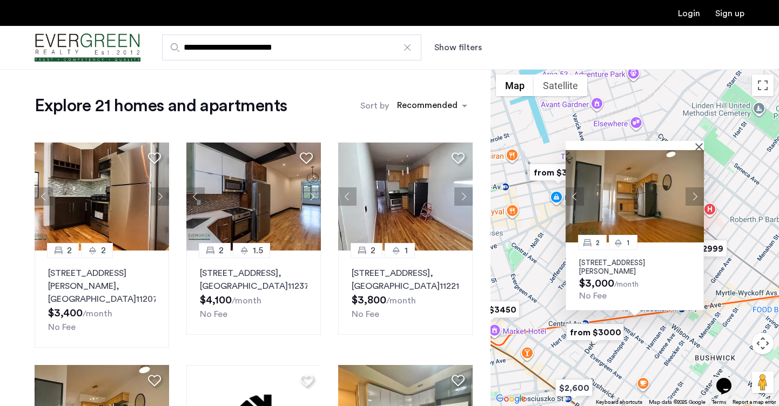
click at [695, 190] on button "Next apartment" at bounding box center [694, 196] width 18 height 18
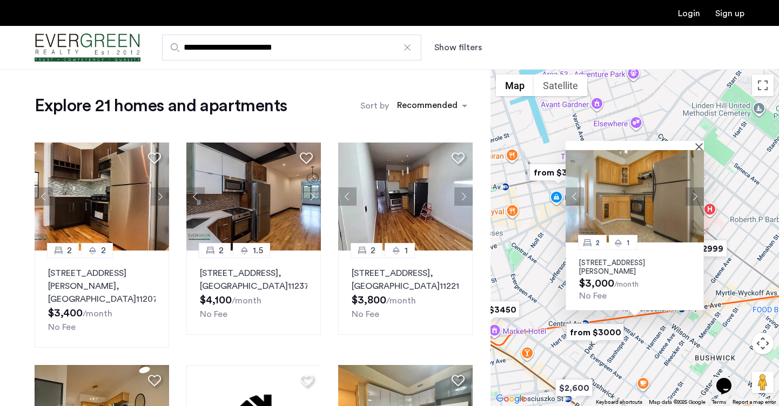
click at [695, 190] on button "Next apartment" at bounding box center [694, 196] width 18 height 18
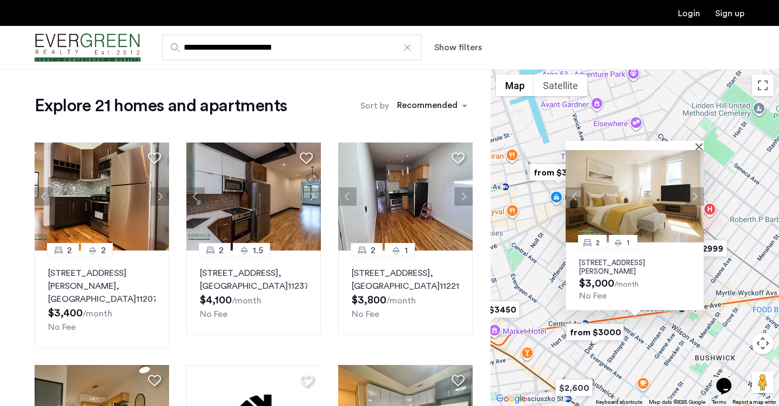
click at [695, 190] on button "Next apartment" at bounding box center [694, 196] width 18 height 18
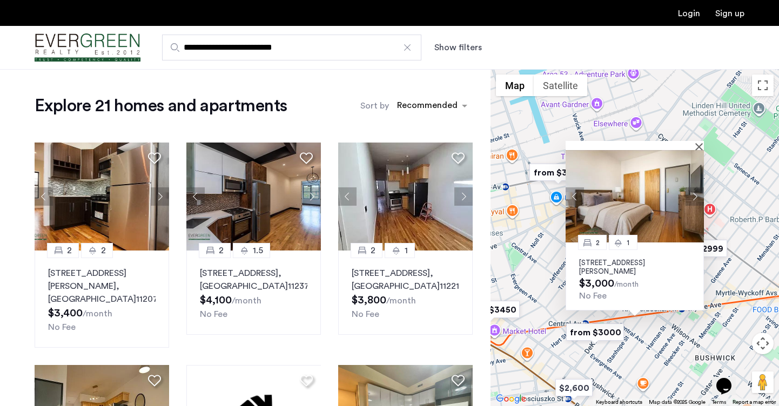
click at [695, 190] on button "Next apartment" at bounding box center [694, 196] width 18 height 18
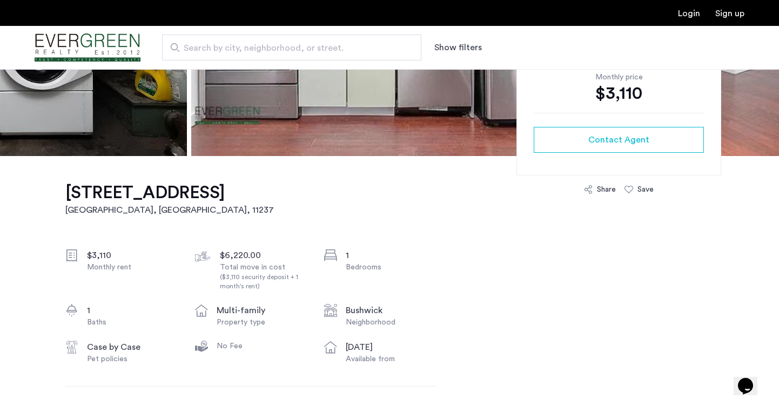
scroll to position [189, 0]
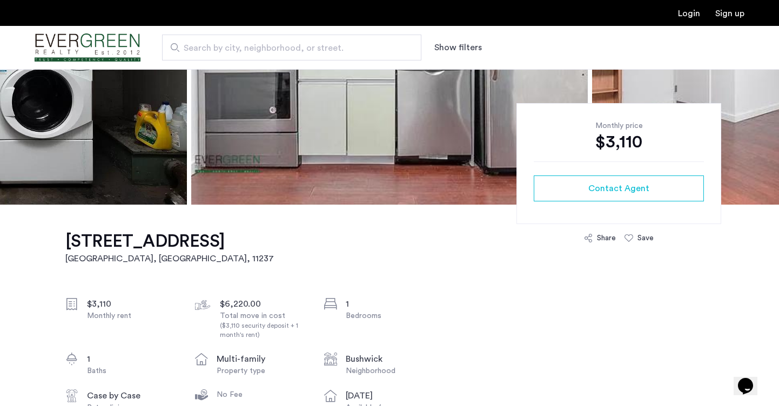
click at [400, 153] on img at bounding box center [389, 43] width 396 height 324
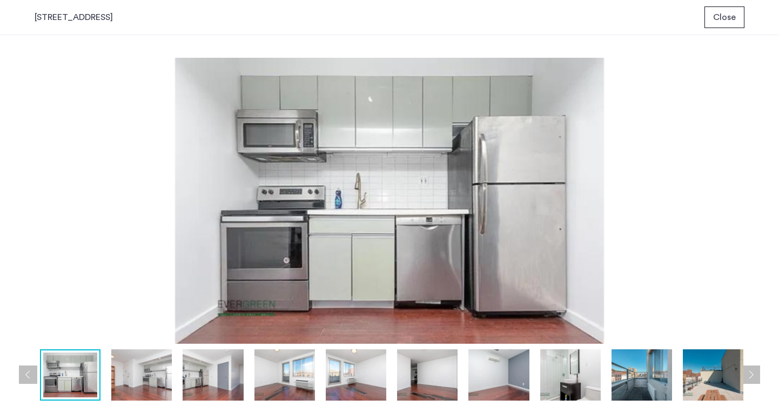
click at [138, 376] on img at bounding box center [141, 374] width 60 height 51
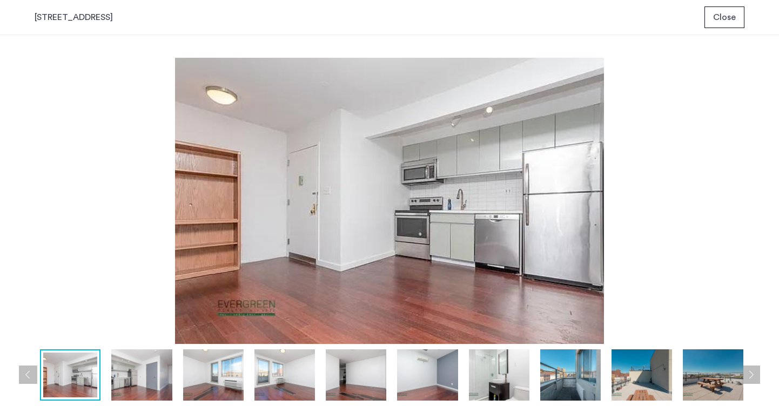
click at [756, 374] on button "Next apartment" at bounding box center [751, 375] width 18 height 18
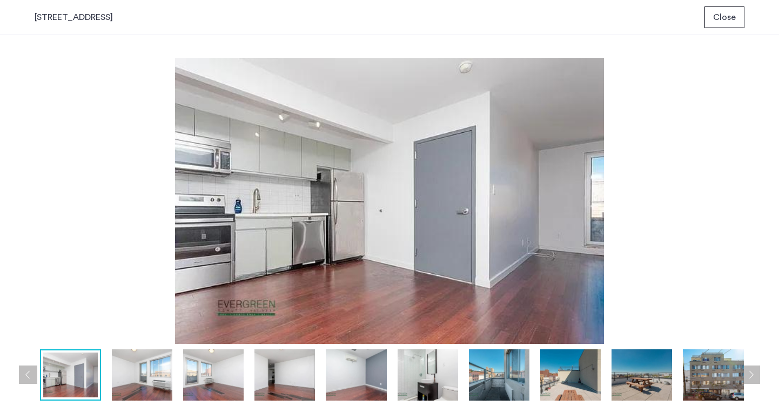
click at [756, 374] on button "Next apartment" at bounding box center [751, 375] width 18 height 18
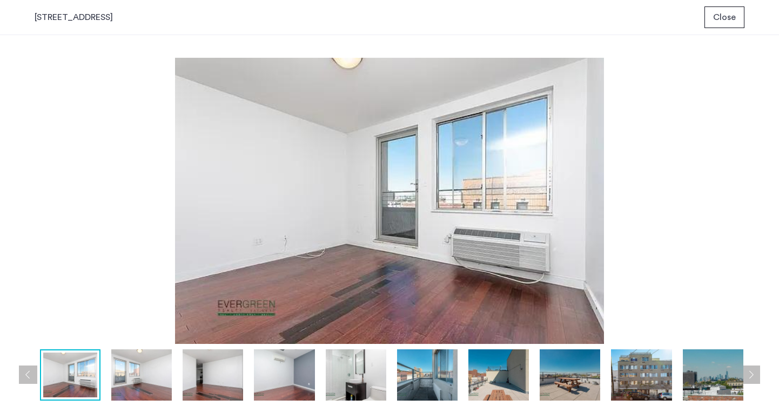
click at [756, 374] on button "Next apartment" at bounding box center [751, 375] width 18 height 18
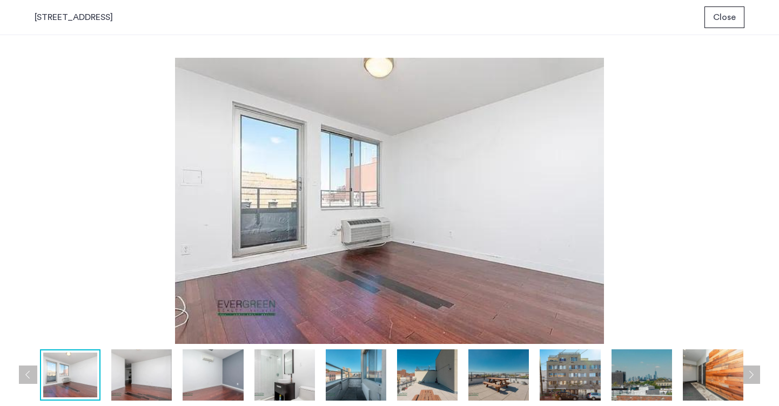
click at [756, 374] on button "Next apartment" at bounding box center [751, 375] width 18 height 18
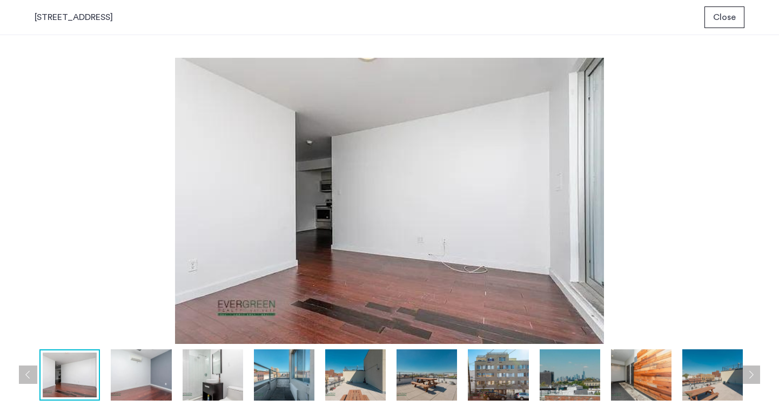
click at [756, 374] on button "Next apartment" at bounding box center [751, 375] width 18 height 18
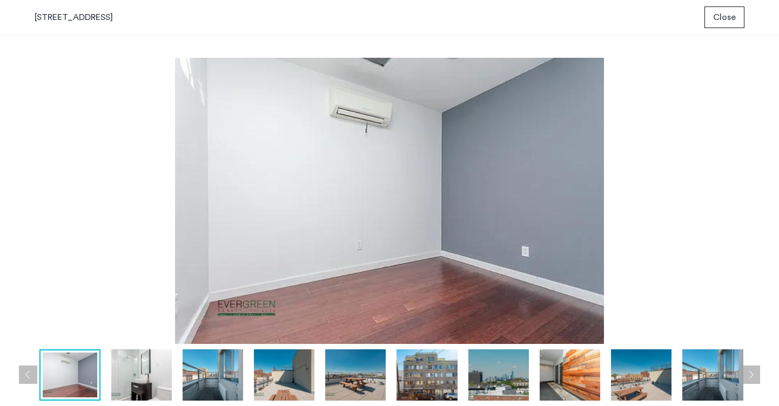
click at [756, 374] on button "Next apartment" at bounding box center [751, 375] width 18 height 18
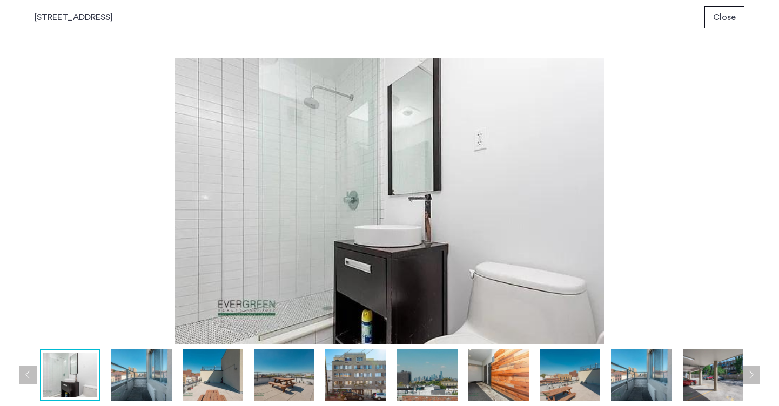
click at [756, 374] on button "Next apartment" at bounding box center [751, 375] width 18 height 18
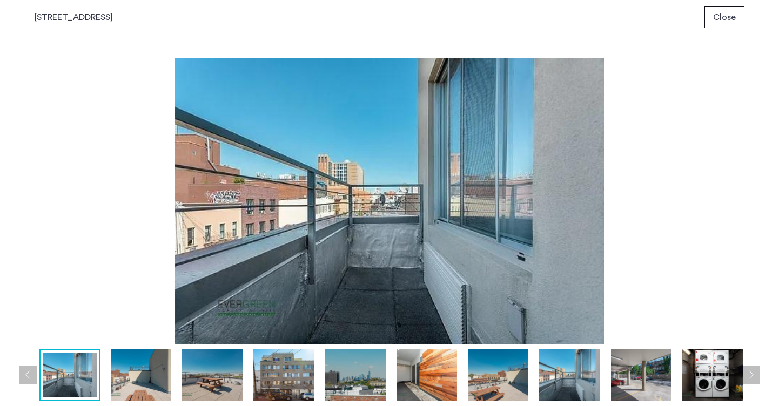
click at [756, 374] on button "Next apartment" at bounding box center [751, 375] width 18 height 18
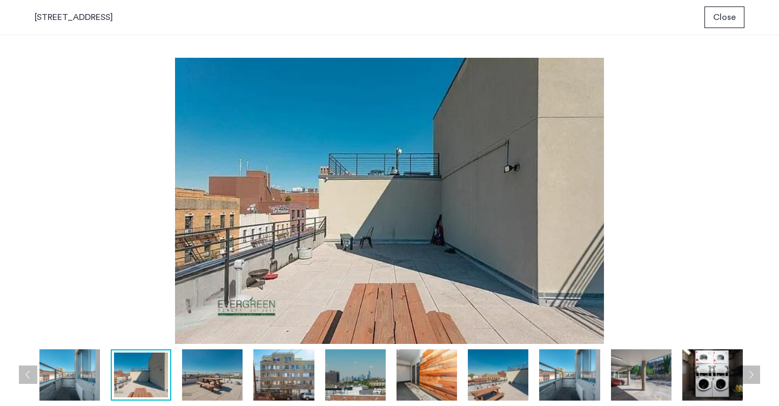
click at [756, 374] on button "Next apartment" at bounding box center [751, 375] width 18 height 18
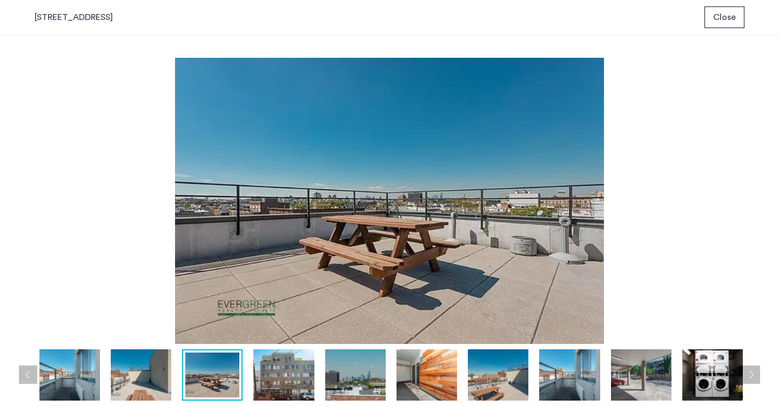
click at [756, 374] on button "Next apartment" at bounding box center [751, 375] width 18 height 18
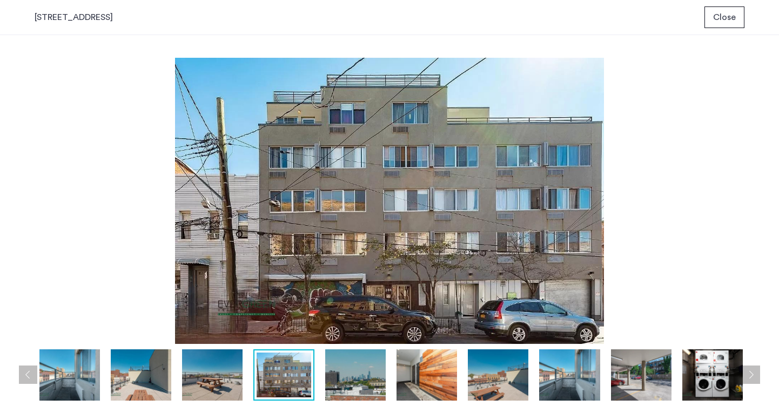
click at [756, 374] on button "Next apartment" at bounding box center [751, 375] width 18 height 18
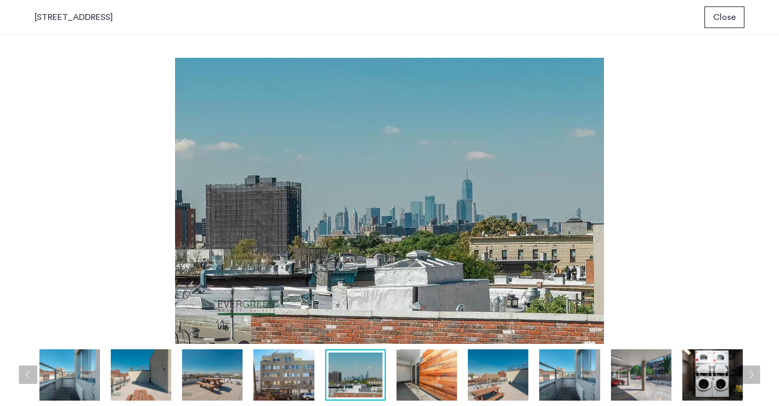
click at [756, 374] on button "Next apartment" at bounding box center [751, 375] width 18 height 18
